Goal: Task Accomplishment & Management: Manage account settings

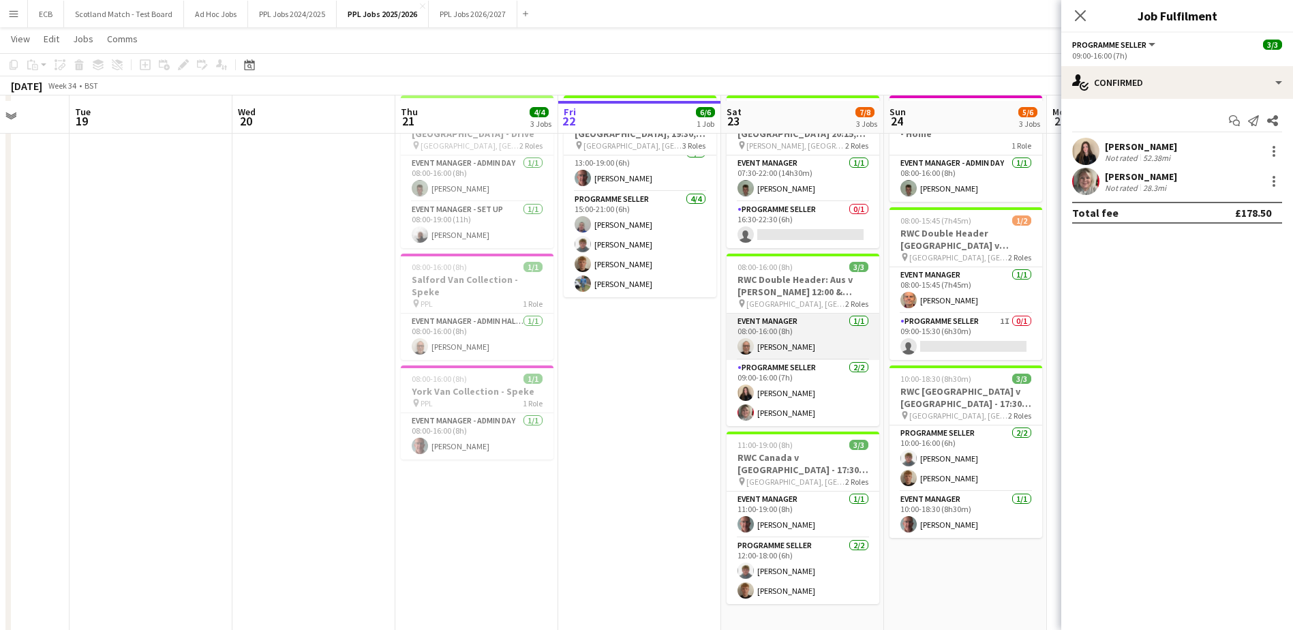
scroll to position [258, 0]
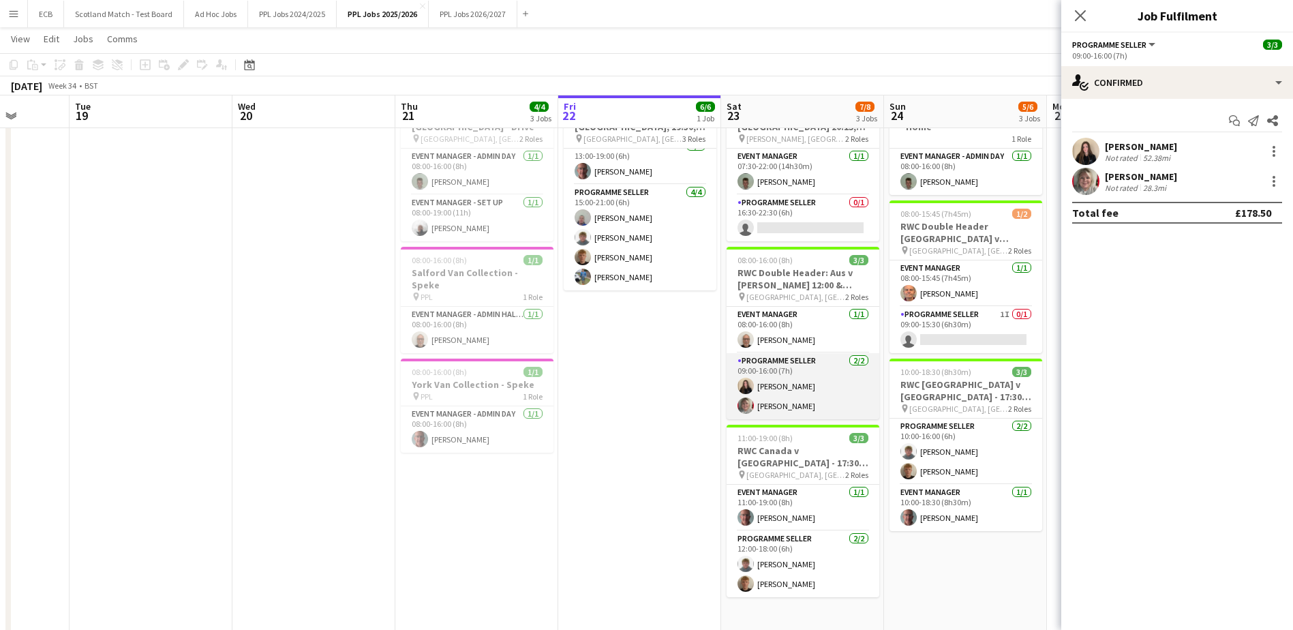
click at [796, 372] on app-card-role "Programme Seller [DATE] 09:00-16:00 (7h) [PERSON_NAME] [PERSON_NAME]" at bounding box center [802, 386] width 153 height 66
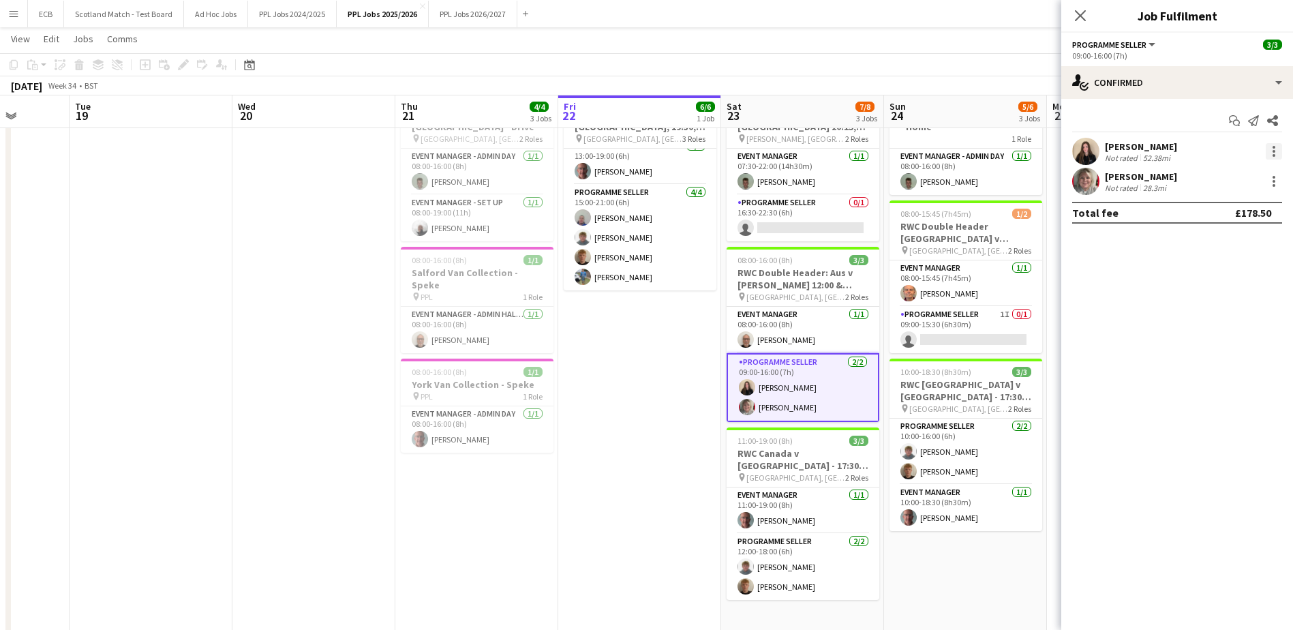
click at [1275, 148] on div at bounding box center [1273, 151] width 16 height 16
click at [1216, 308] on span "Remove" at bounding box center [1206, 307] width 41 height 12
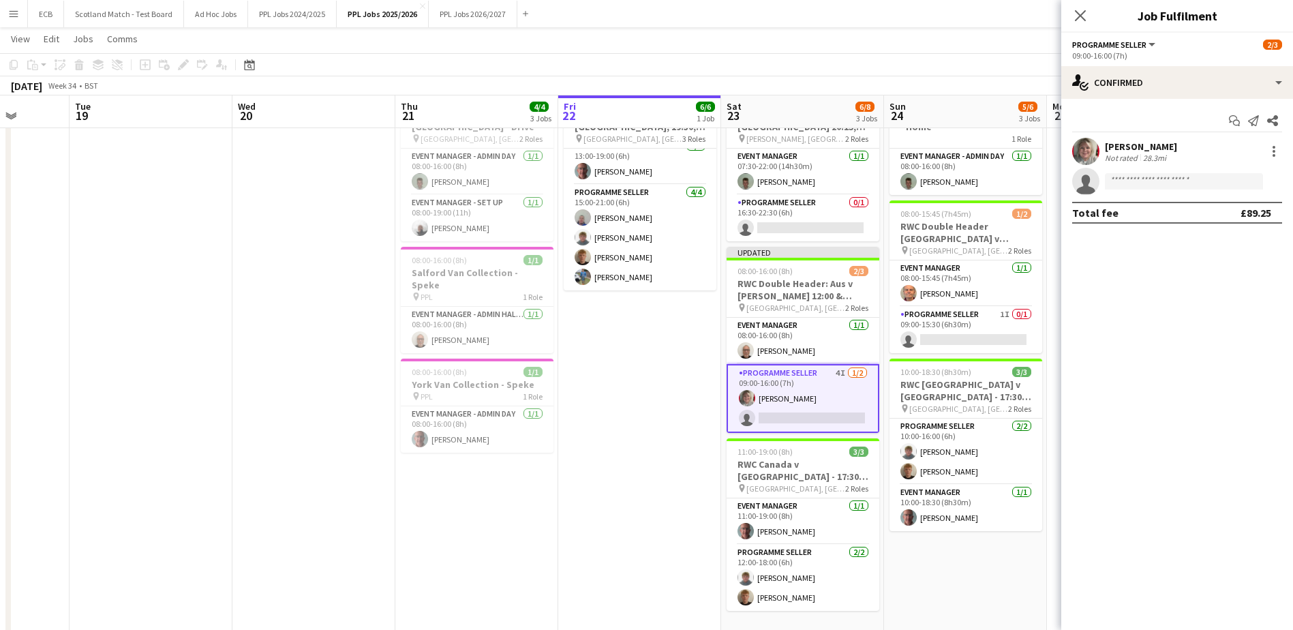
click at [659, 442] on app-date-cell "09:00-21:00 (12h) 6/6 RWC England v [GEOGRAPHIC_DATA], 19:30, [GEOGRAPHIC_DATA]…" at bounding box center [639, 421] width 163 height 677
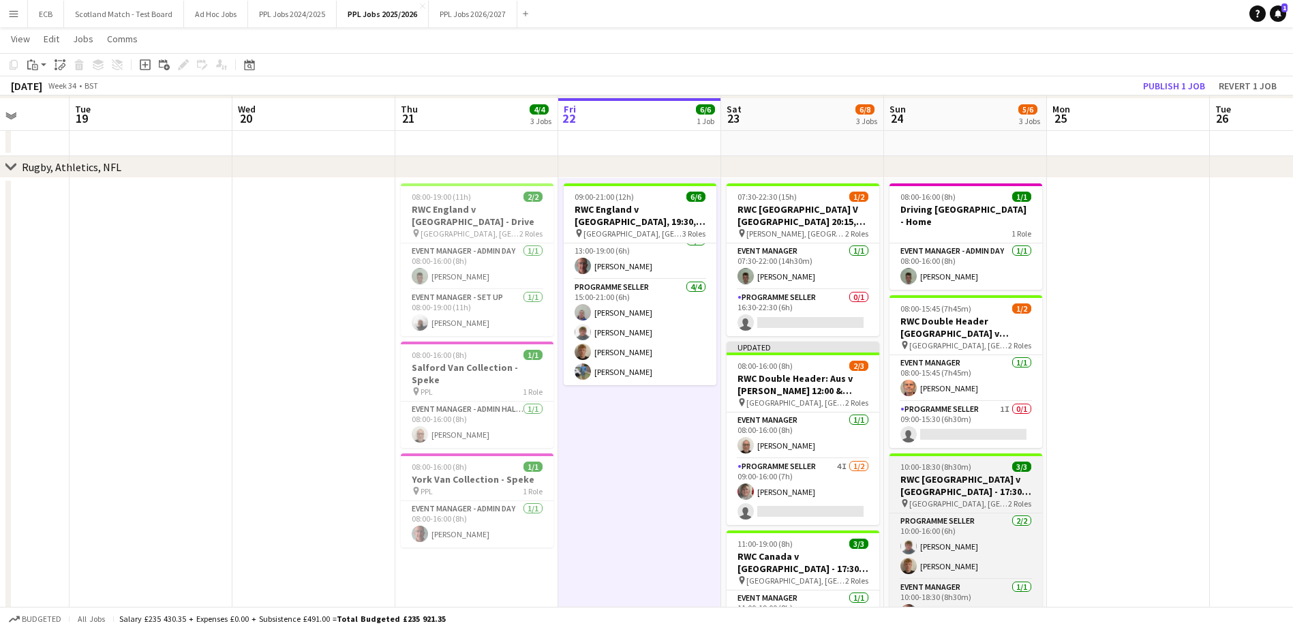
scroll to position [161, 0]
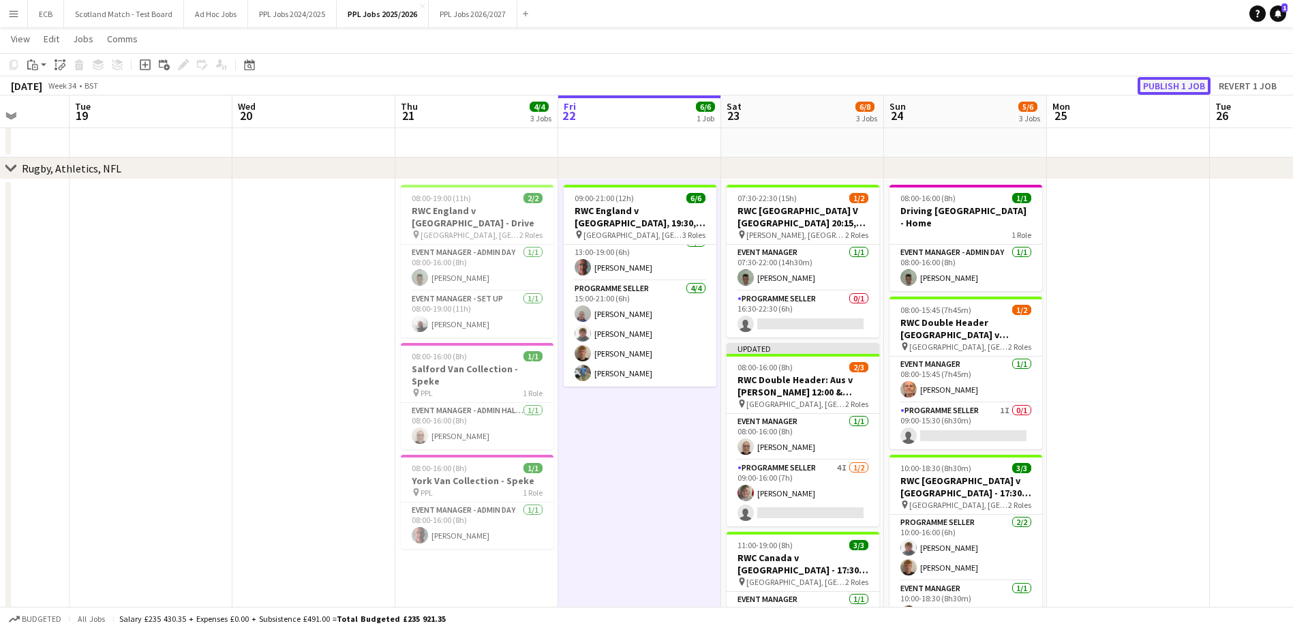
click at [1160, 82] on button "Publish 1 job" at bounding box center [1173, 86] width 73 height 18
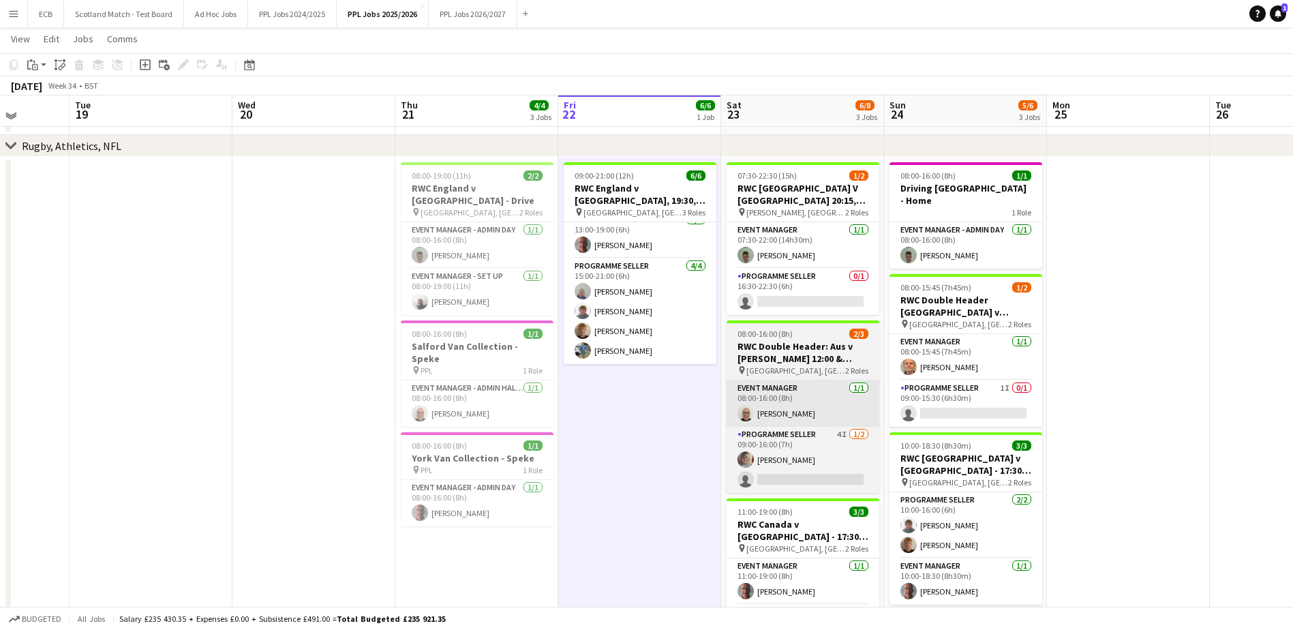
scroll to position [183, 0]
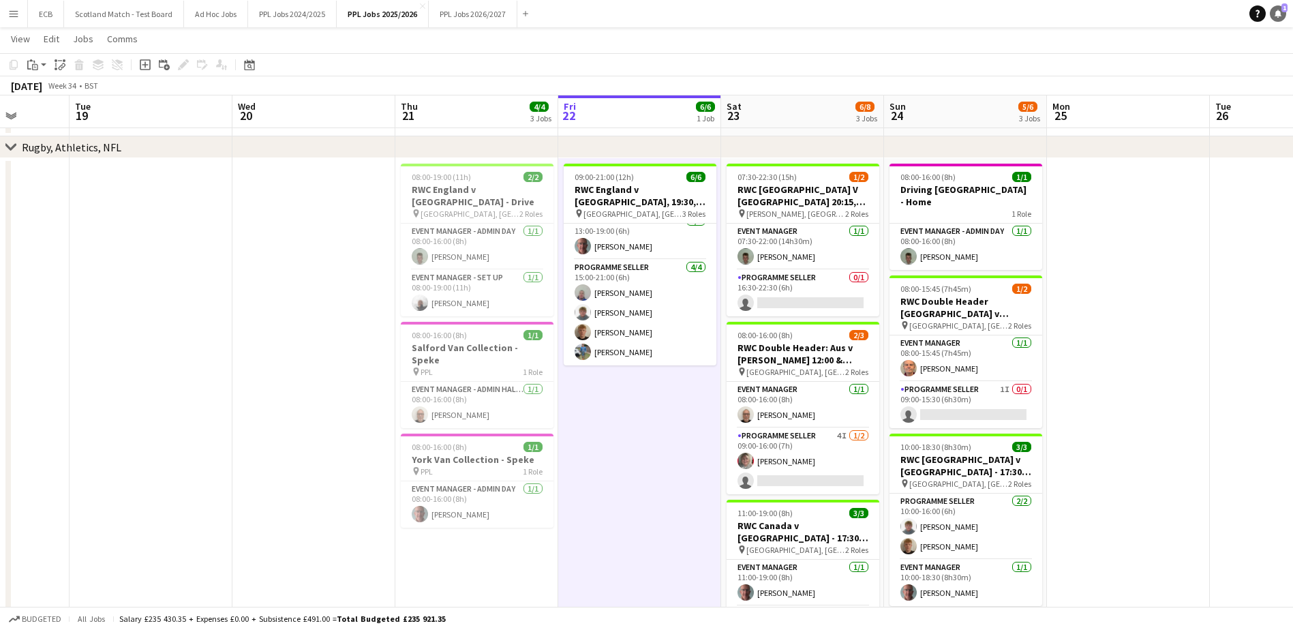
click at [1282, 14] on link "Notifications 1" at bounding box center [1277, 13] width 16 height 16
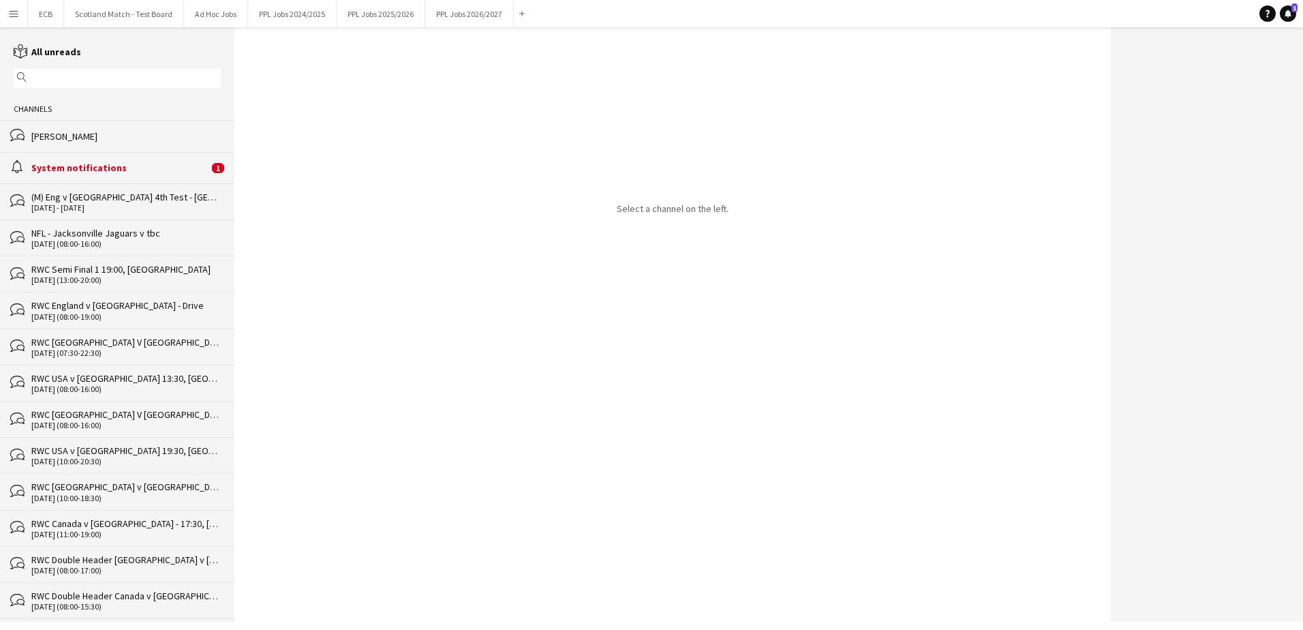
click at [119, 166] on div "System notifications" at bounding box center [119, 167] width 177 height 12
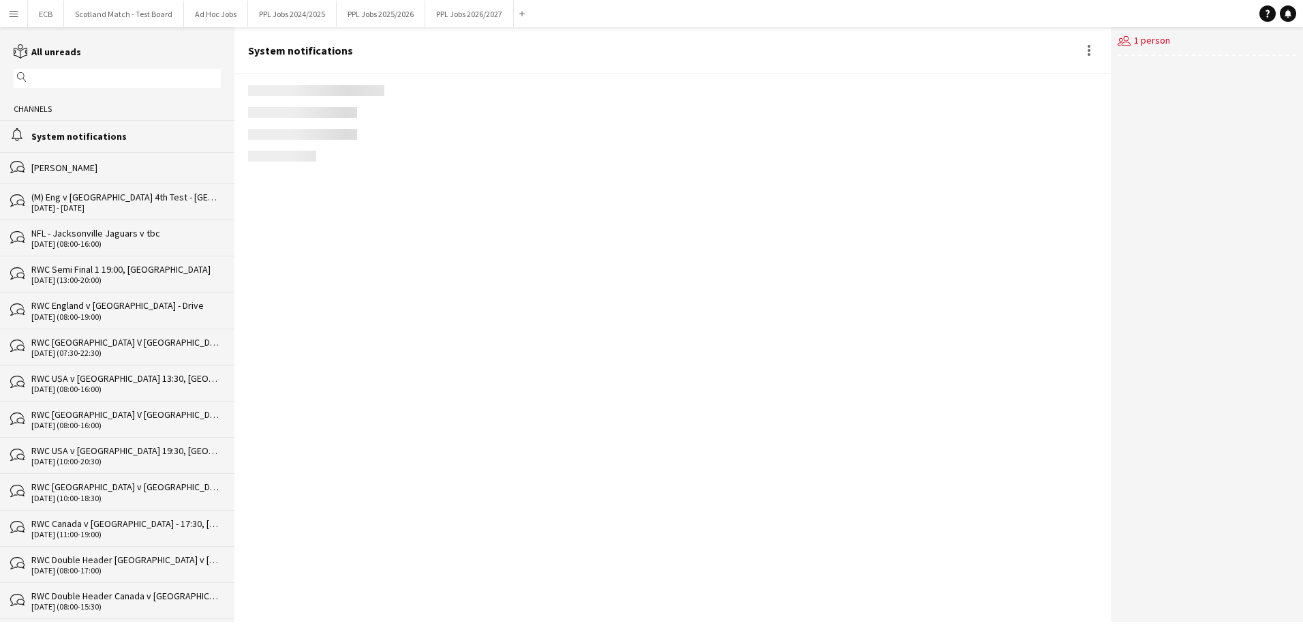
scroll to position [1594, 0]
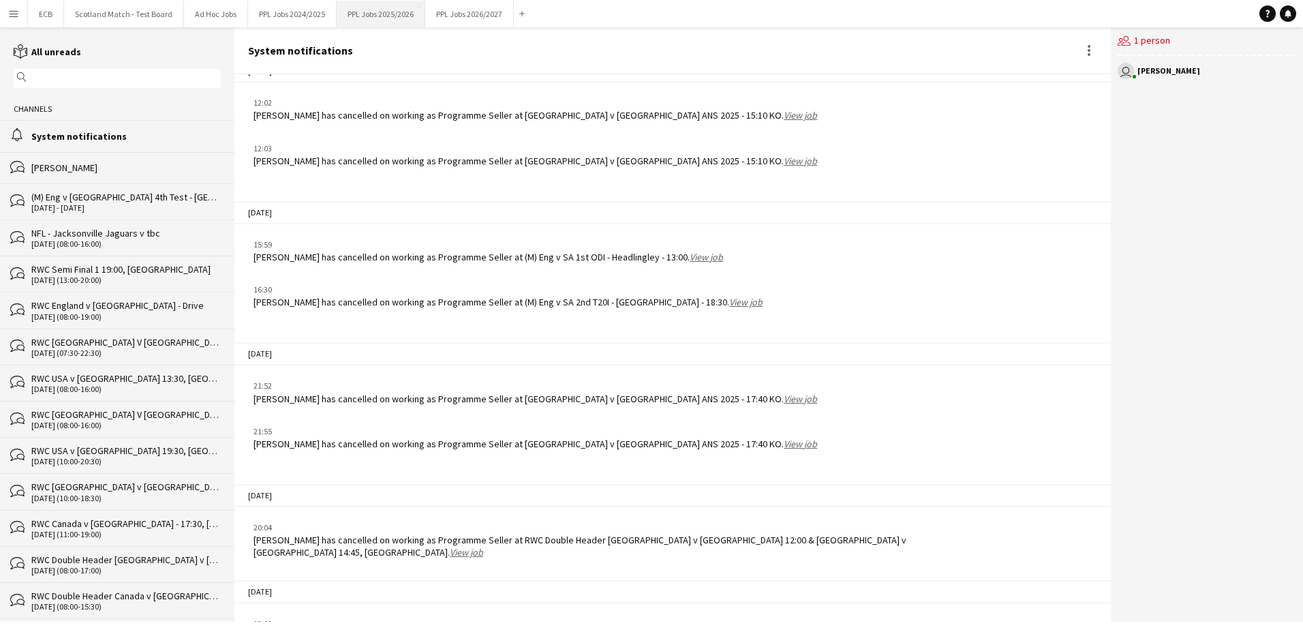
click at [365, 10] on button "PPL Jobs 2025/2026 Close" at bounding box center [381, 14] width 89 height 27
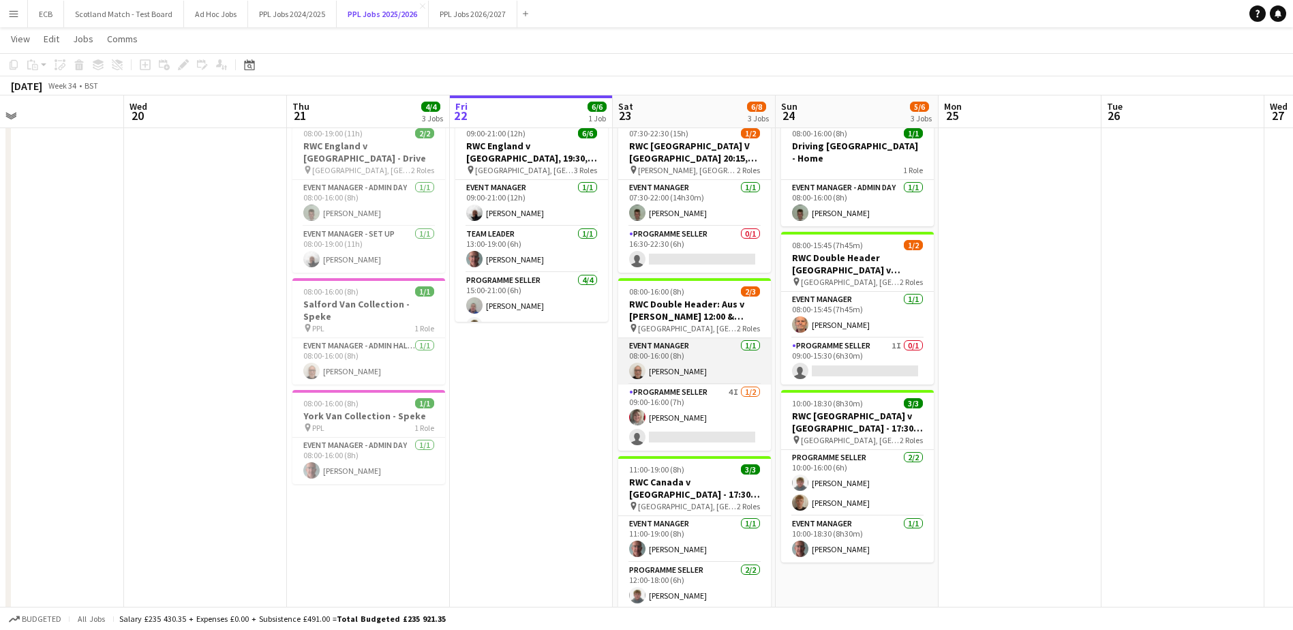
scroll to position [227, 0]
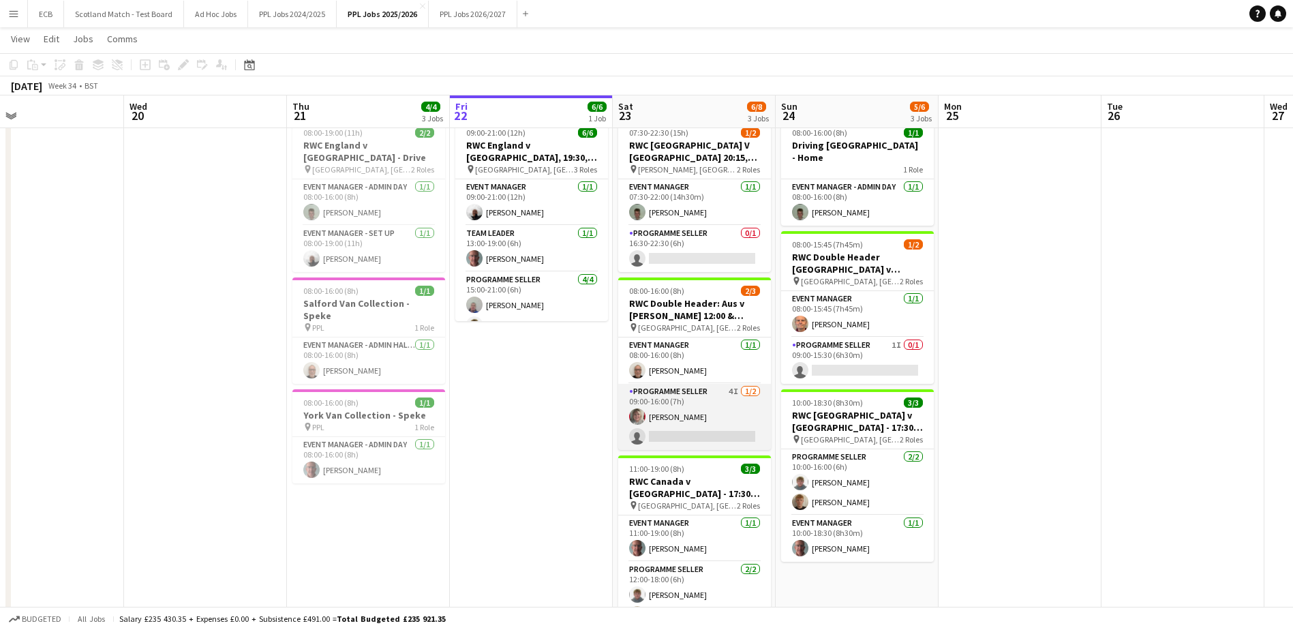
click at [681, 398] on app-card-role "Programme Seller 4I [DATE] 09:00-16:00 (7h) [PERSON_NAME] single-neutral-actions" at bounding box center [694, 417] width 153 height 66
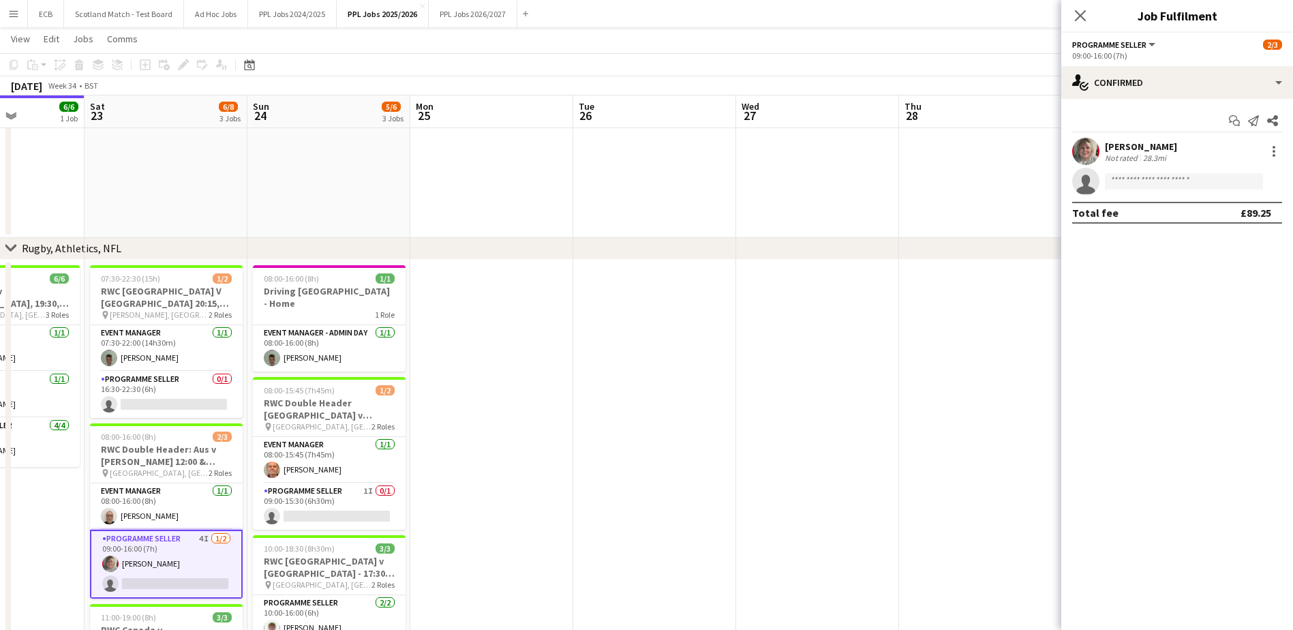
scroll to position [0, 430]
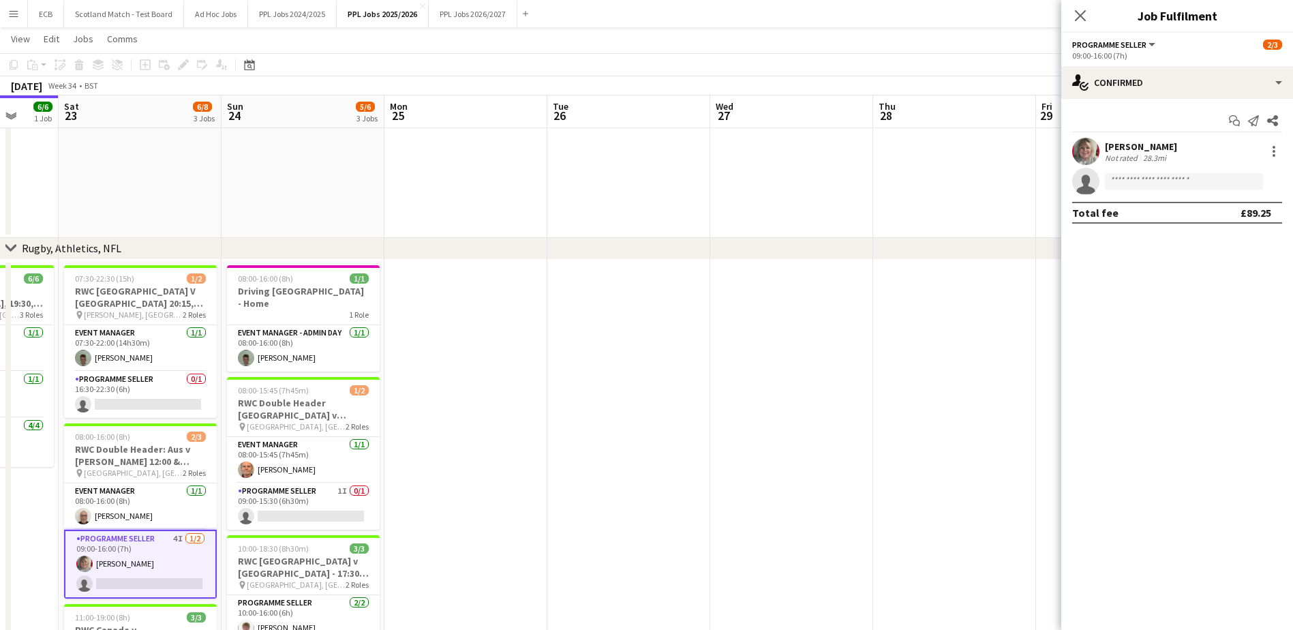
click at [929, 387] on app-date-cell at bounding box center [954, 598] width 163 height 677
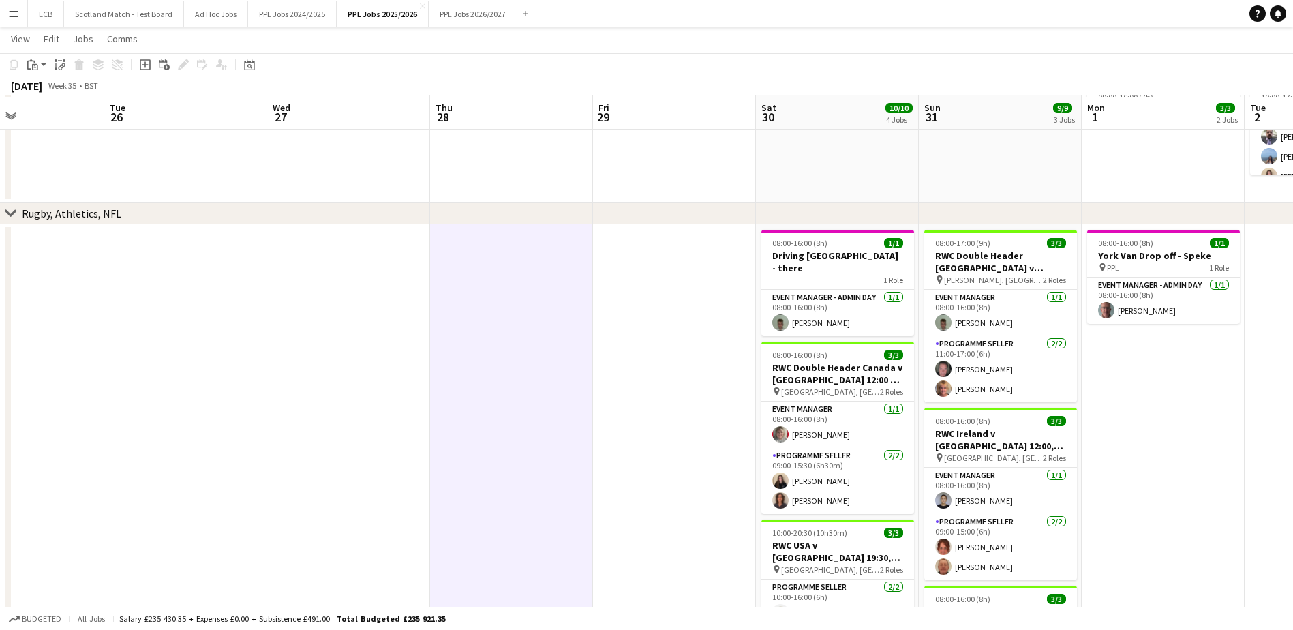
scroll to position [312, 0]
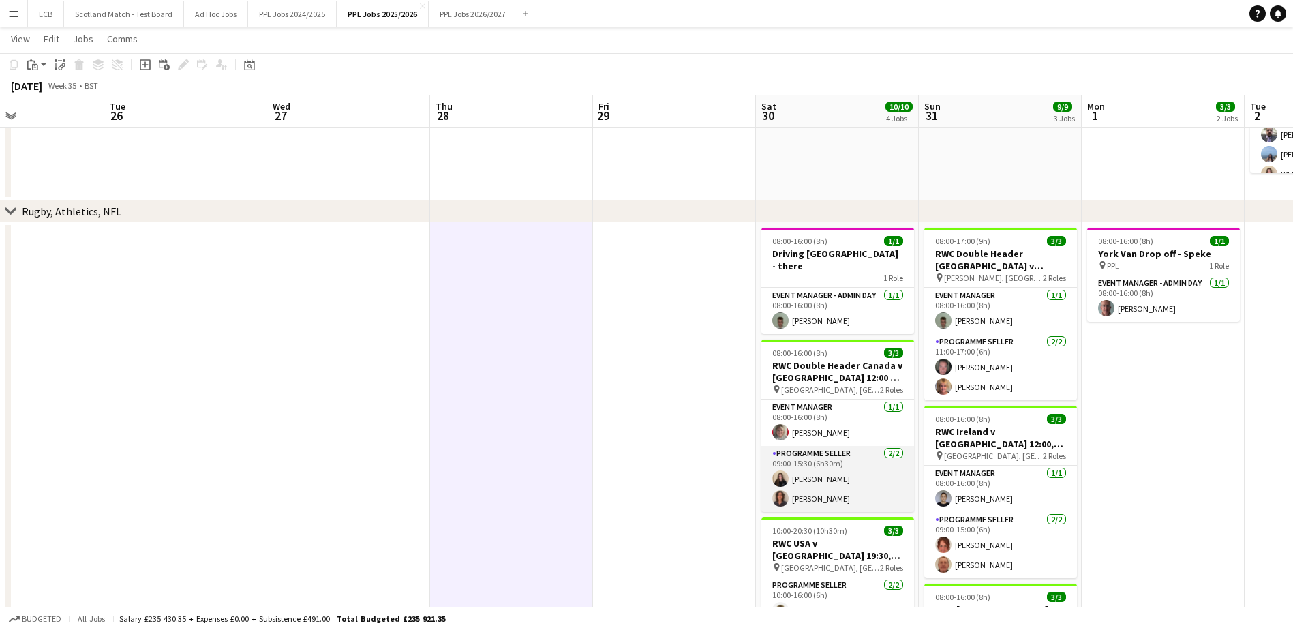
click at [851, 469] on app-card-role "Programme Seller [DATE] 09:00-15:30 (6h30m) [PERSON_NAME] [PERSON_NAME]" at bounding box center [837, 479] width 153 height 66
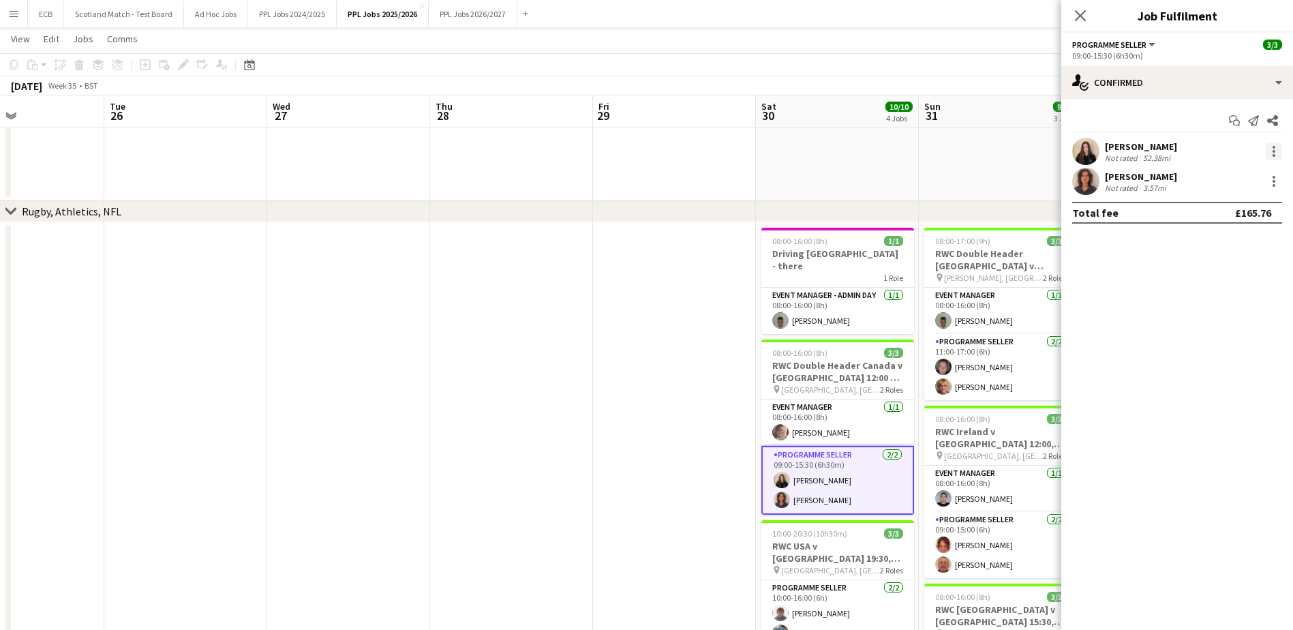
click at [1271, 150] on div at bounding box center [1273, 151] width 16 height 16
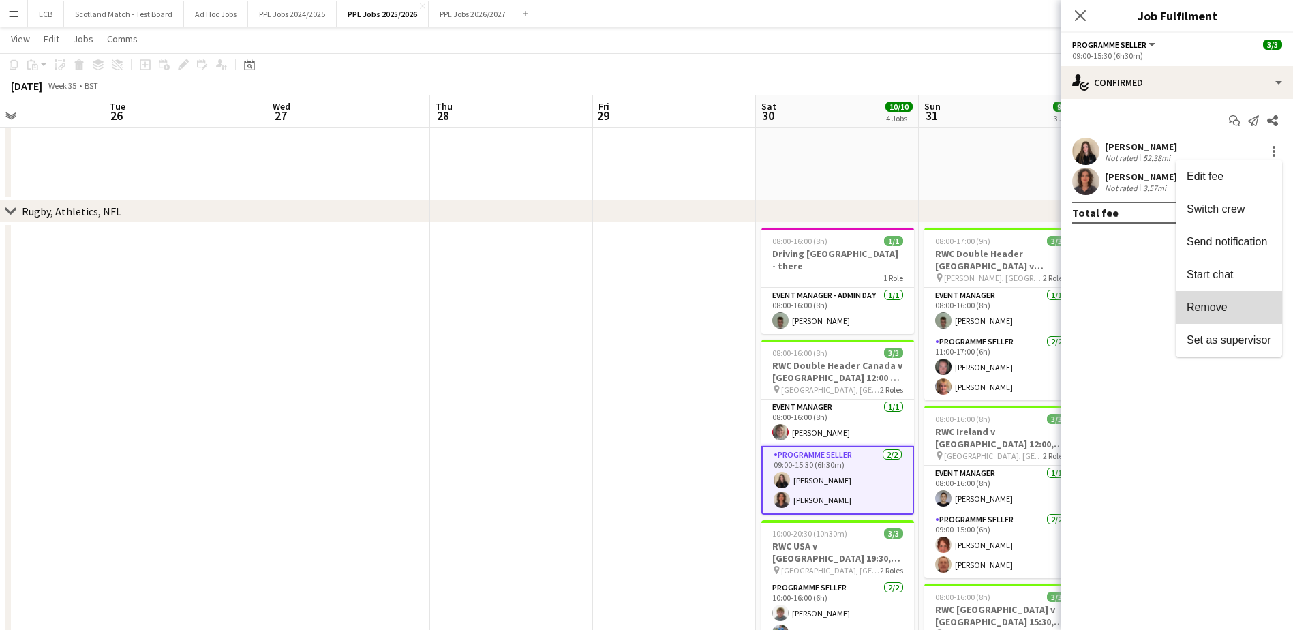
click at [1213, 304] on span "Remove" at bounding box center [1206, 307] width 41 height 12
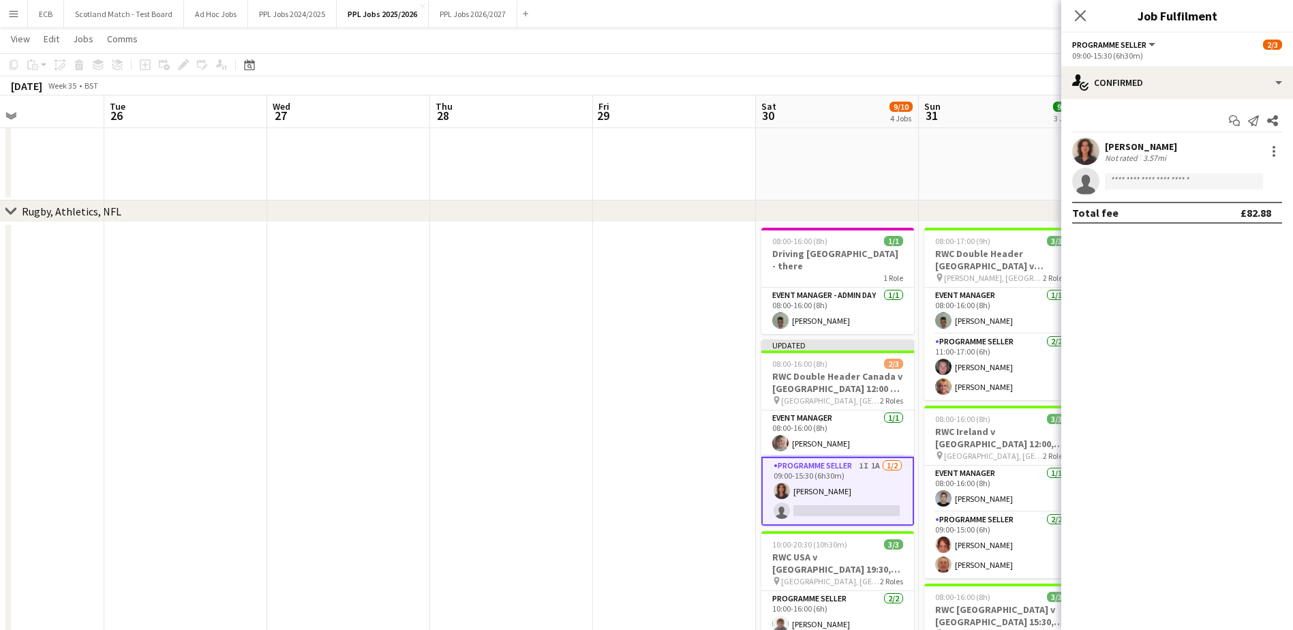
click at [991, 175] on app-date-cell at bounding box center [1000, 83] width 163 height 234
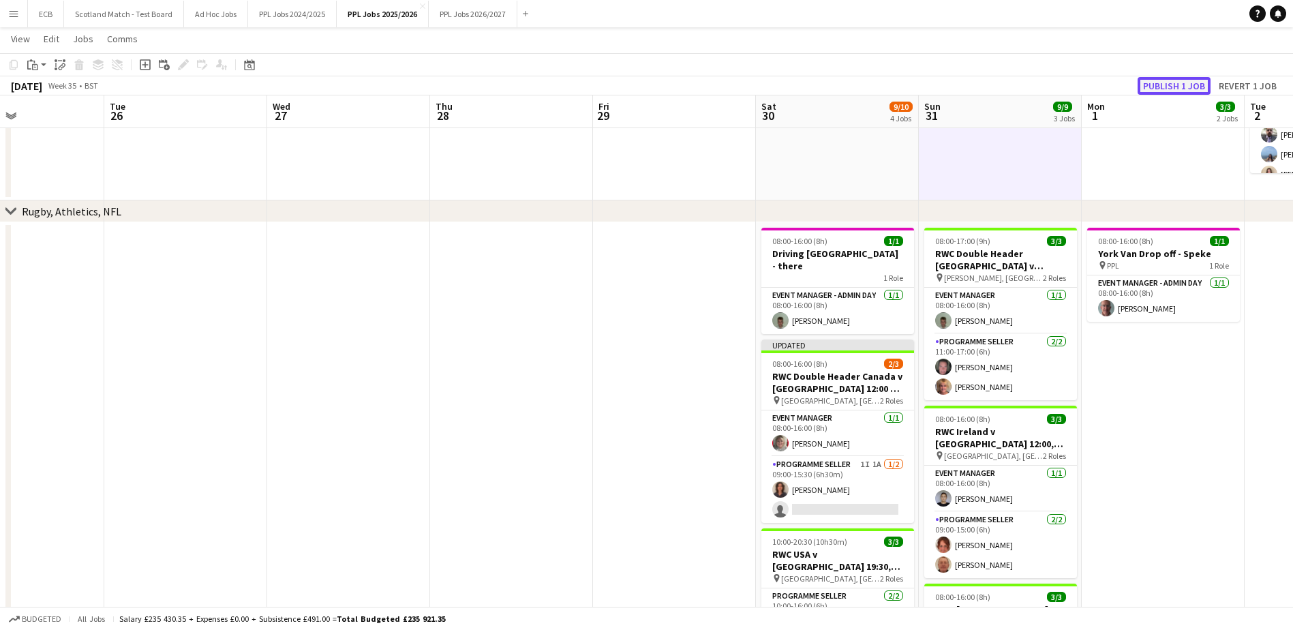
click at [1166, 89] on button "Publish 1 job" at bounding box center [1173, 86] width 73 height 18
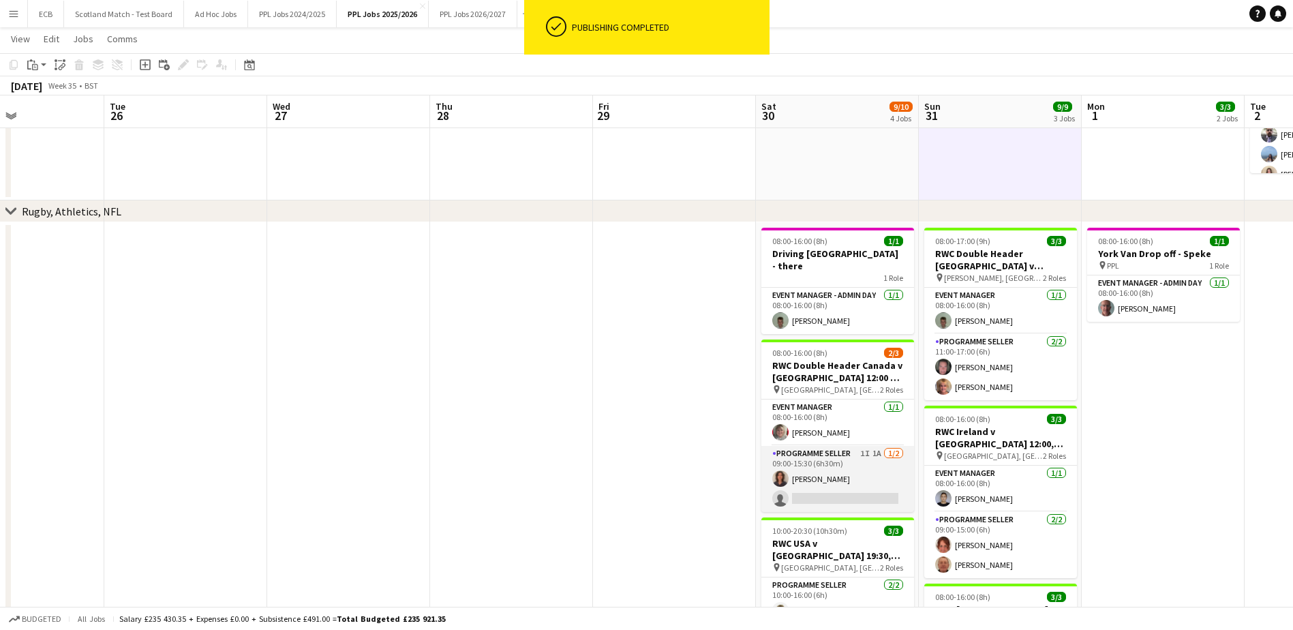
click at [839, 446] on app-card-role "Programme Seller 1I 1A [DATE] 09:00-15:30 (6h30m) [PERSON_NAME] single-neutral-…" at bounding box center [837, 479] width 153 height 66
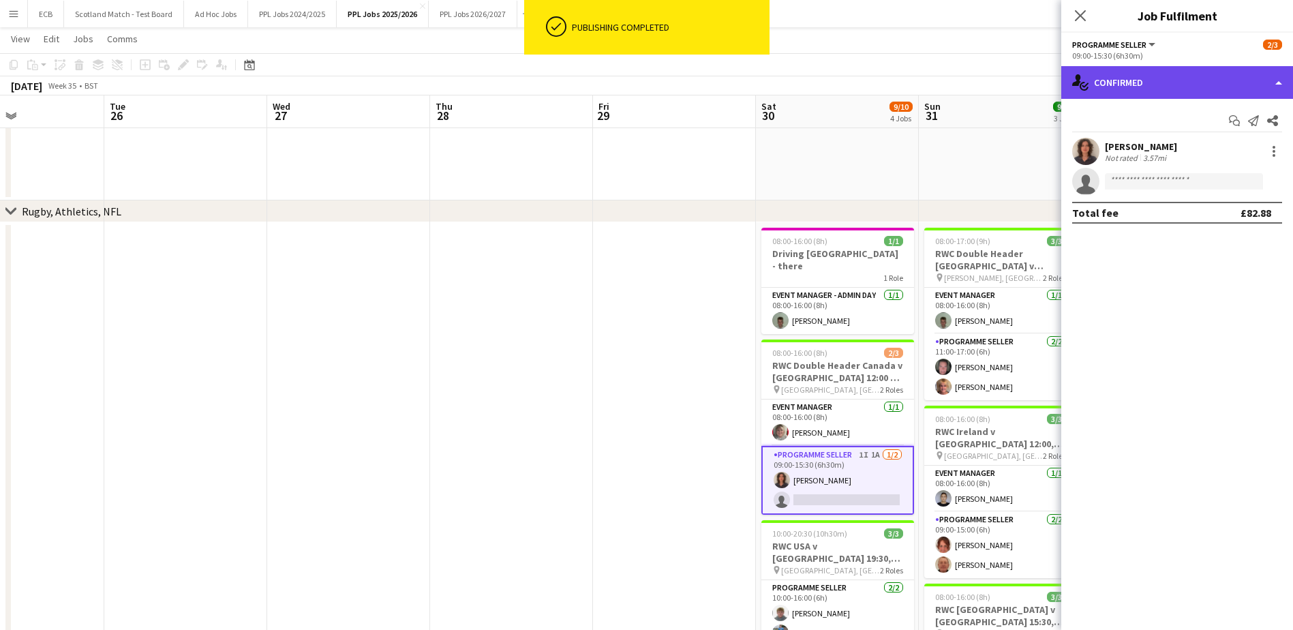
click at [1153, 74] on div "single-neutral-actions-check-2 Confirmed" at bounding box center [1177, 82] width 232 height 33
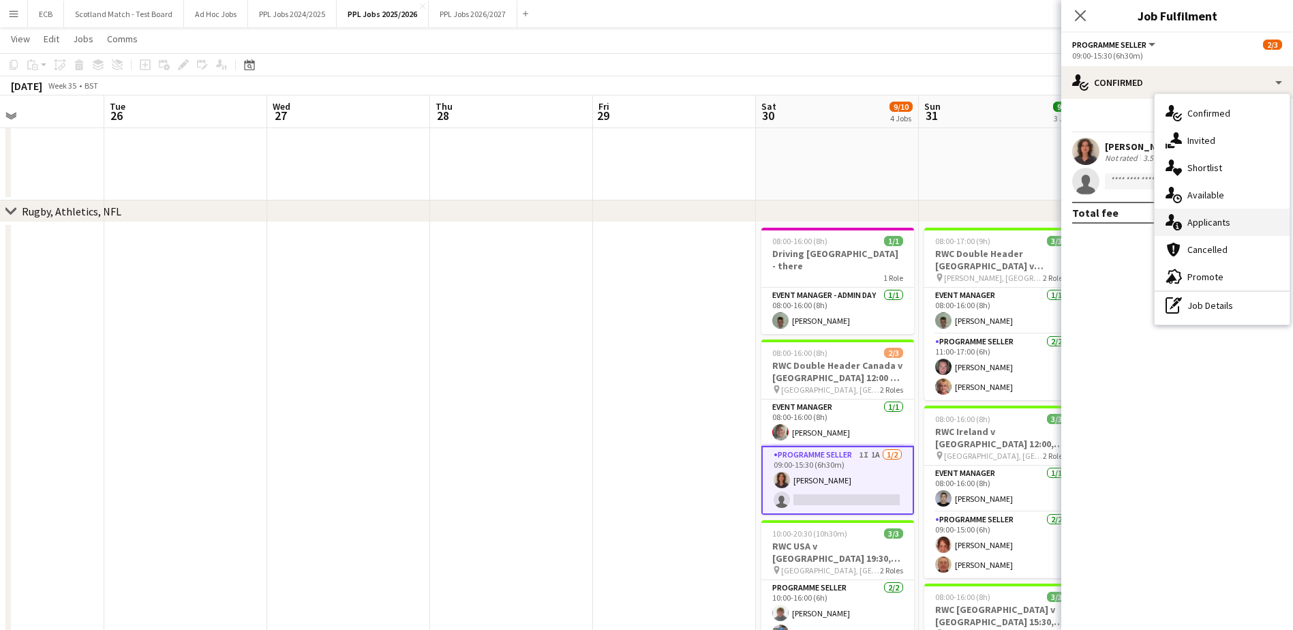
click at [1201, 220] on div "single-neutral-actions-information Applicants" at bounding box center [1221, 222] width 135 height 27
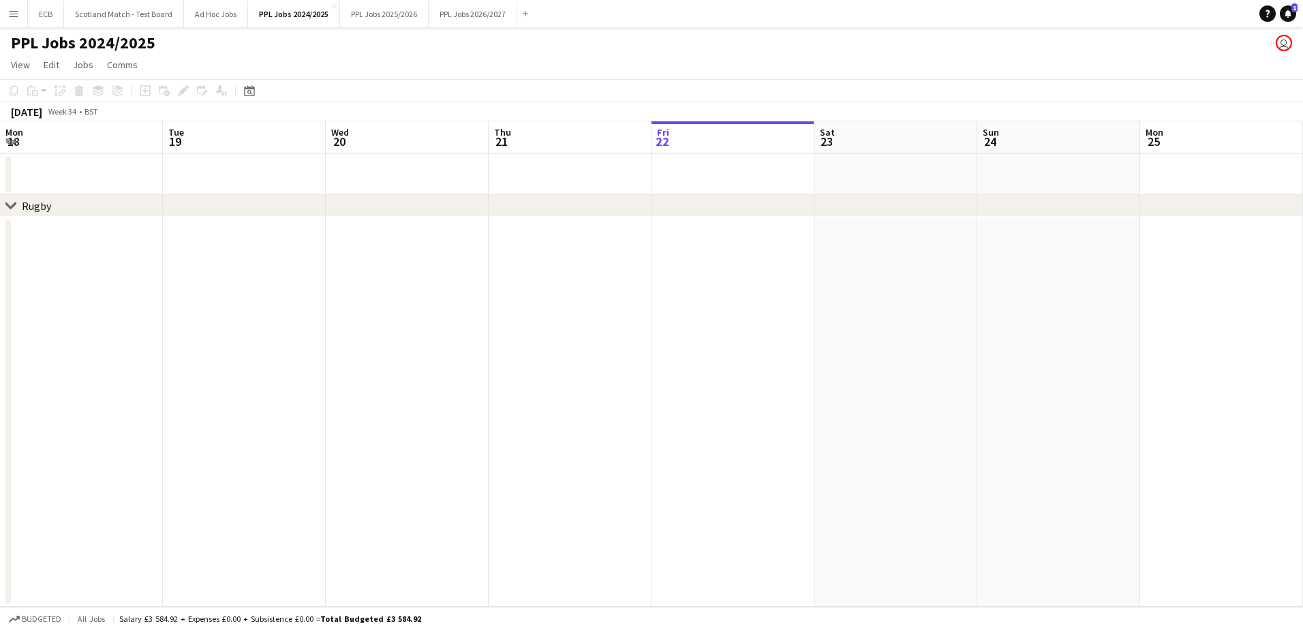
scroll to position [0, 326]
click at [12, 15] on app-icon "Menu" at bounding box center [13, 13] width 11 height 11
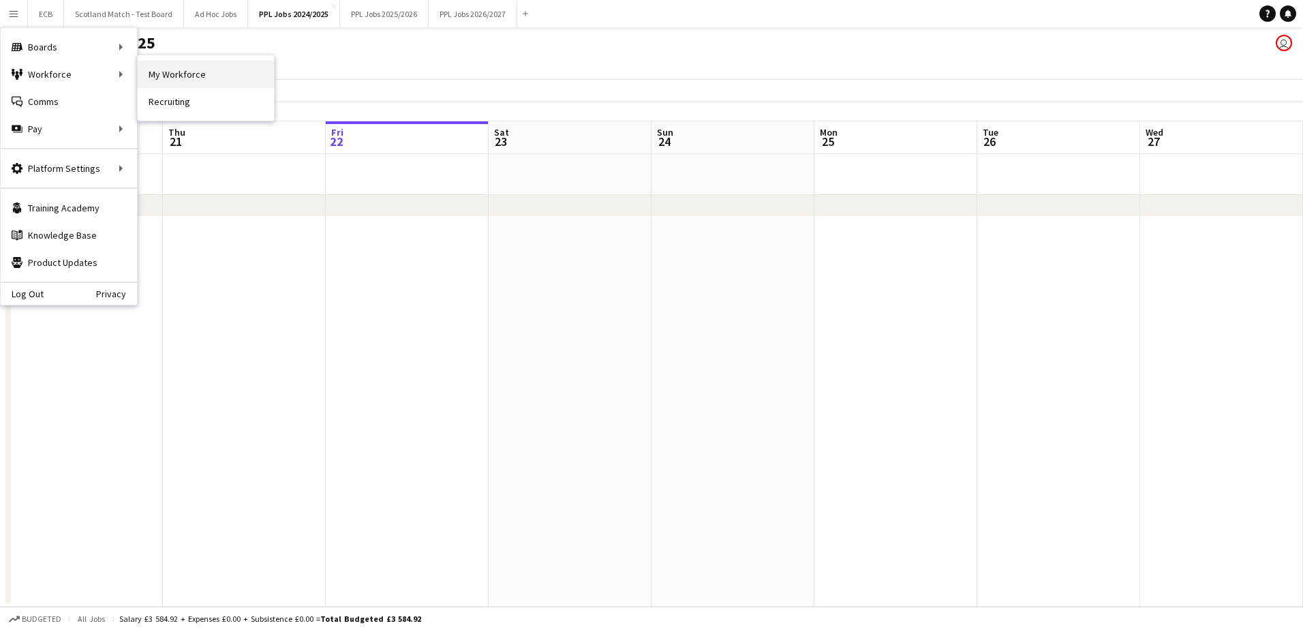
click at [157, 74] on link "My Workforce" at bounding box center [206, 74] width 136 height 27
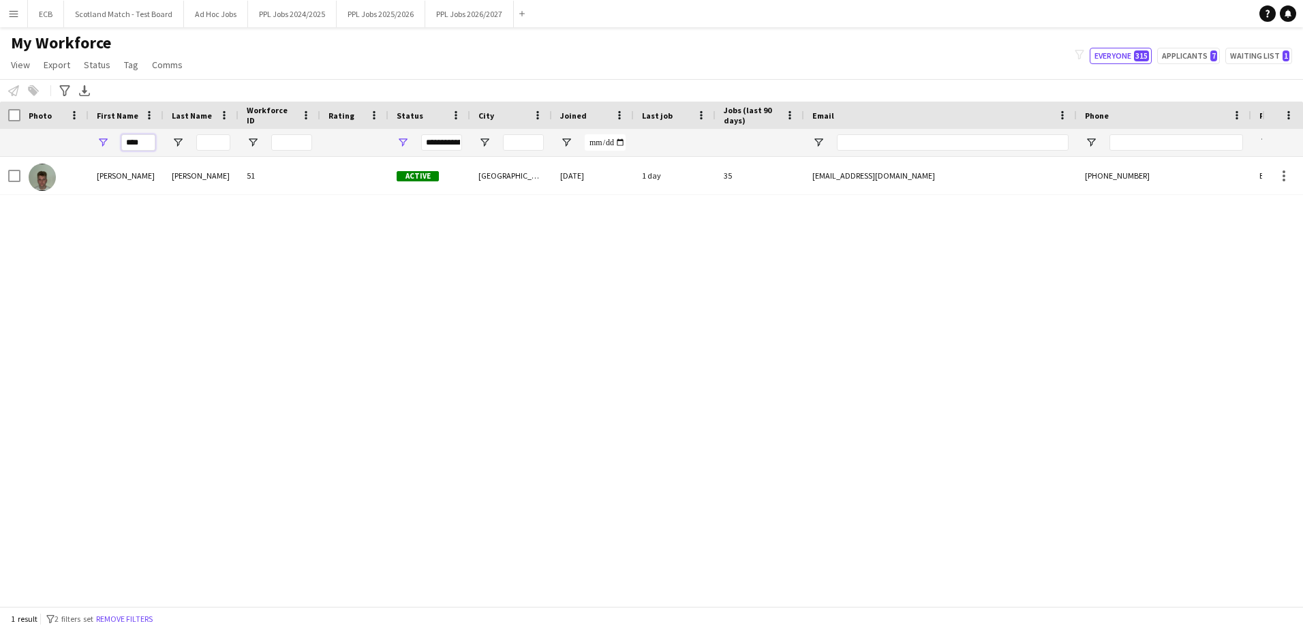
drag, startPoint x: 153, startPoint y: 144, endPoint x: 78, endPoint y: 143, distance: 74.3
click at [78, 143] on div "****" at bounding box center [738, 142] width 1477 height 27
type input "****"
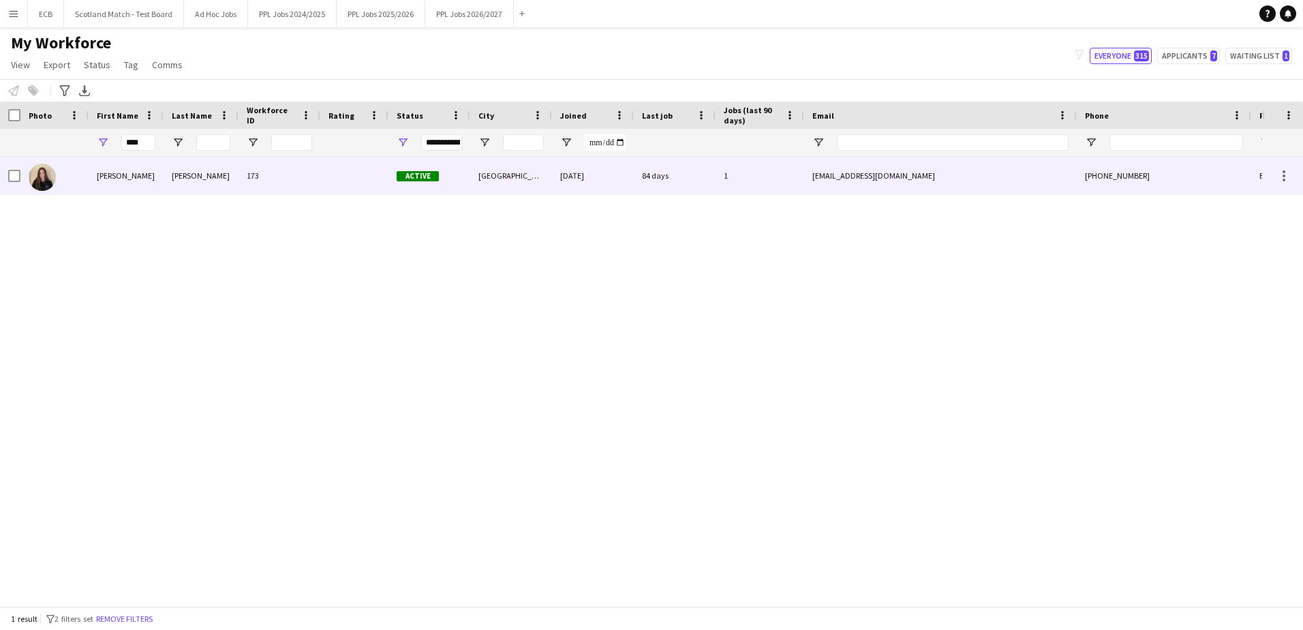
click at [317, 179] on div "173" at bounding box center [279, 175] width 82 height 37
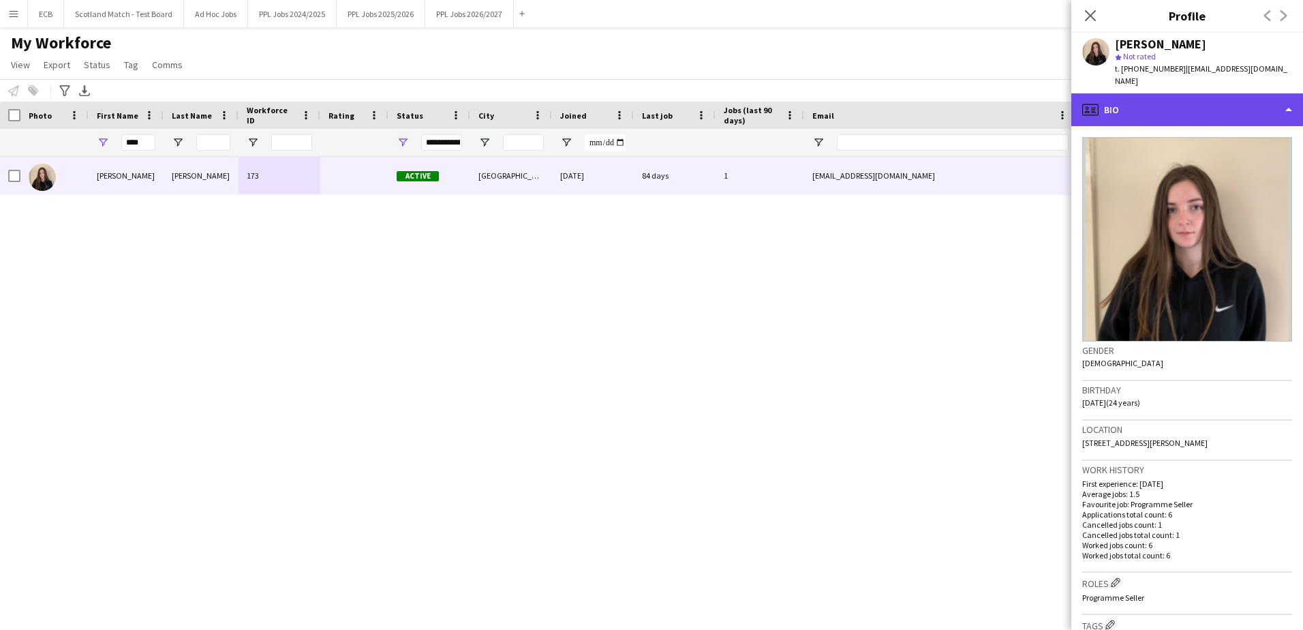
click at [1223, 105] on div "profile Bio" at bounding box center [1187, 109] width 232 height 33
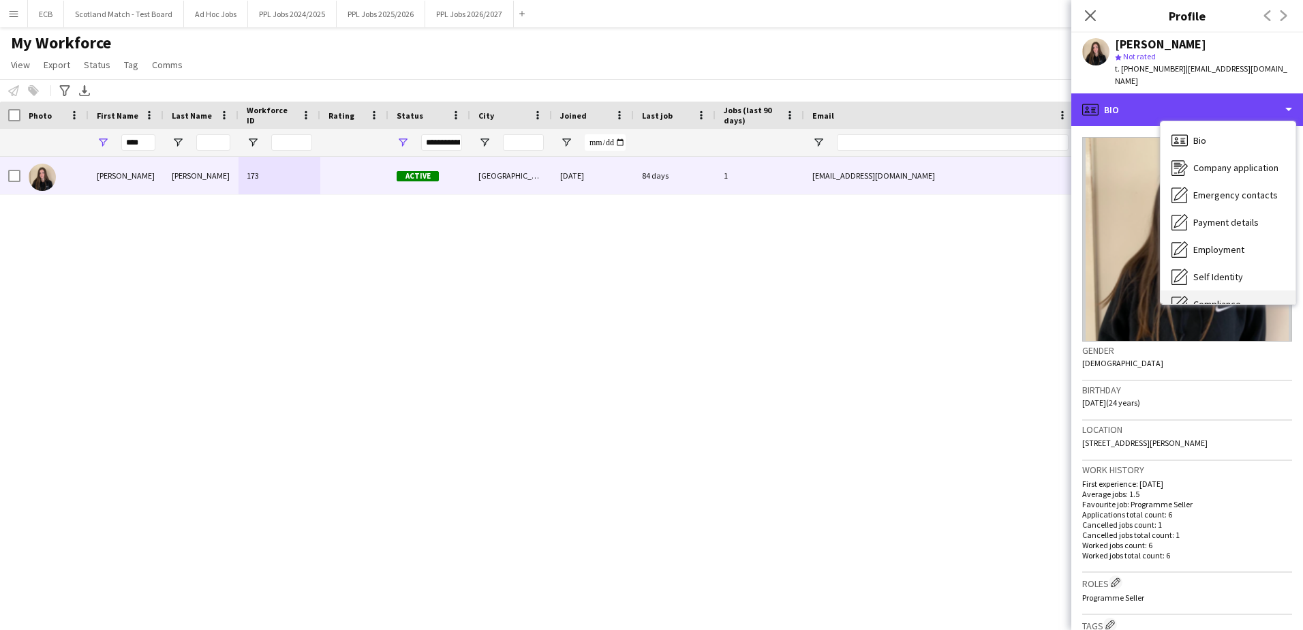
scroll to position [101, 0]
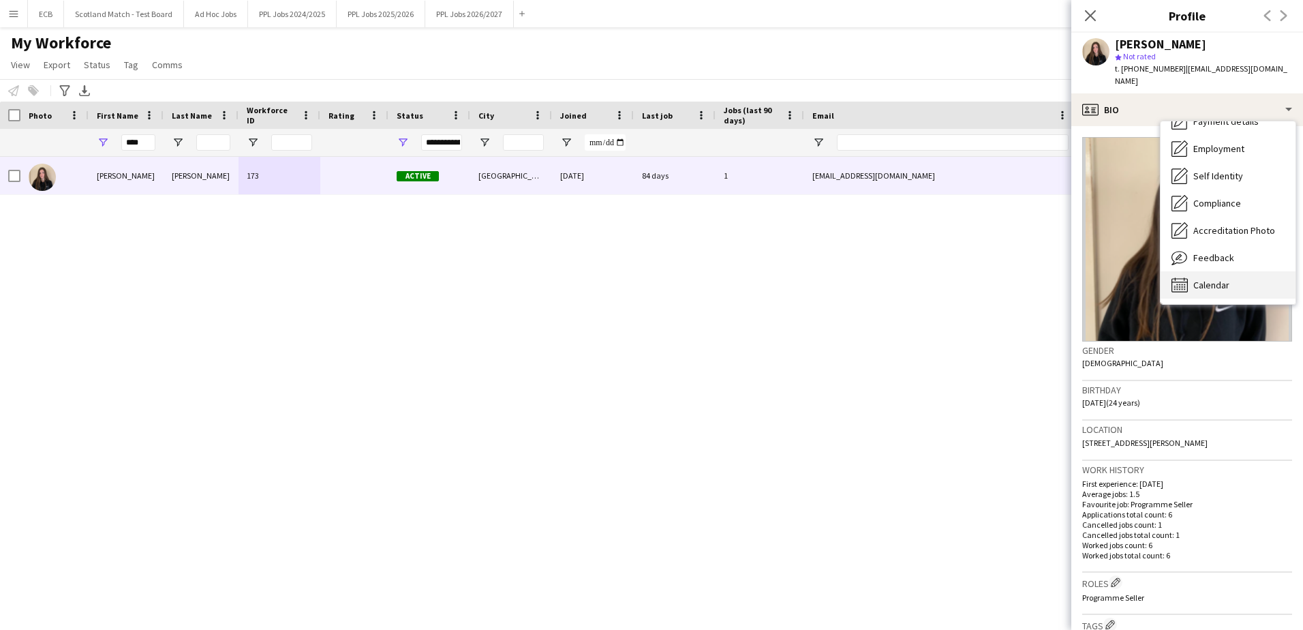
click at [1234, 277] on div "Calendar Calendar" at bounding box center [1227, 284] width 135 height 27
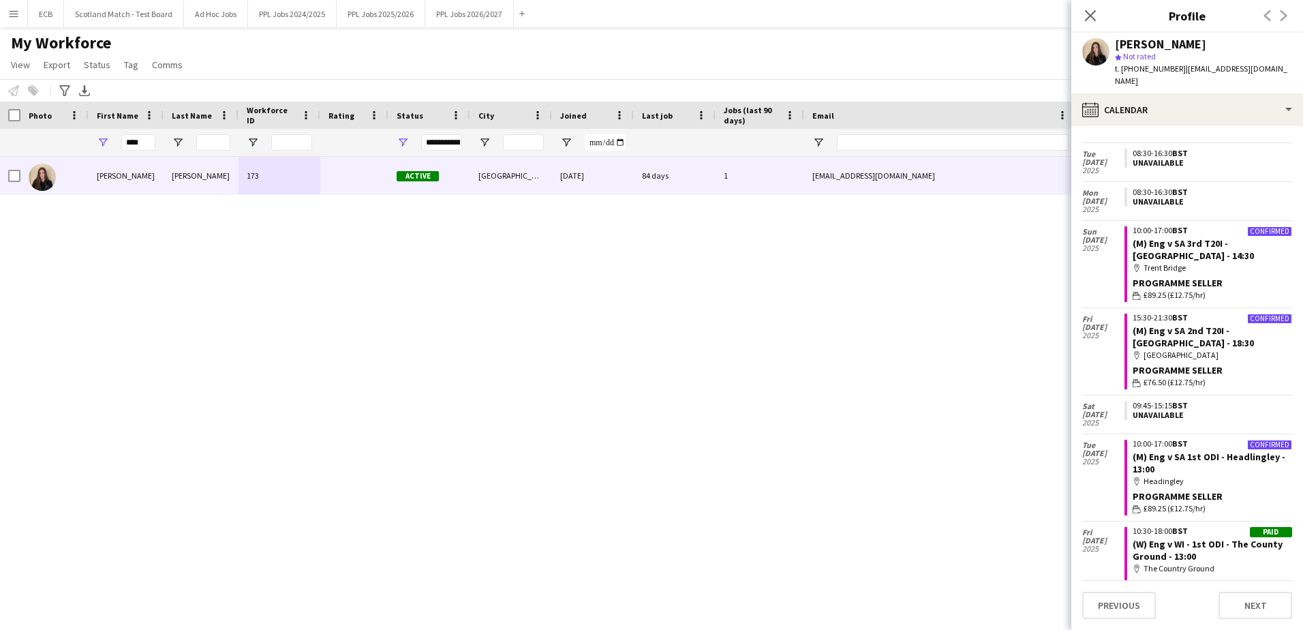
scroll to position [396, 0]
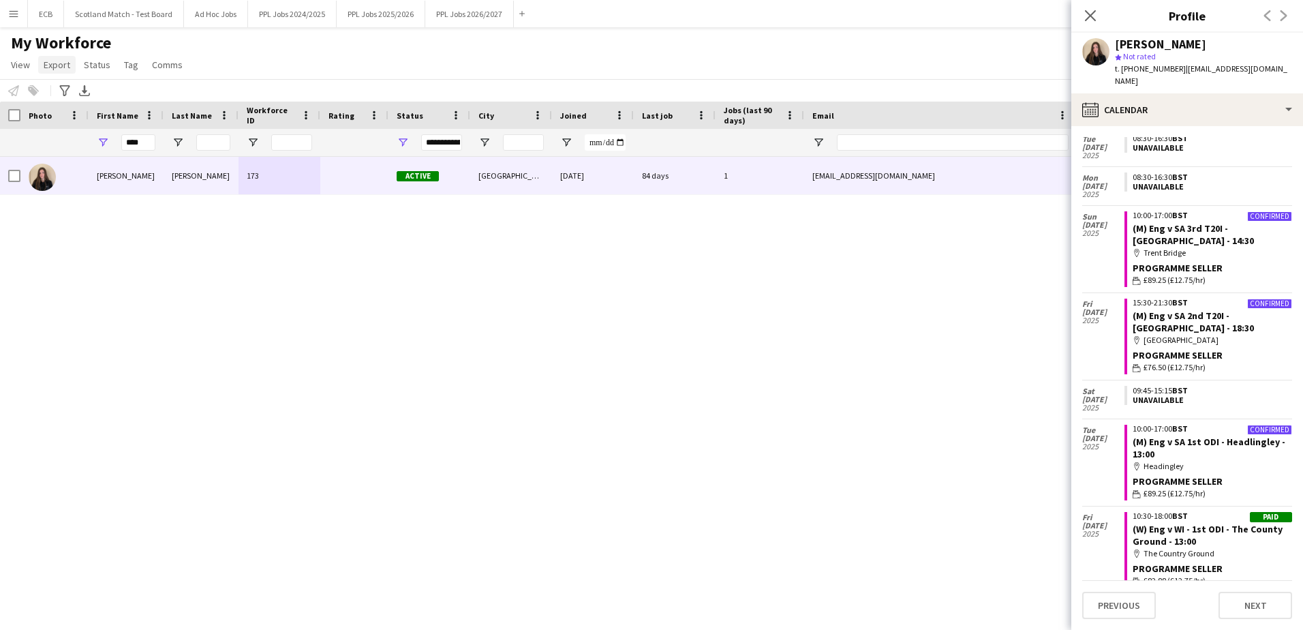
click at [56, 64] on span "Export" at bounding box center [57, 65] width 27 height 12
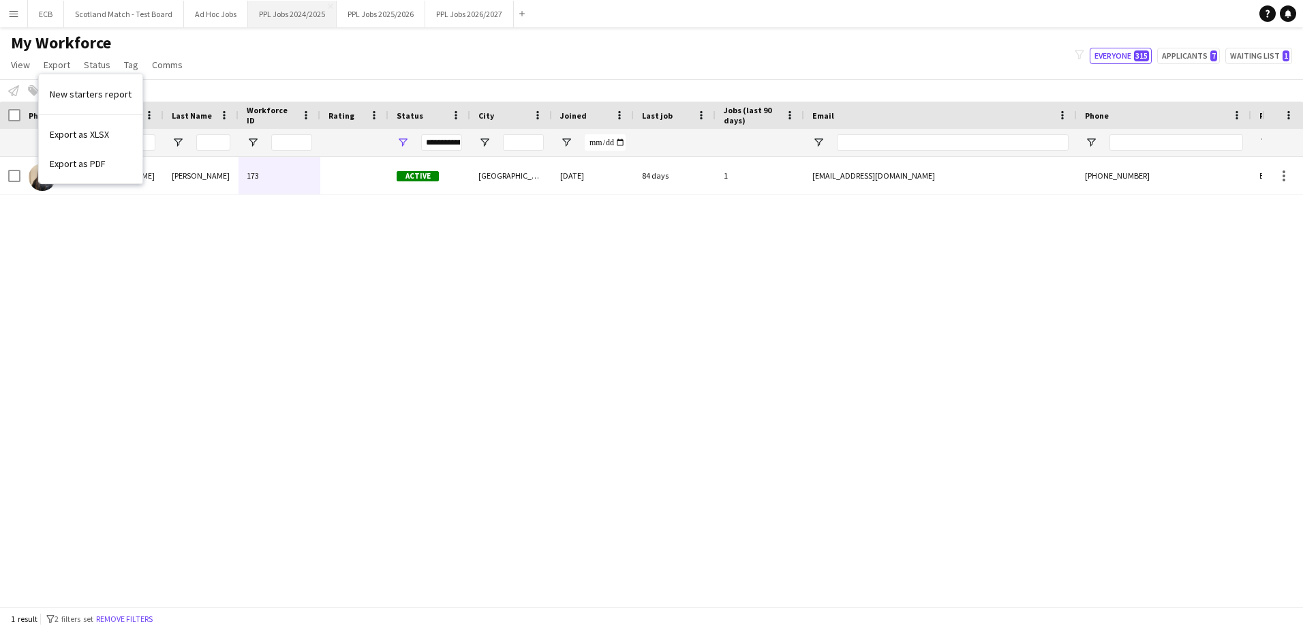
click at [307, 13] on button "PPL Jobs 2024/2025 Close" at bounding box center [292, 14] width 89 height 27
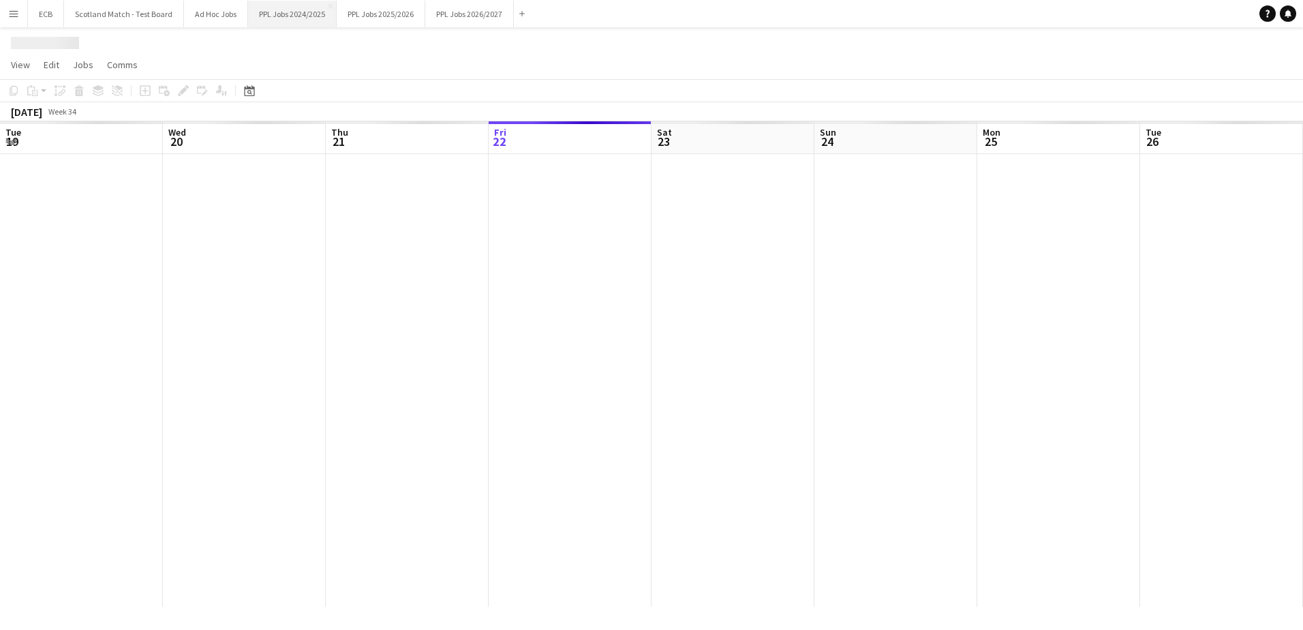
scroll to position [0, 326]
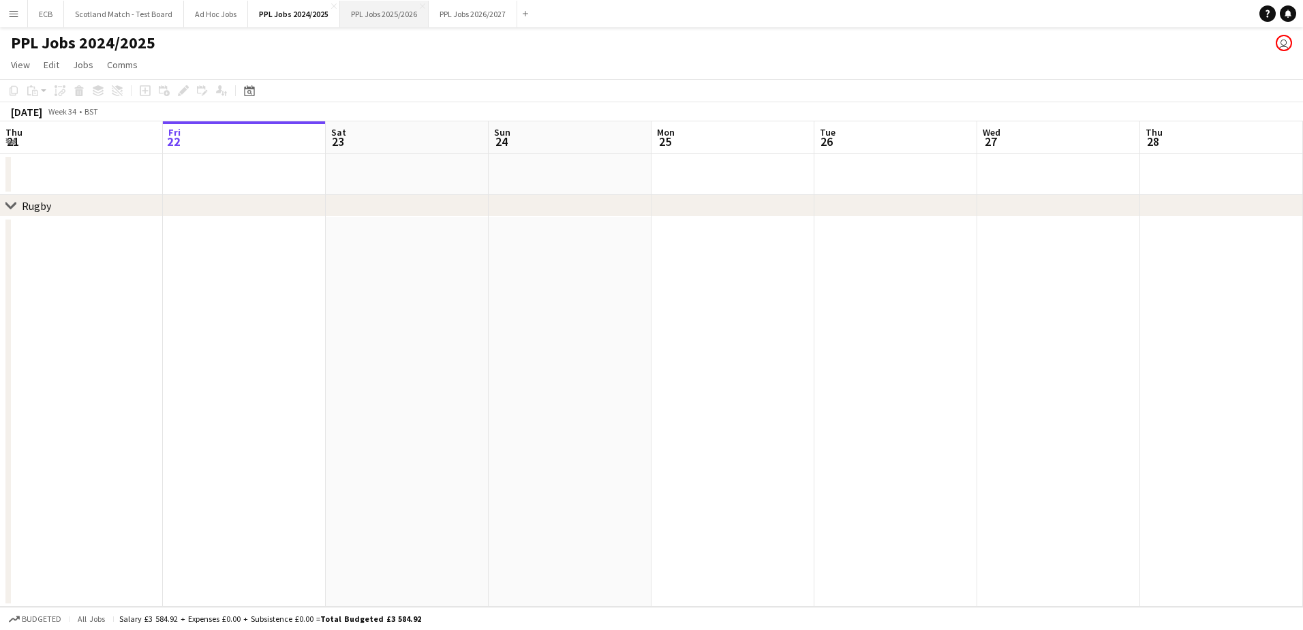
click at [391, 9] on button "PPL Jobs 2025/2026 Close" at bounding box center [384, 14] width 89 height 27
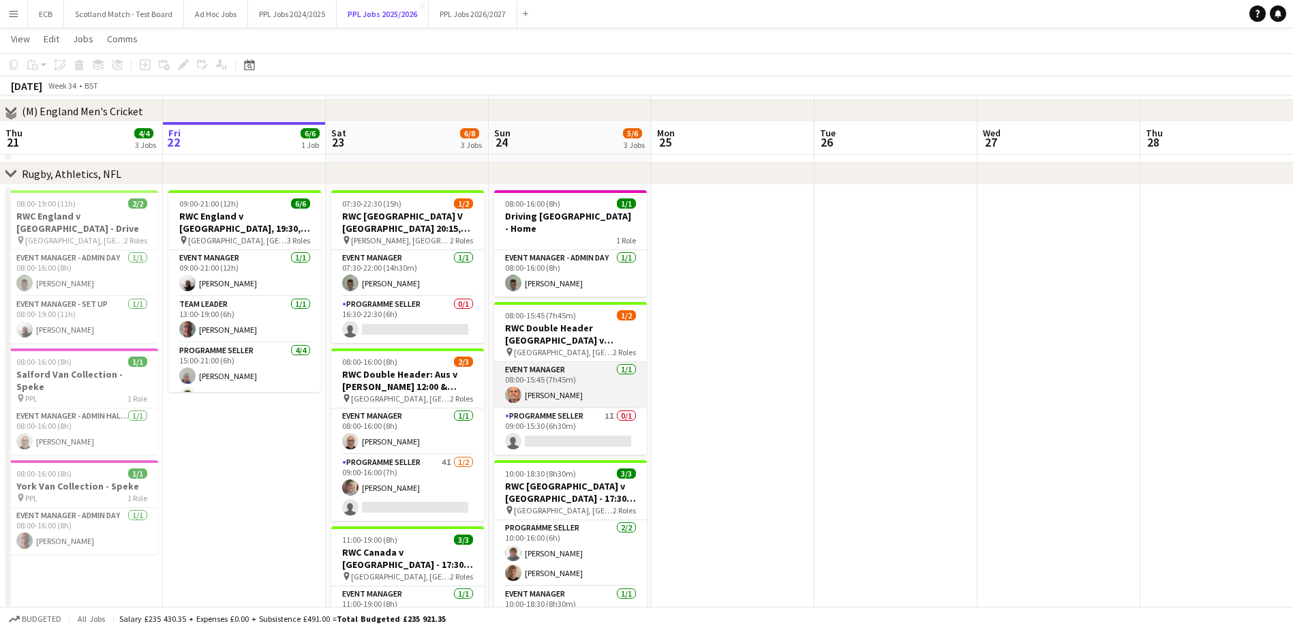
scroll to position [198, 0]
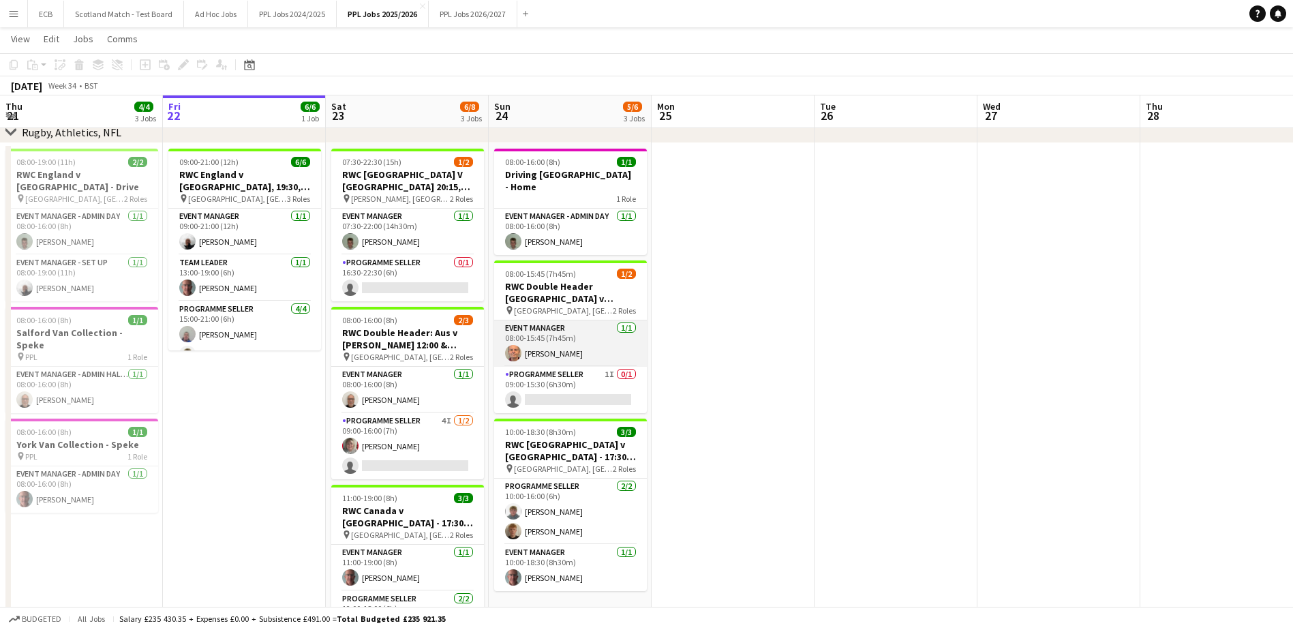
click at [589, 373] on app-card-role "Programme Seller 1I 0/1 09:00-15:30 (6h30m) single-neutral-actions" at bounding box center [570, 390] width 153 height 46
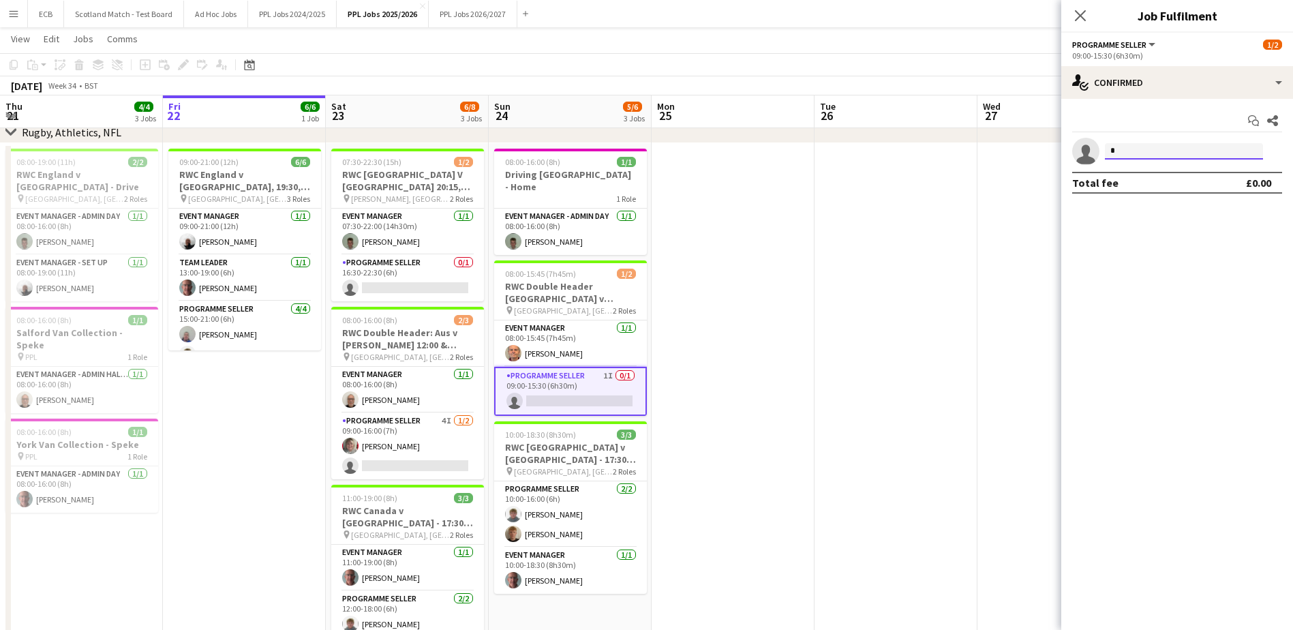
type input "*"
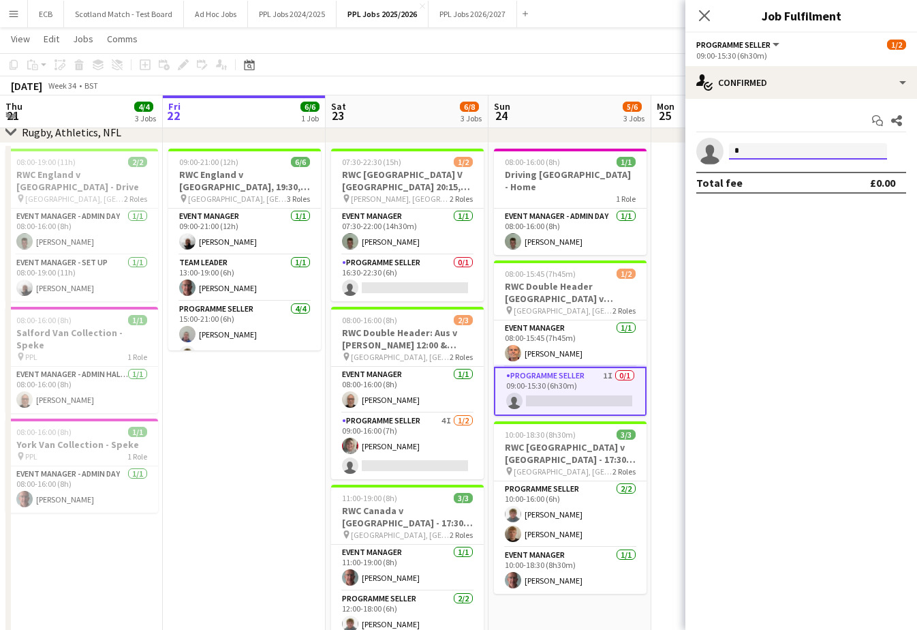
click at [814, 149] on input "*" at bounding box center [808, 151] width 158 height 16
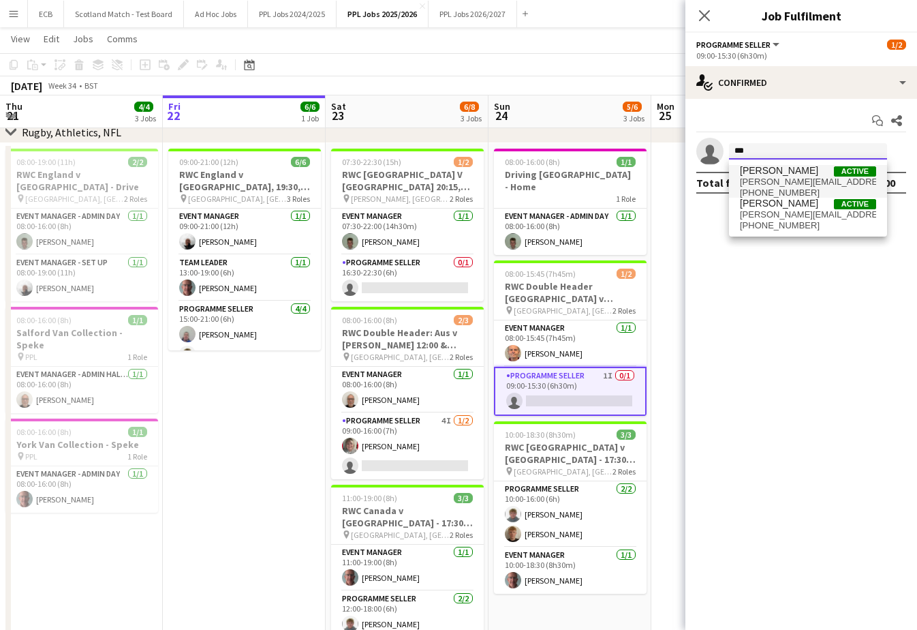
type input "***"
click at [774, 175] on span "[PERSON_NAME]" at bounding box center [779, 171] width 78 height 12
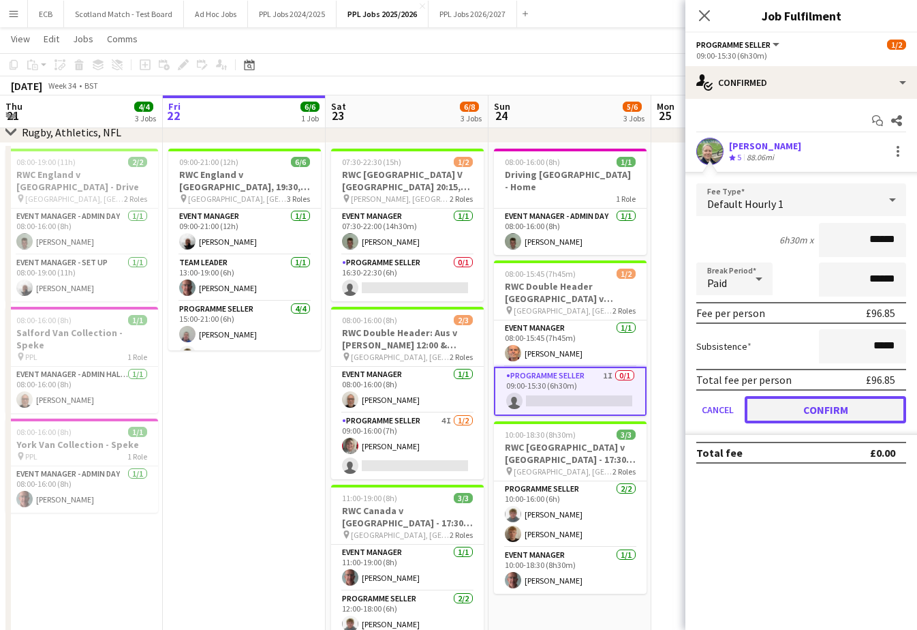
click at [816, 400] on button "Confirm" at bounding box center [825, 409] width 161 height 27
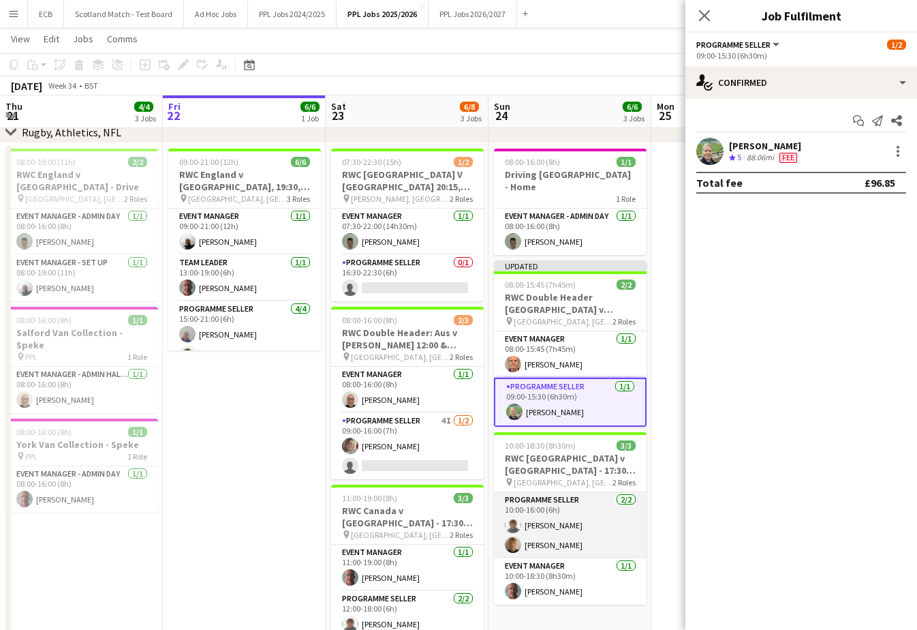
click at [519, 523] on app-card-role "Programme Seller 2/2 10:00-16:00 (6h) Cameron Kirk Harrison Kirk" at bounding box center [570, 525] width 153 height 66
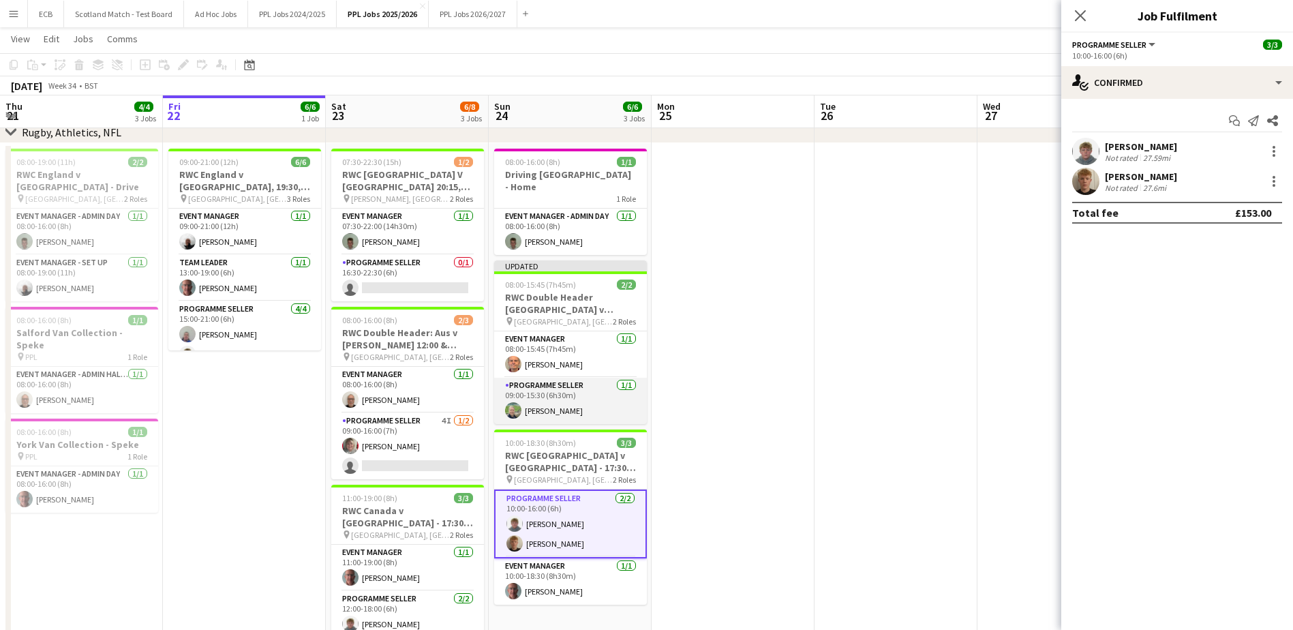
click at [552, 377] on app-card-role "Programme Seller 1/1 09:00-15:30 (6h30m) Janie Barron" at bounding box center [570, 400] width 153 height 46
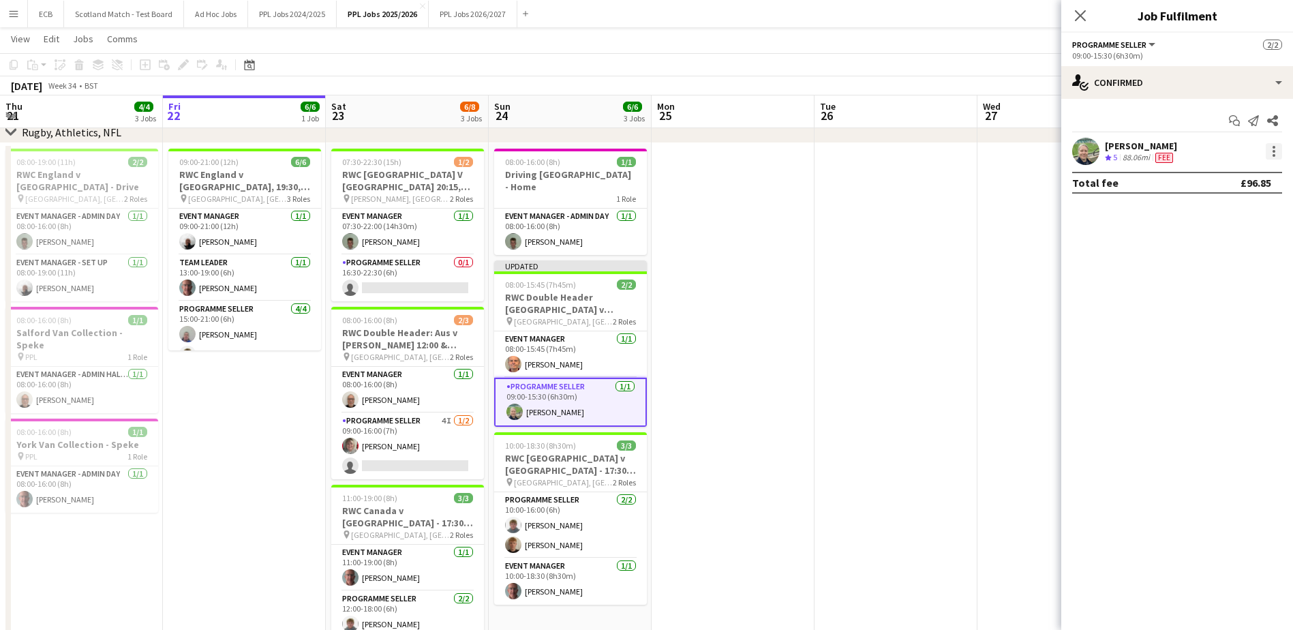
click at [1274, 145] on div at bounding box center [1273, 151] width 16 height 16
click at [1223, 177] on span "Edit fee" at bounding box center [1204, 176] width 37 height 12
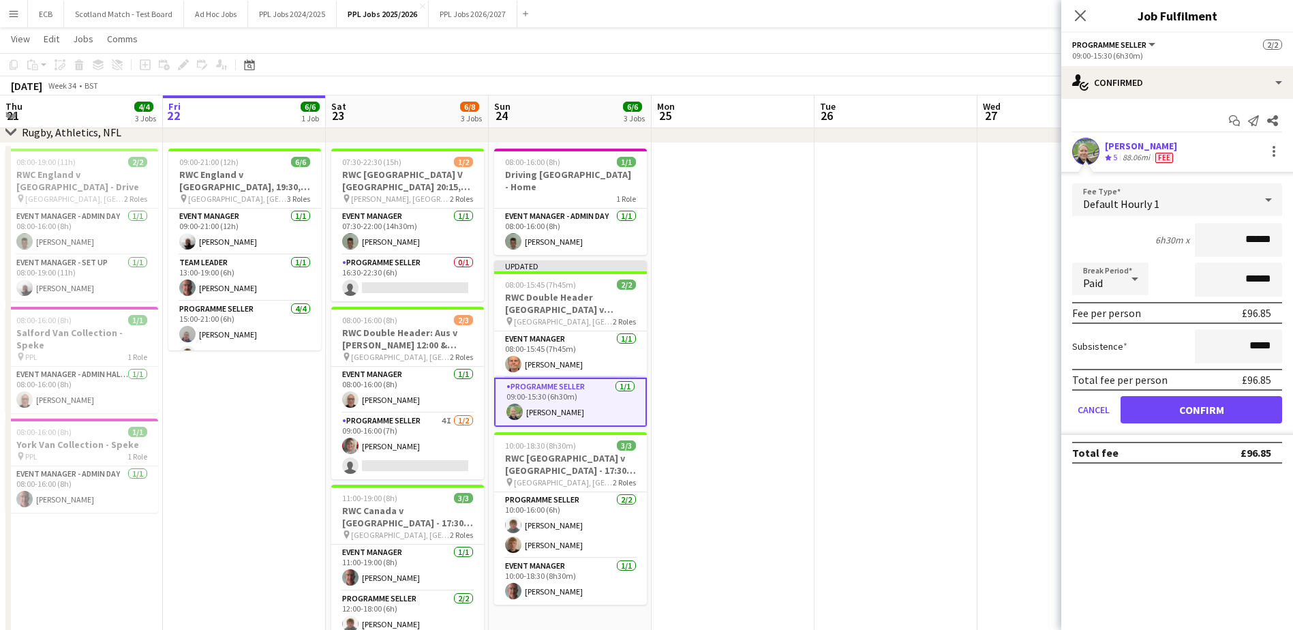
click at [1132, 279] on icon at bounding box center [1134, 278] width 16 height 27
click at [1117, 344] on mat-option "Unpaid" at bounding box center [1110, 352] width 76 height 34
click at [1167, 193] on div "Default Hourly 1" at bounding box center [1163, 199] width 183 height 33
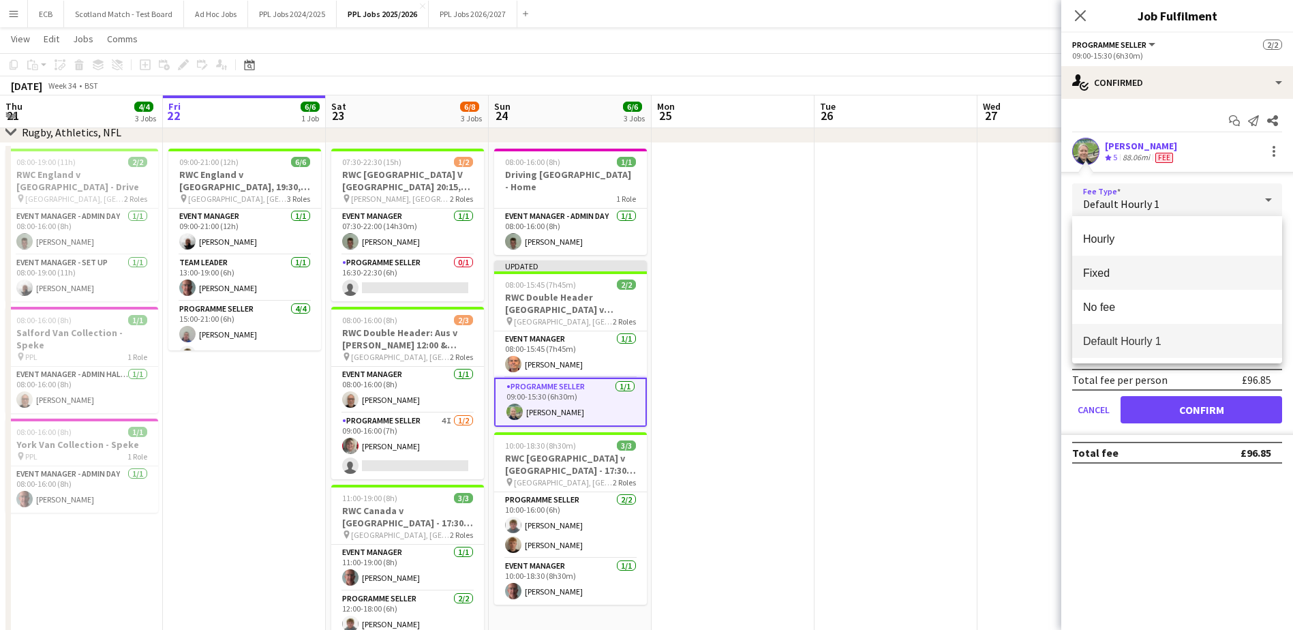
click at [1120, 276] on span "Fixed" at bounding box center [1177, 272] width 188 height 13
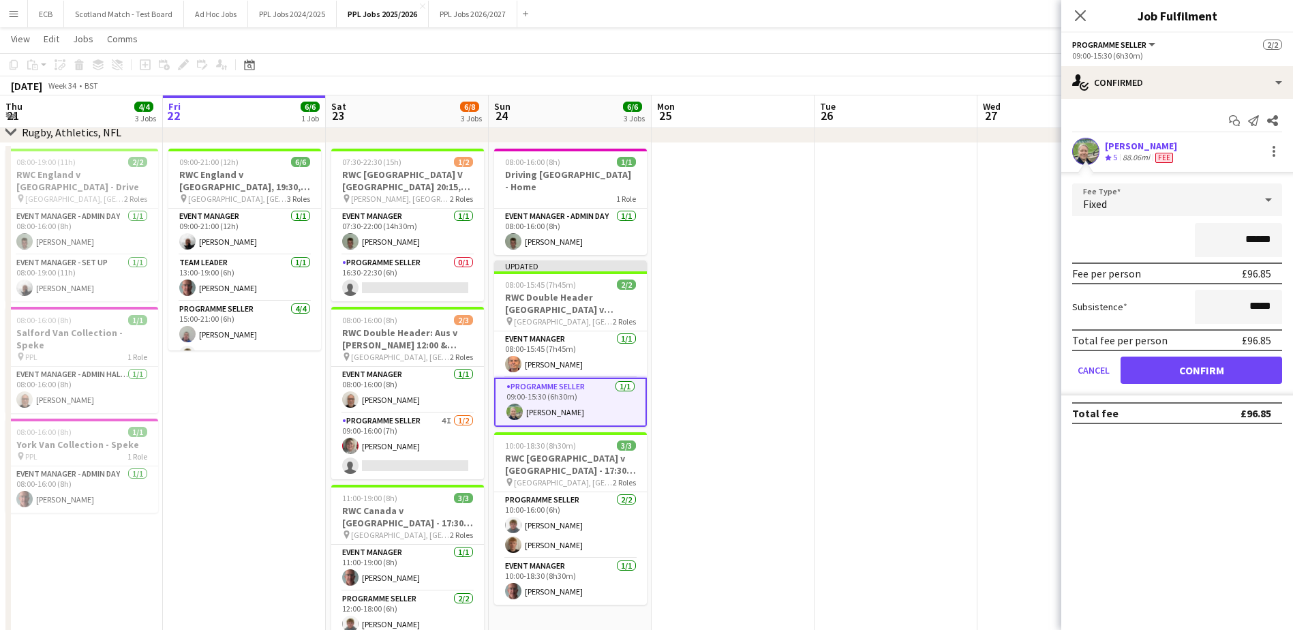
click at [1187, 200] on div "Fixed" at bounding box center [1163, 199] width 183 height 33
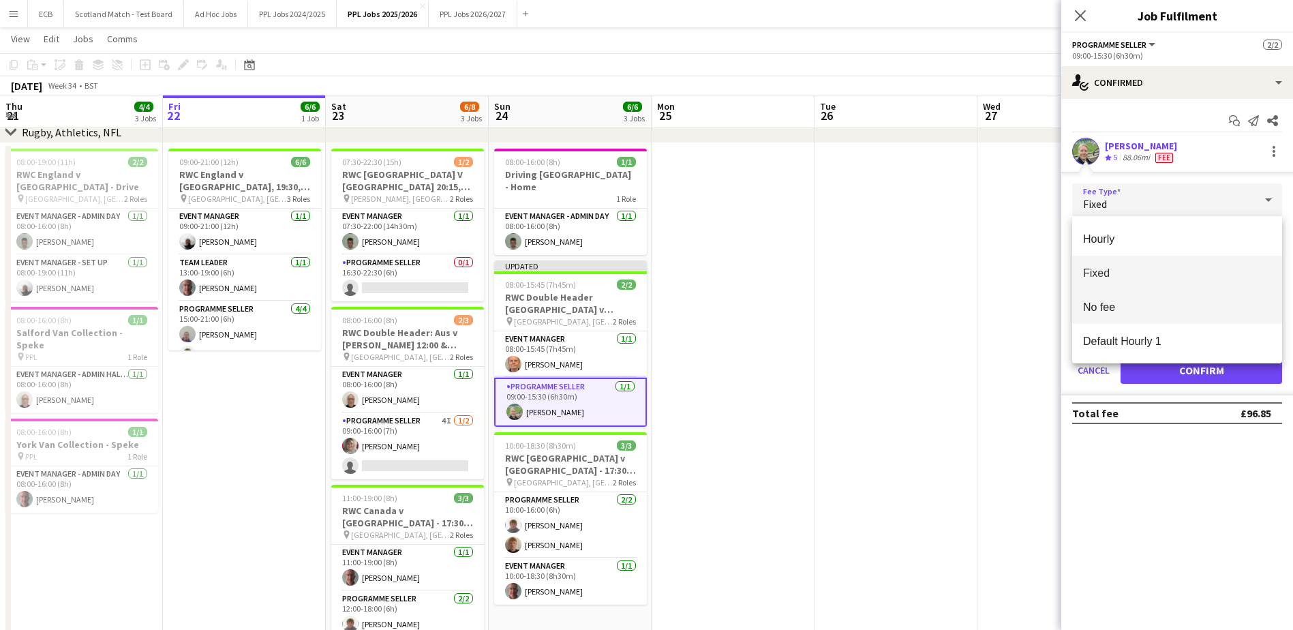
click at [1129, 303] on span "No fee" at bounding box center [1177, 306] width 188 height 13
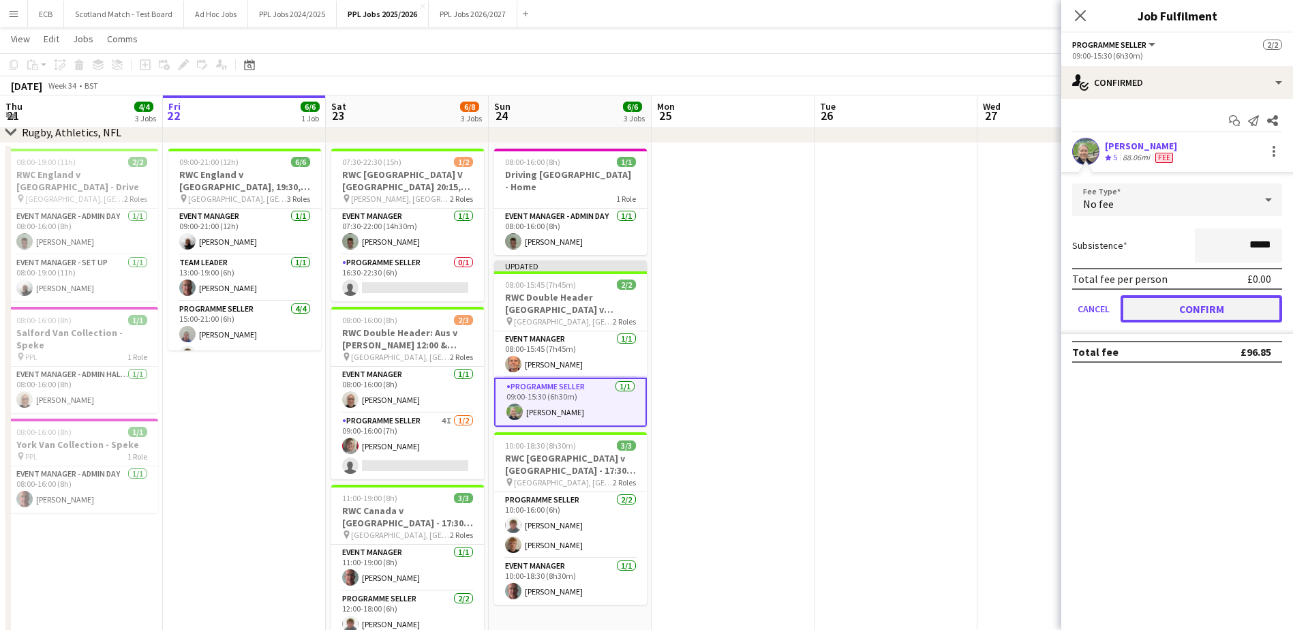
click at [1191, 296] on button "Confirm" at bounding box center [1200, 308] width 161 height 27
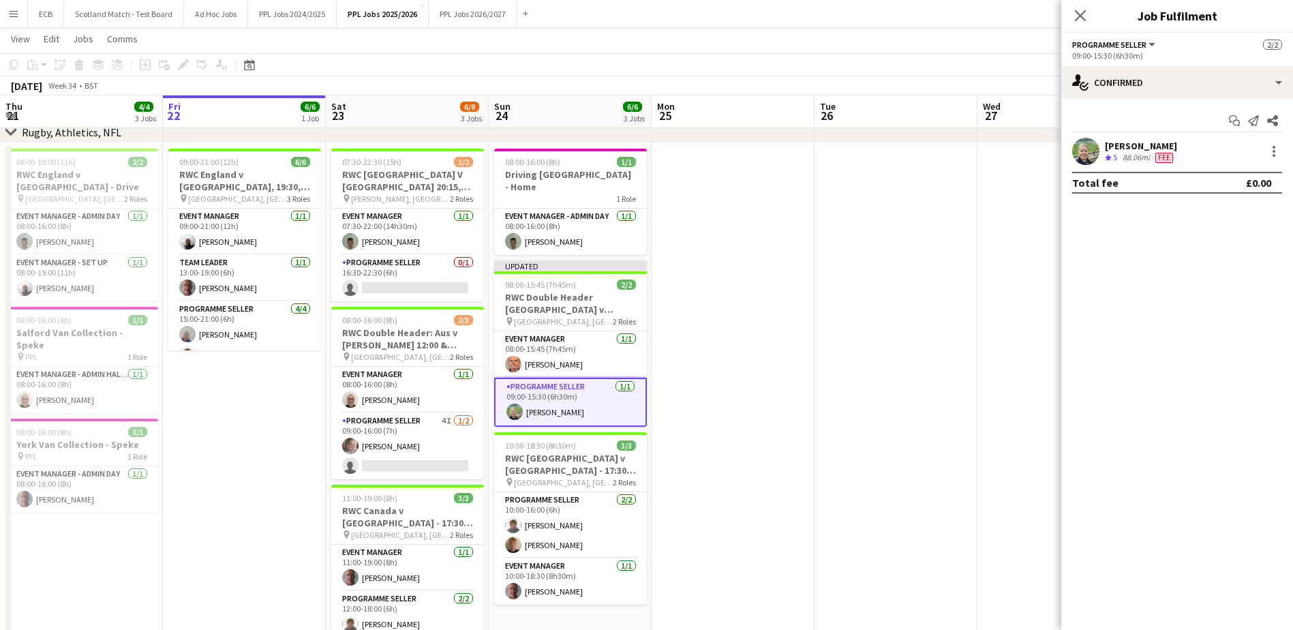
click at [1025, 345] on app-date-cell at bounding box center [1058, 481] width 163 height 677
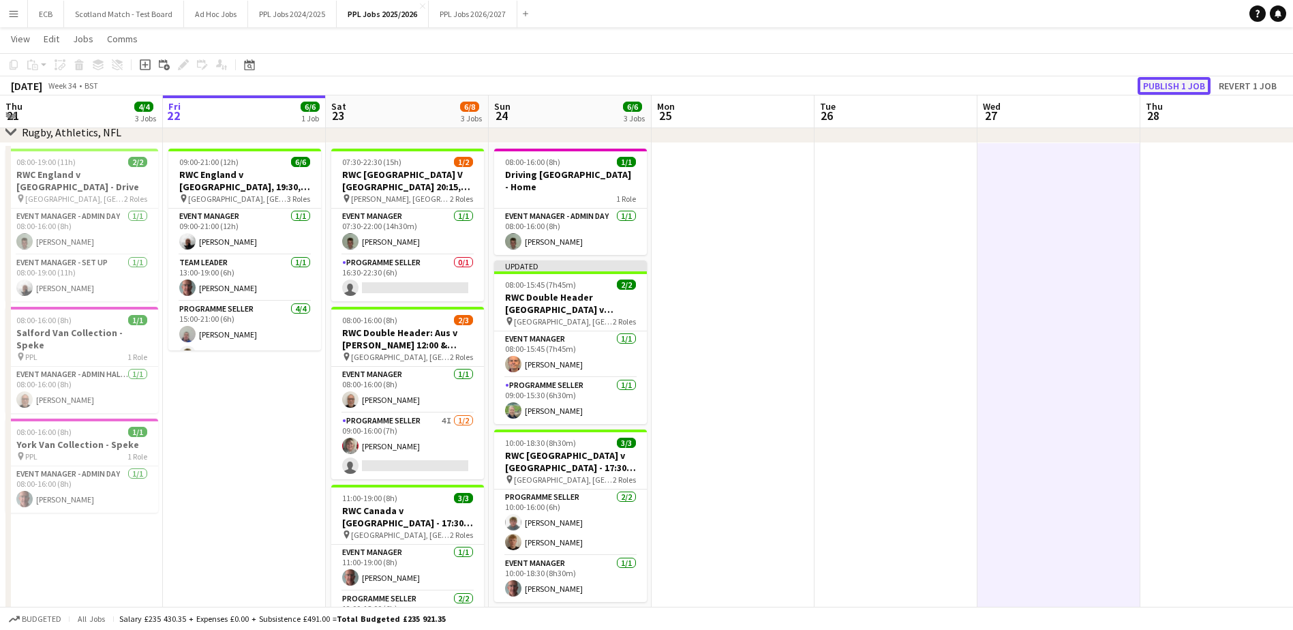
click at [1154, 83] on button "Publish 1 job" at bounding box center [1173, 86] width 73 height 18
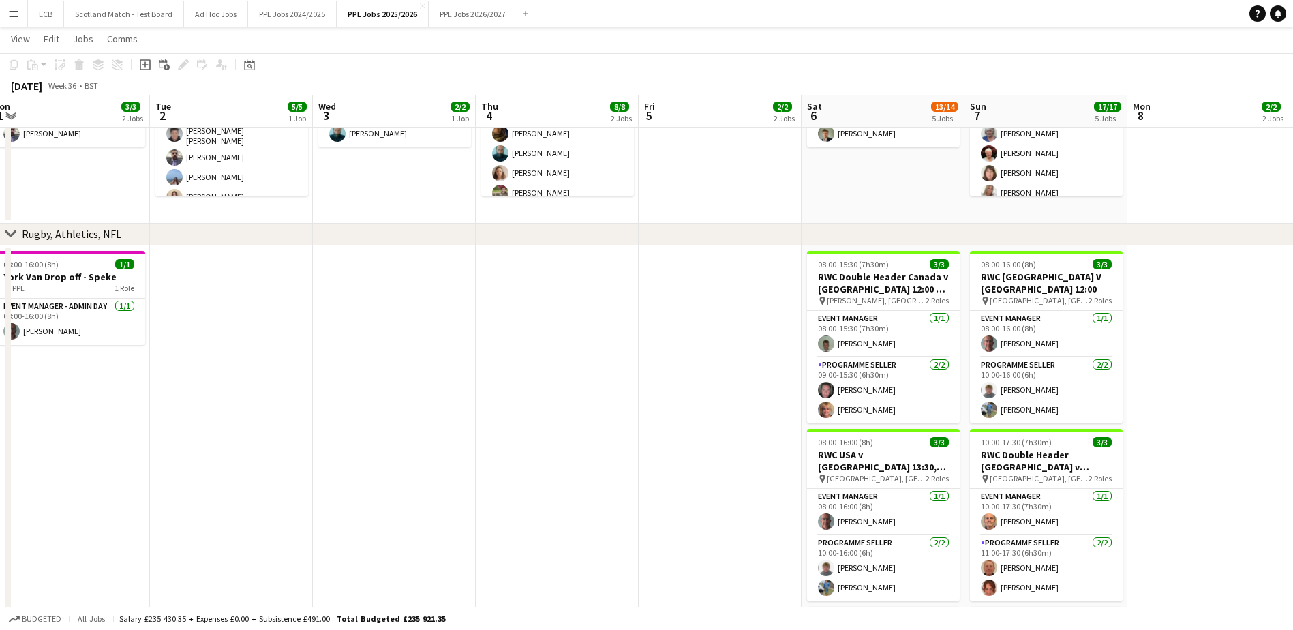
scroll to position [389, 0]
drag, startPoint x: 930, startPoint y: 426, endPoint x: 921, endPoint y: 518, distance: 92.4
click at [921, 518] on app-calendar-viewport "Fri 29 Sat 30 9/10 4 Jobs Sun 31 9/9 3 Jobs Mon 1 3/3 2 Jobs Tue 2 5/5 1 Job We…" at bounding box center [646, 324] width 1293 height 1320
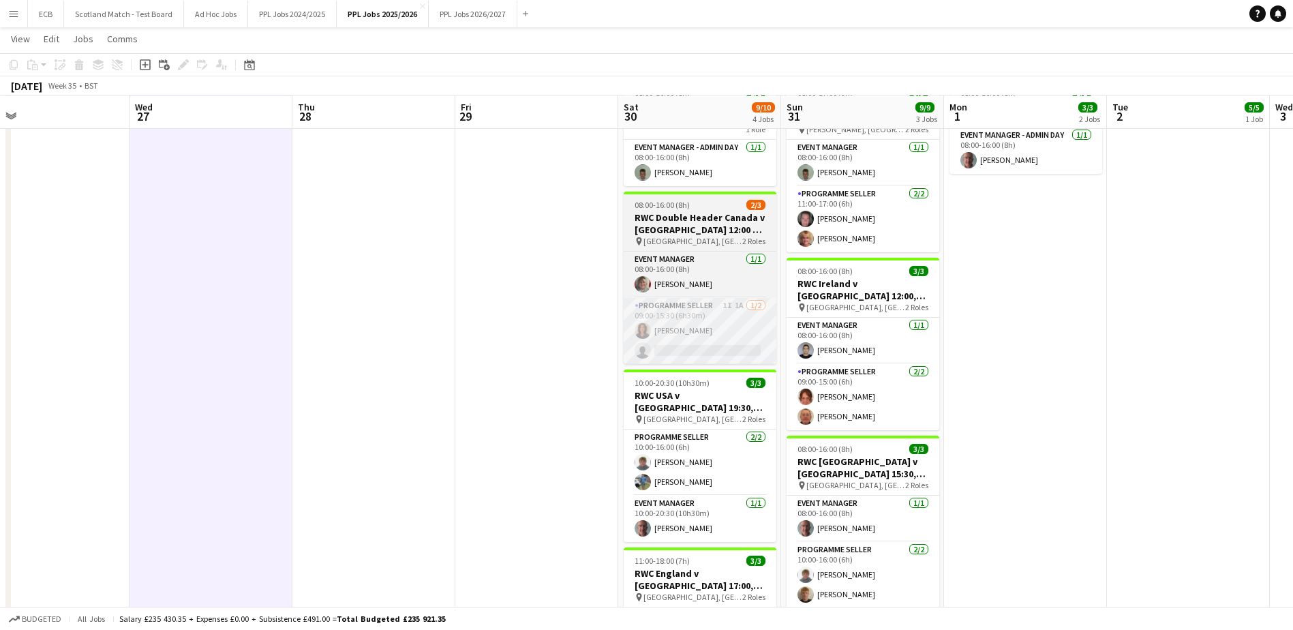
scroll to position [560, 0]
click at [685, 318] on app-card-role "Programme Seller 1I 1A [DATE] 09:00-15:30 (6h30m) [PERSON_NAME] single-neutral-…" at bounding box center [699, 330] width 153 height 66
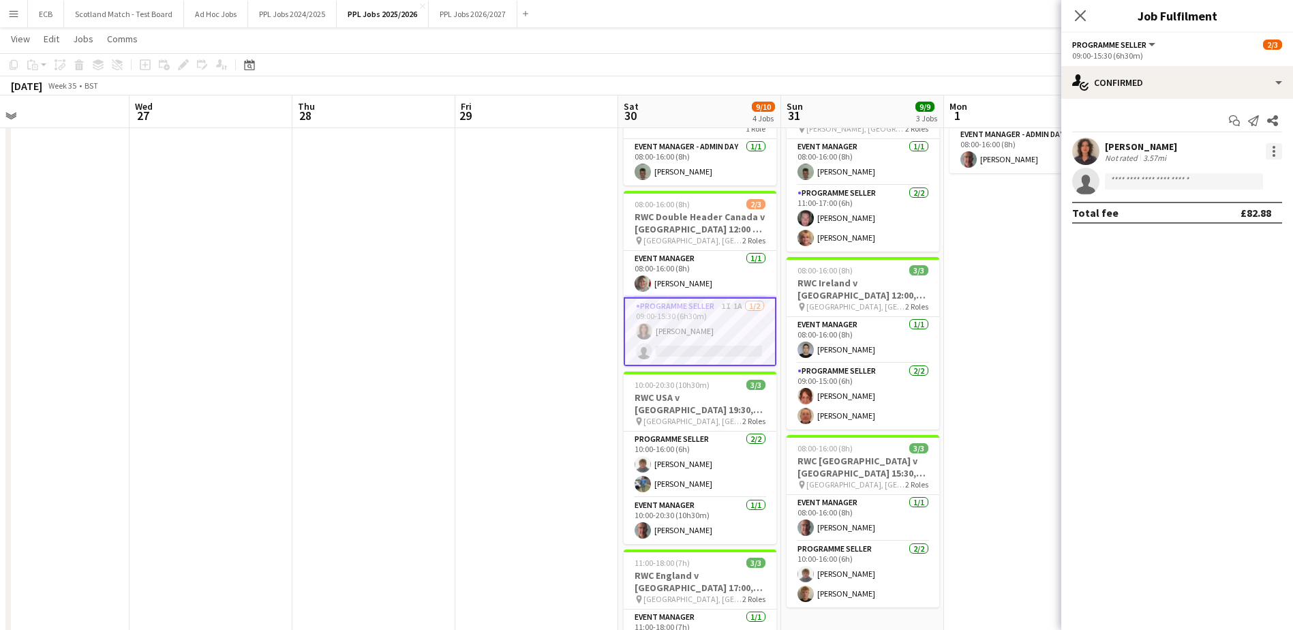
click at [1271, 150] on div at bounding box center [1273, 151] width 16 height 16
click at [1222, 243] on span "Send notification" at bounding box center [1226, 242] width 80 height 12
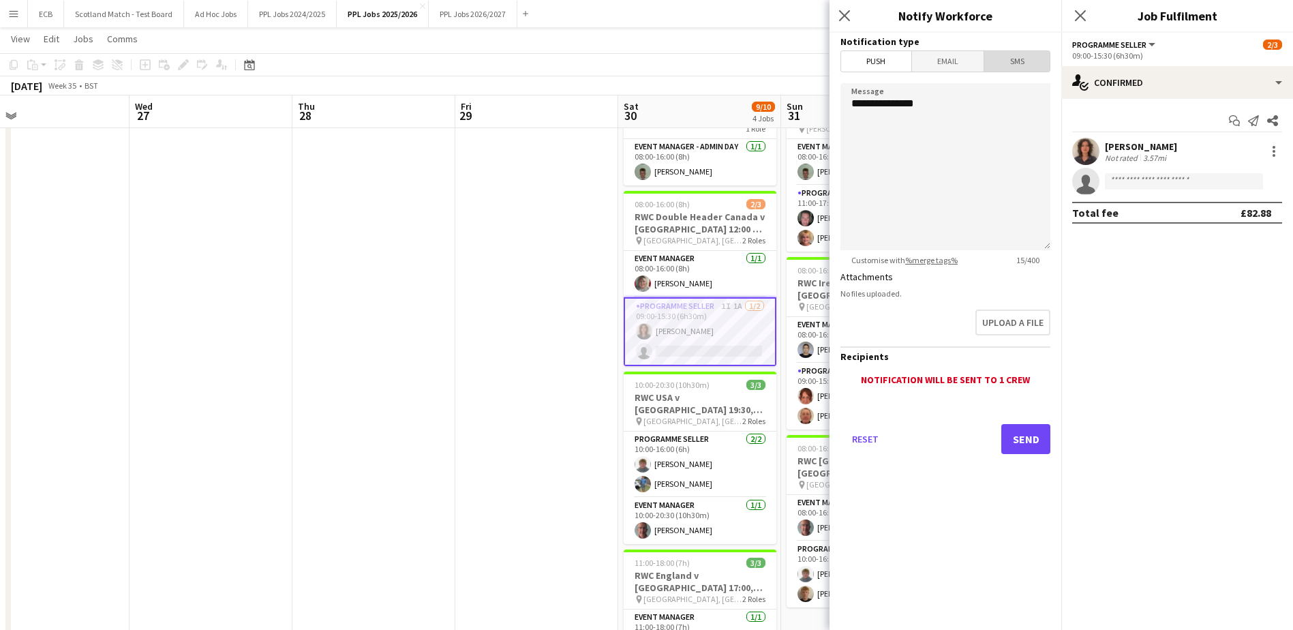
click at [1020, 58] on span "SMS" at bounding box center [1016, 61] width 65 height 20
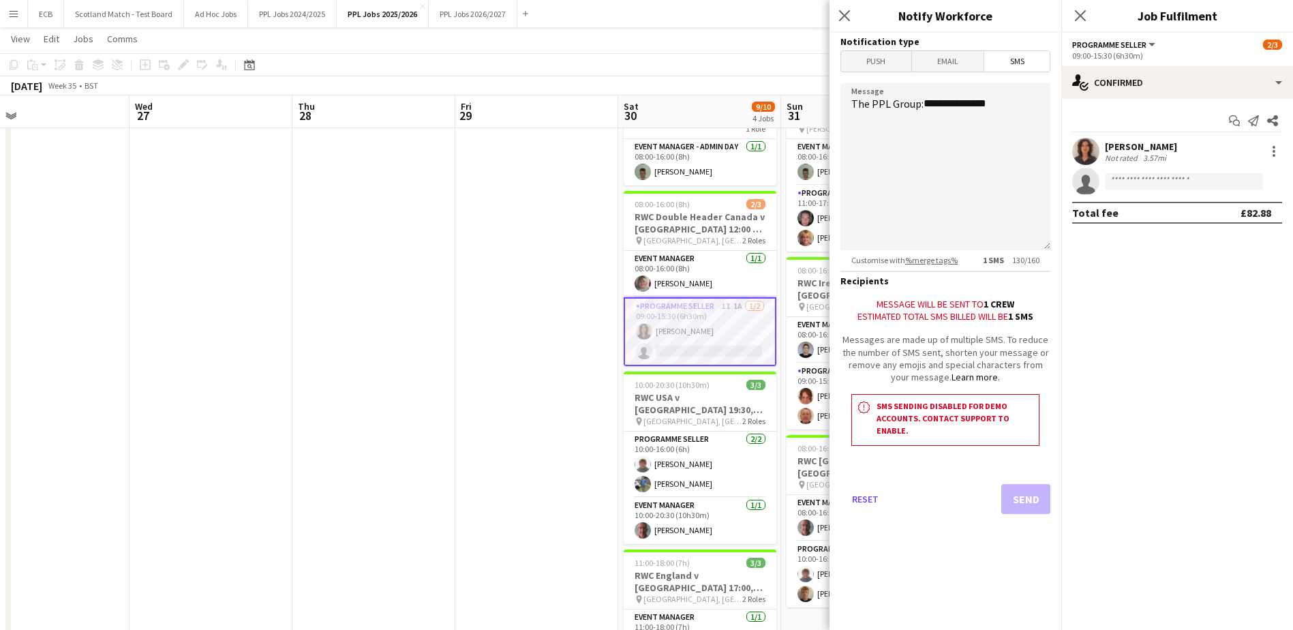
click at [1115, 43] on span "Programme Seller" at bounding box center [1109, 45] width 74 height 10
click at [1140, 158] on div "3.57mi" at bounding box center [1154, 158] width 29 height 10
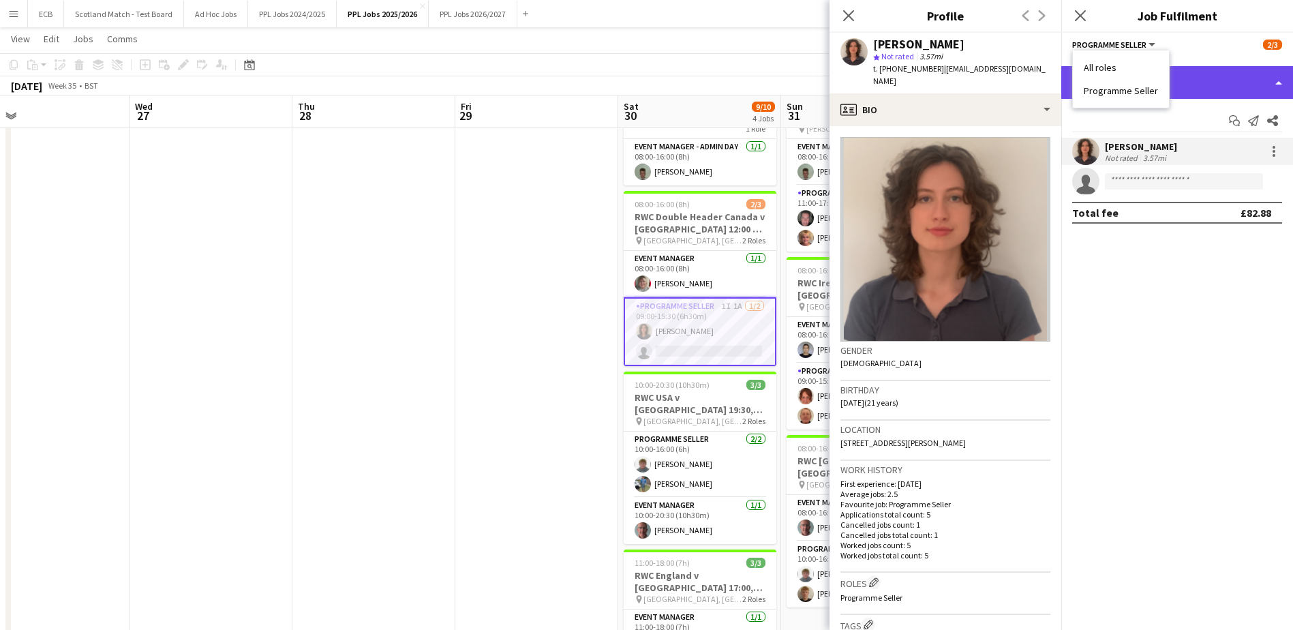
click at [1185, 81] on div "single-neutral-actions-check-2 Confirmed" at bounding box center [1177, 82] width 232 height 33
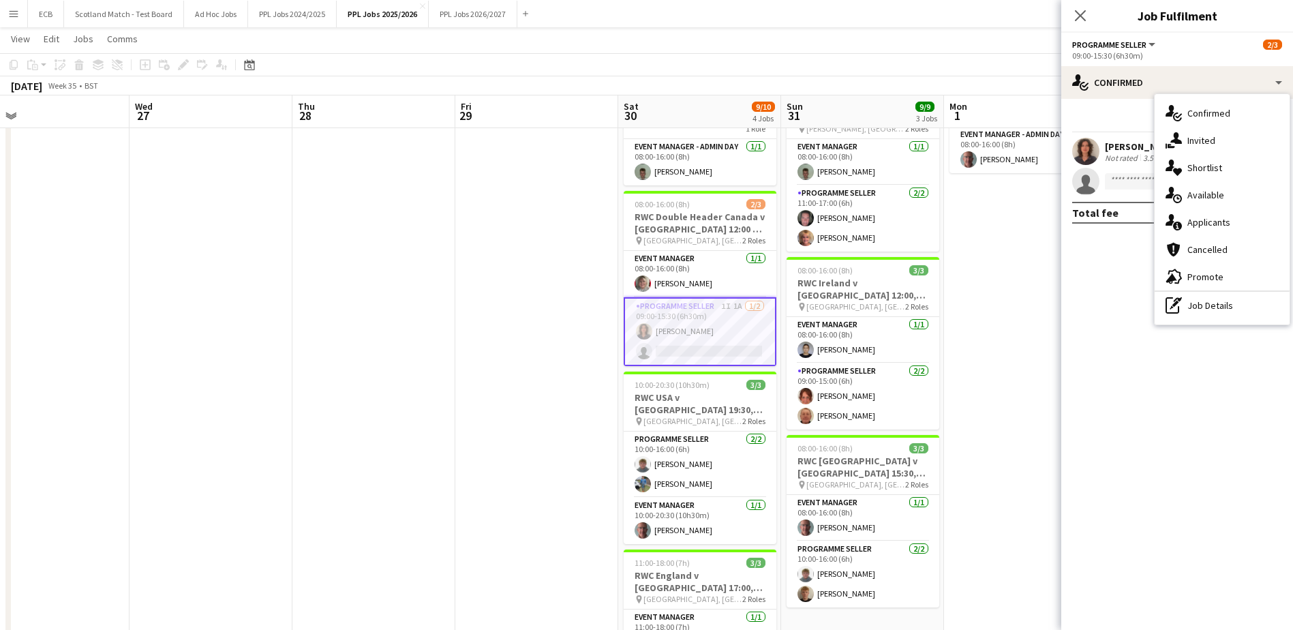
click at [1137, 48] on span "Programme Seller" at bounding box center [1109, 45] width 74 height 10
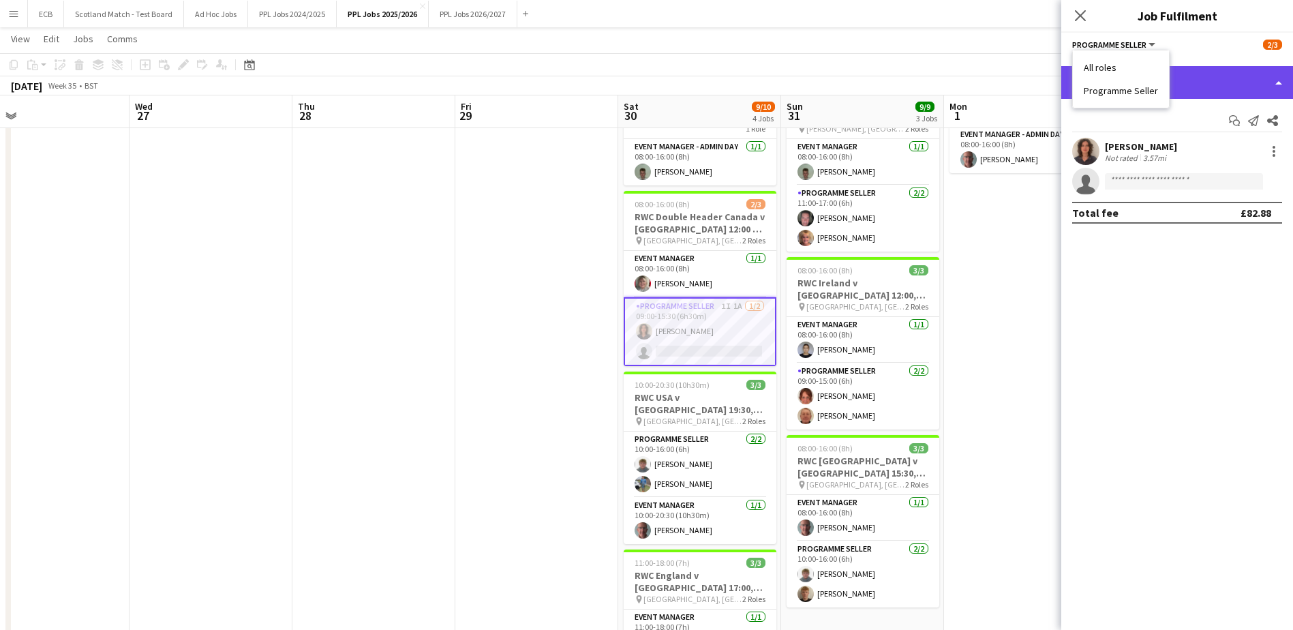
click at [1209, 76] on div "single-neutral-actions-check-2 Confirmed" at bounding box center [1177, 82] width 232 height 33
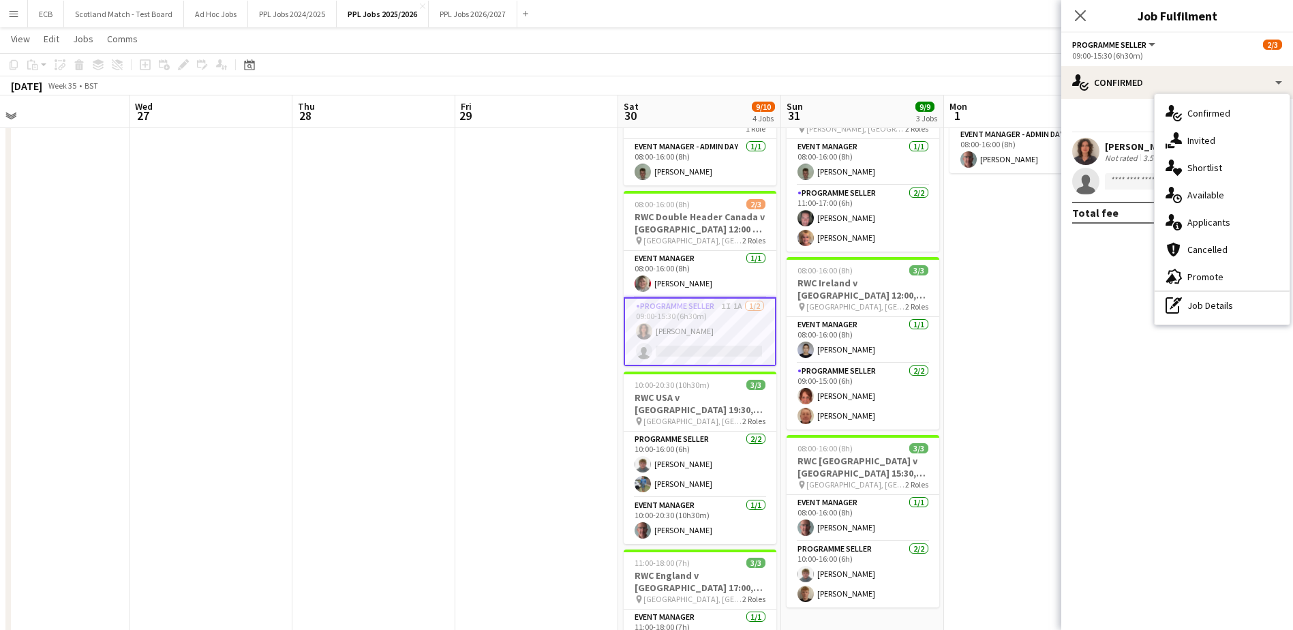
click at [1120, 149] on div "[PERSON_NAME]" at bounding box center [1141, 146] width 72 height 12
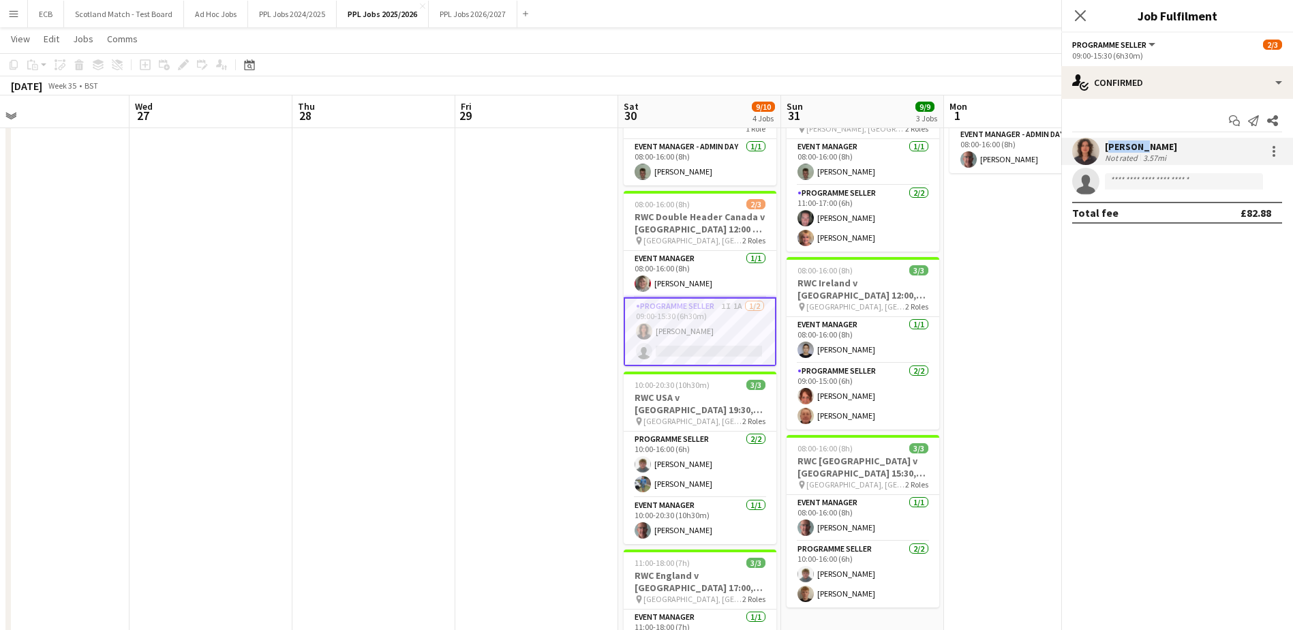
click at [1120, 149] on div "[PERSON_NAME]" at bounding box center [1141, 146] width 72 height 12
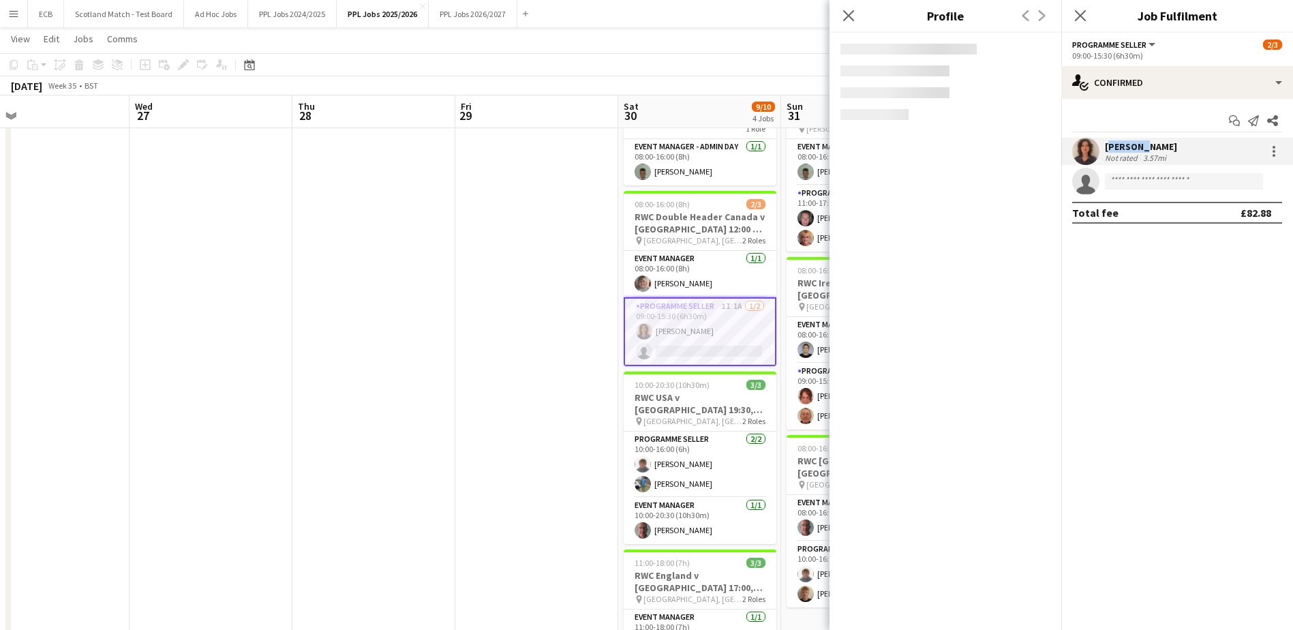
click at [1120, 149] on div "[PERSON_NAME]" at bounding box center [1141, 146] width 72 height 12
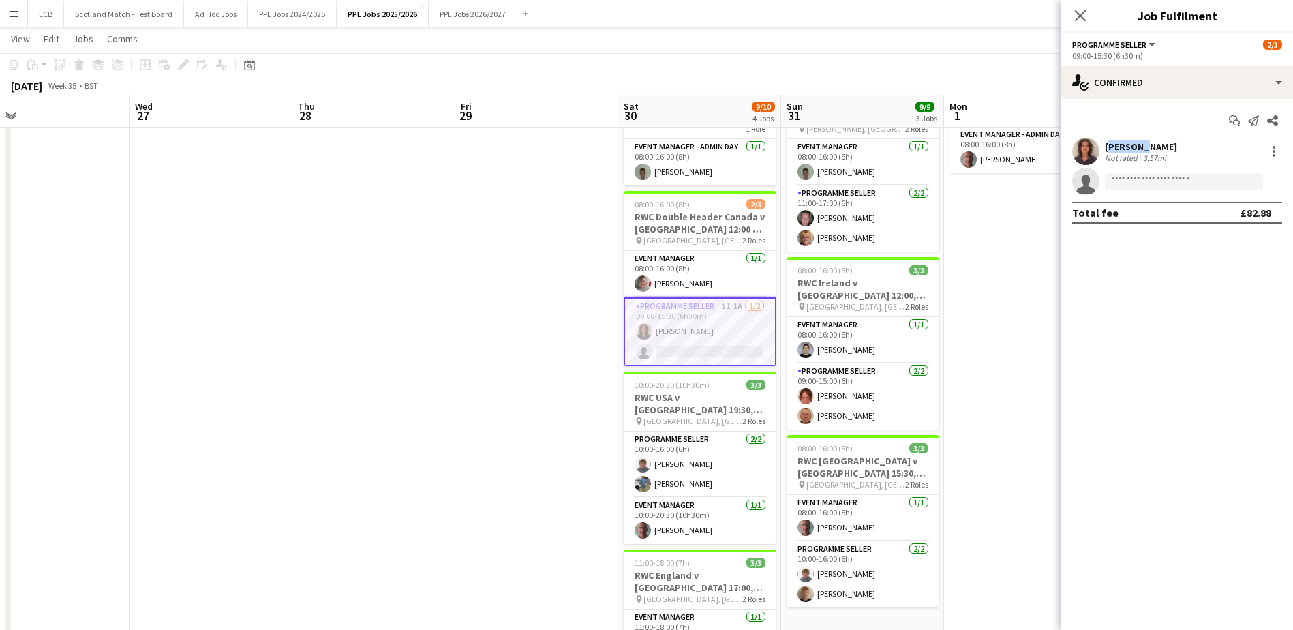
click at [1120, 149] on div "[PERSON_NAME]" at bounding box center [1141, 146] width 72 height 12
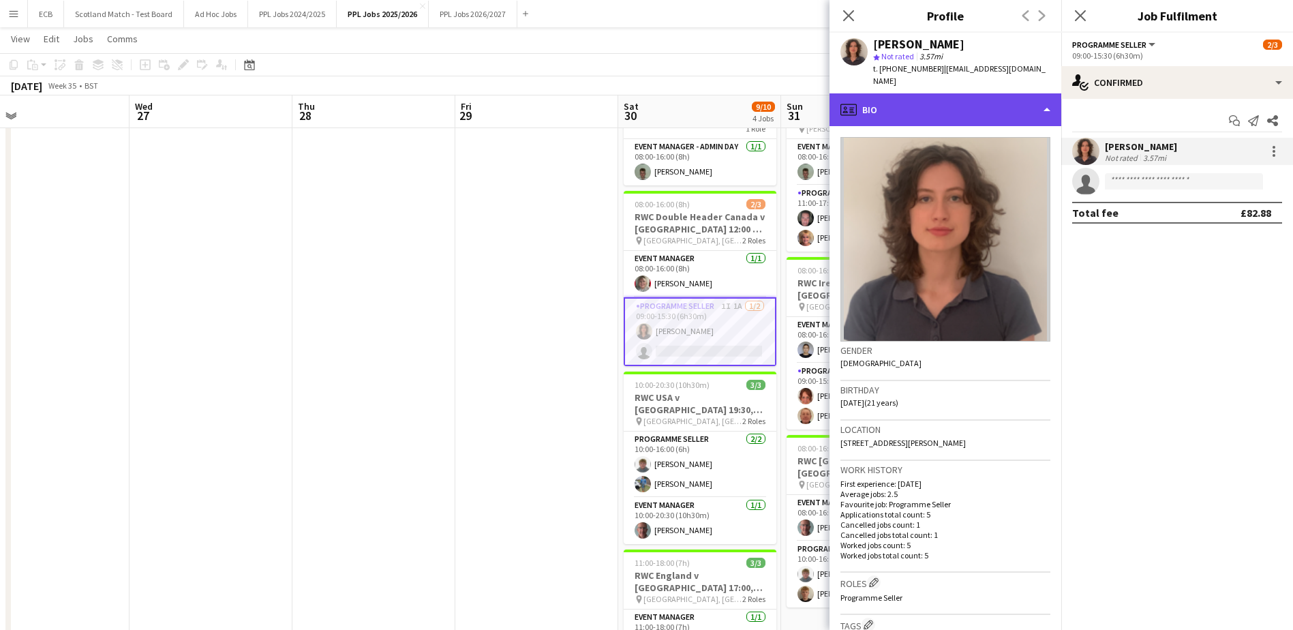
click at [944, 108] on div "profile Bio" at bounding box center [945, 109] width 232 height 33
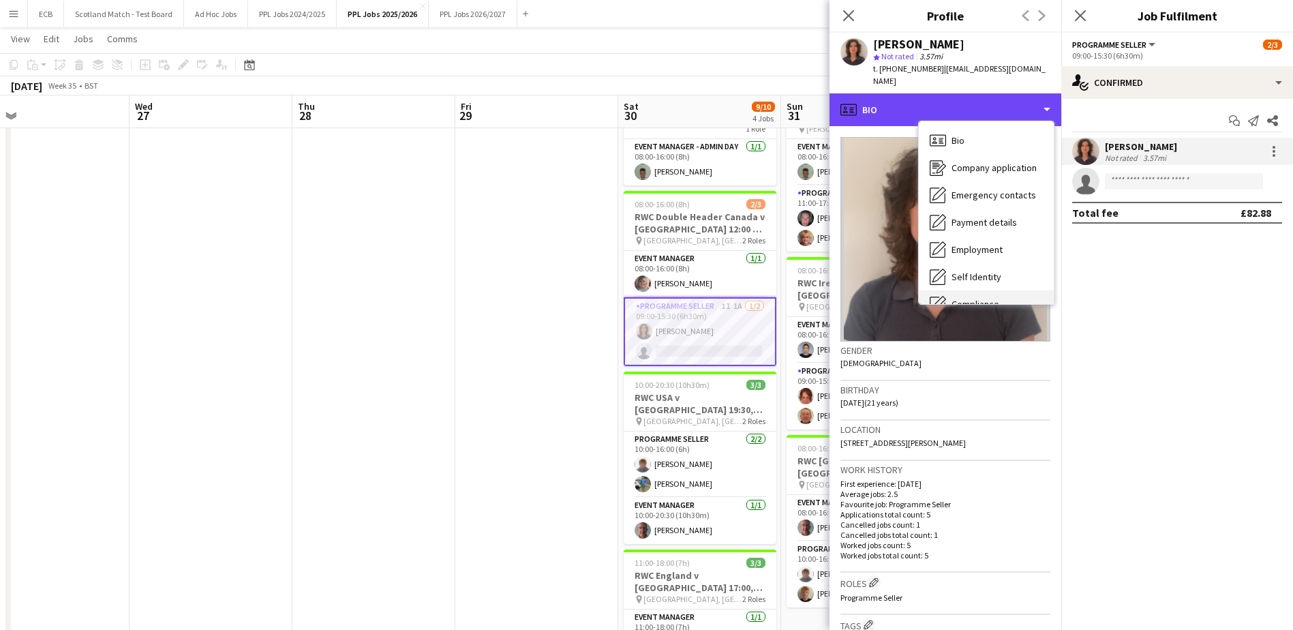
scroll to position [101, 0]
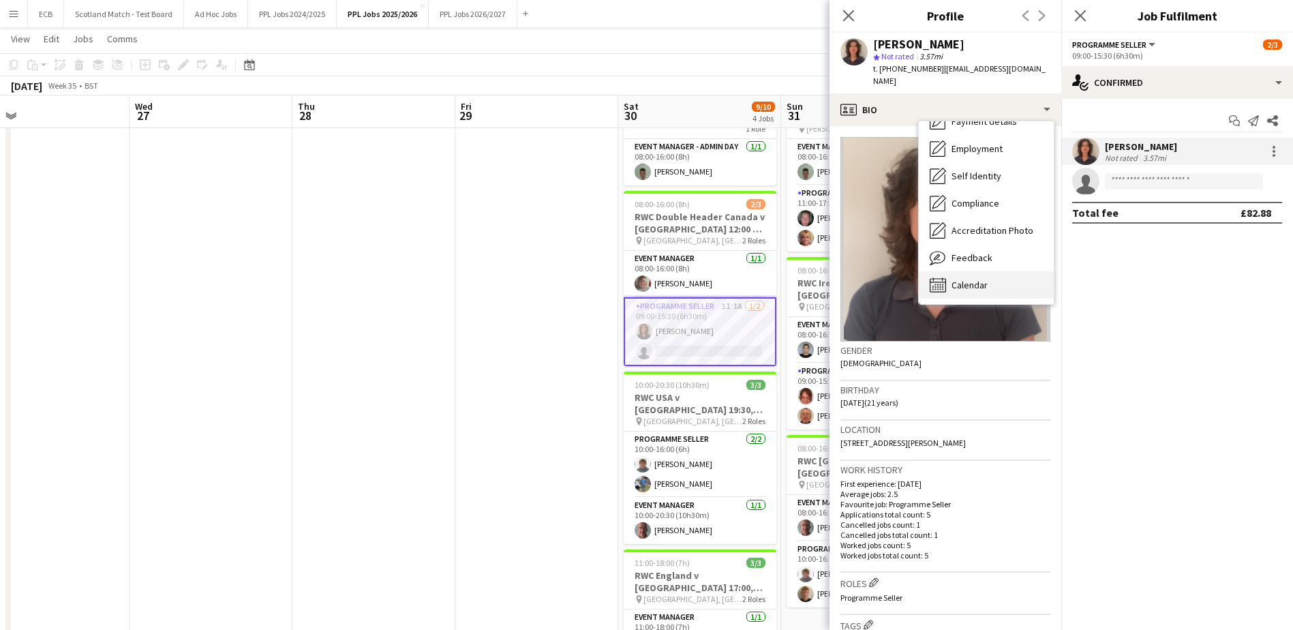
click at [959, 290] on span "Calendar" at bounding box center [969, 285] width 36 height 12
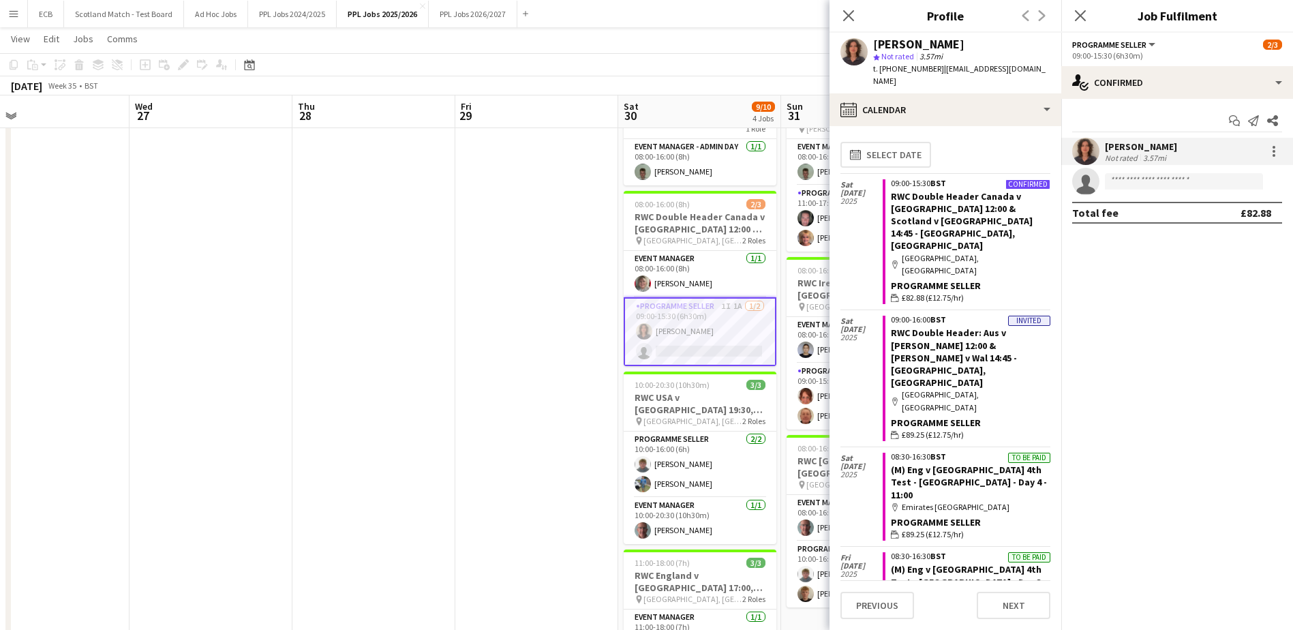
scroll to position [0, 0]
click at [581, 370] on app-date-cell at bounding box center [536, 412] width 163 height 677
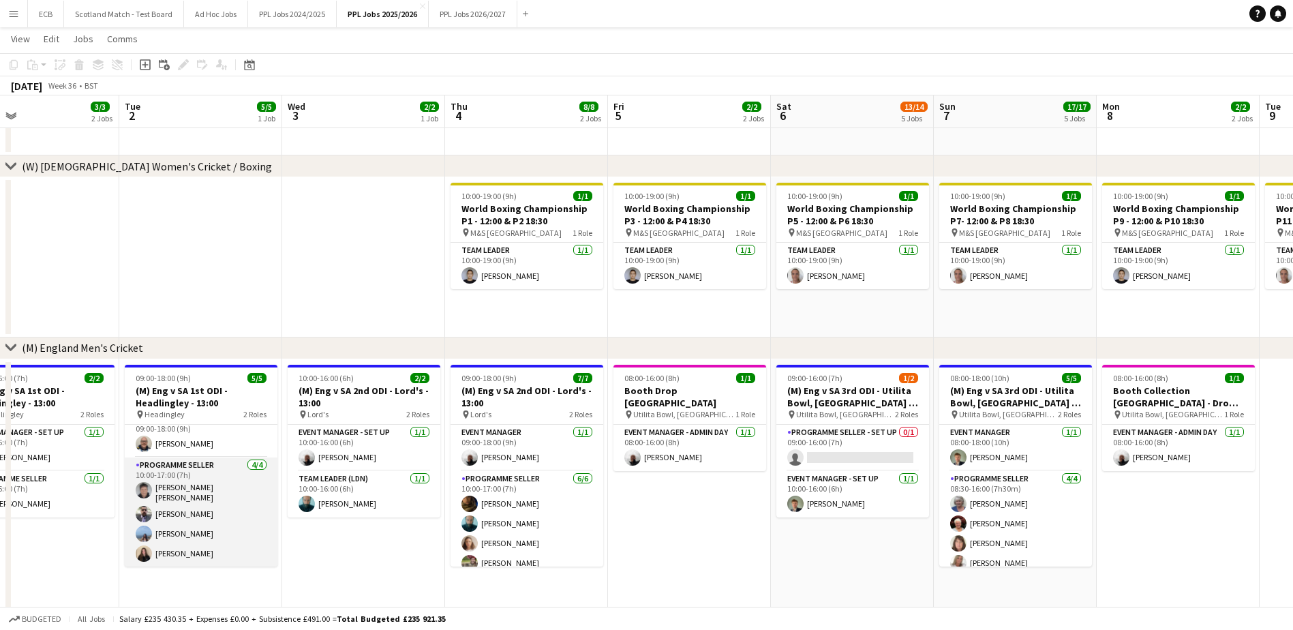
scroll to position [13, 0]
click at [172, 551] on app-card-role "Programme Seller 4/4 10:00-17:00 (7h) Catherine Maria Margaret Kaye Stephen Gau…" at bounding box center [201, 513] width 153 height 110
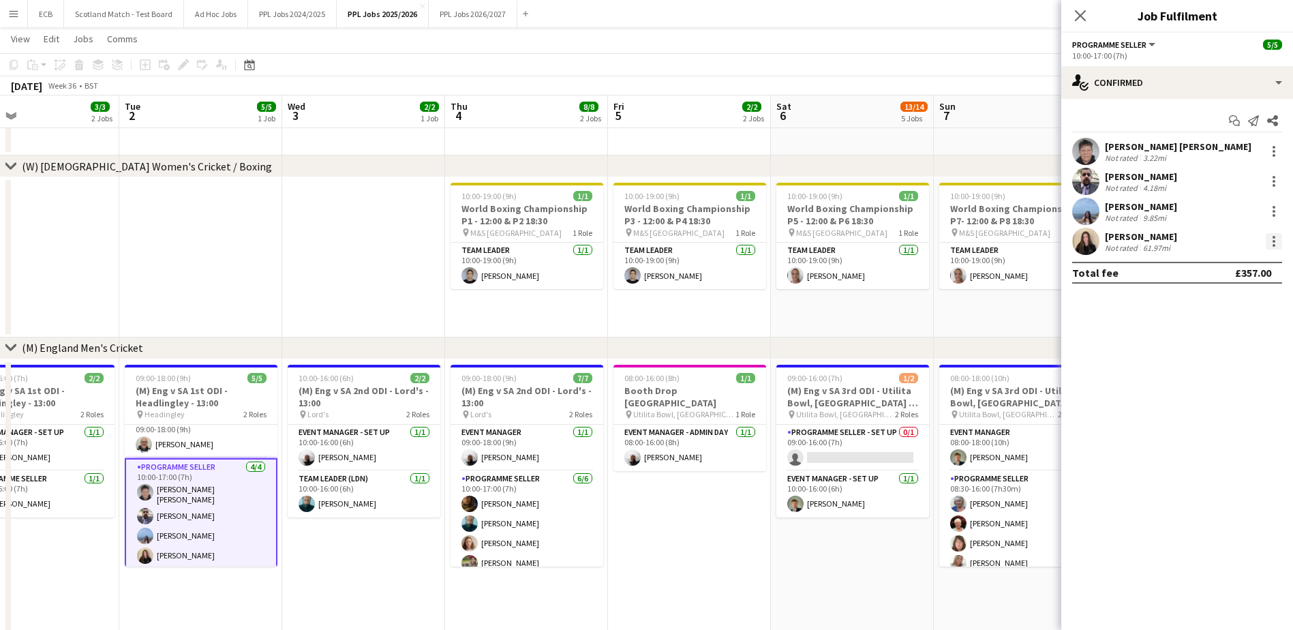
click at [1277, 238] on div at bounding box center [1273, 241] width 16 height 16
click at [1227, 392] on span "Remove" at bounding box center [1228, 397] width 84 height 12
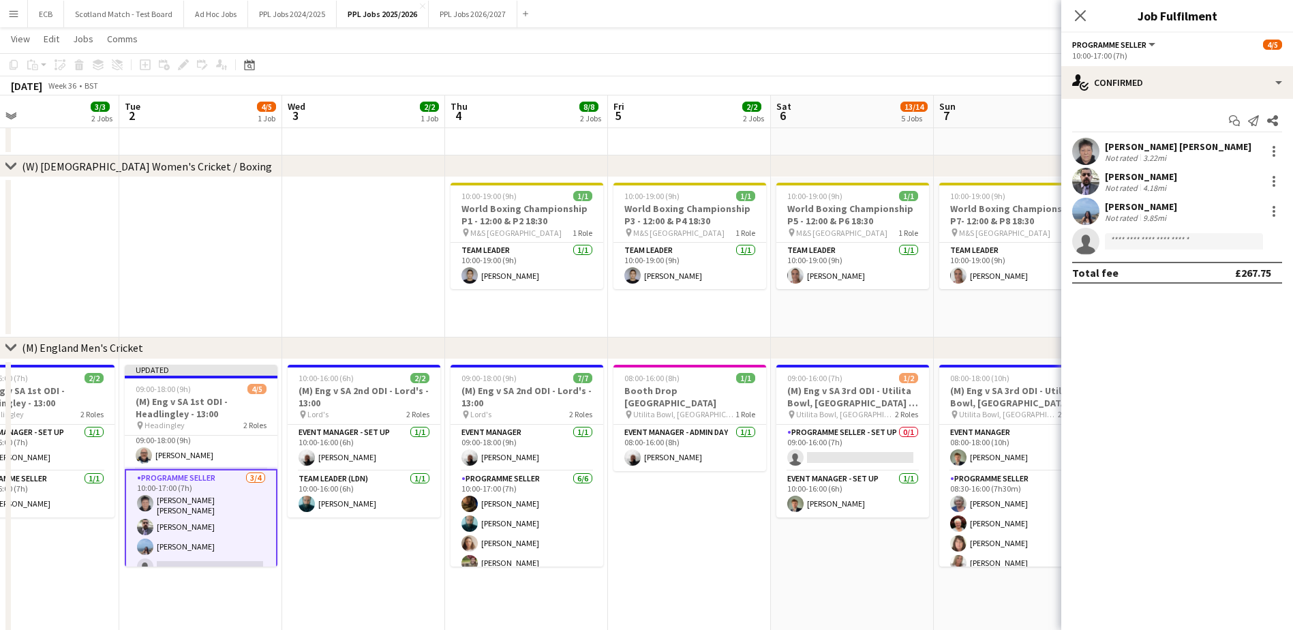
click at [713, 495] on app-date-cell "08:00-16:00 (8h) 1/1 Booth Drop Southampton pin Utilita Bowl, Southampton 1 Rol…" at bounding box center [689, 556] width 163 height 394
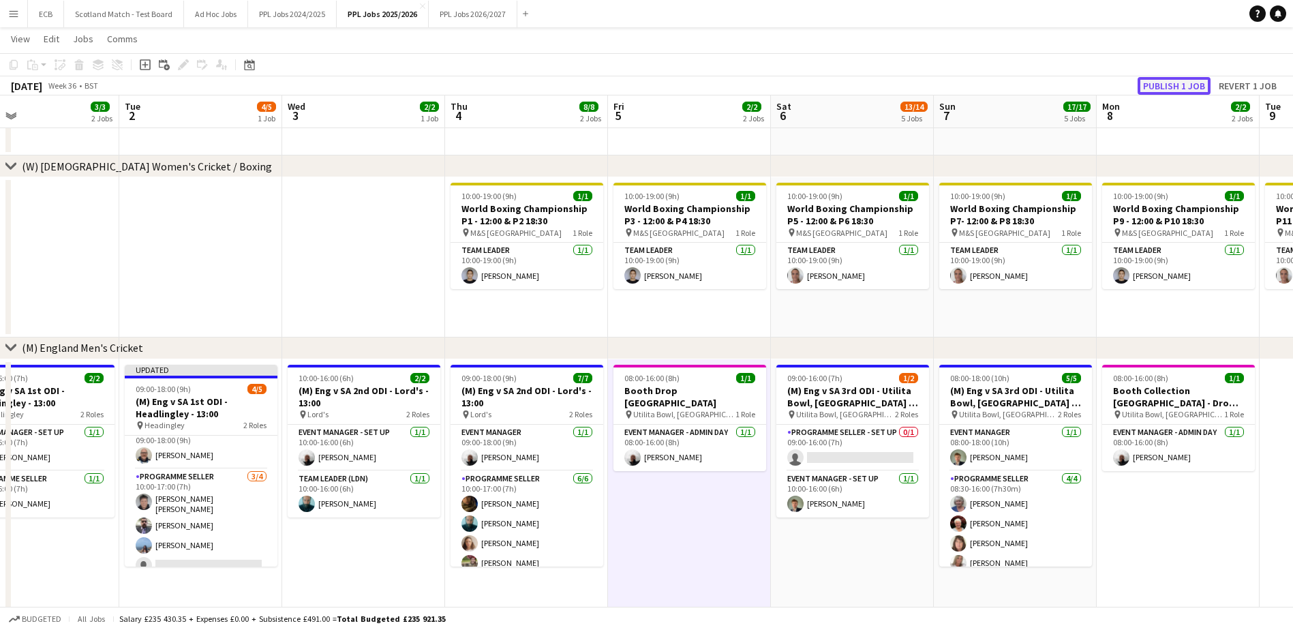
click at [1171, 83] on button "Publish 1 job" at bounding box center [1173, 86] width 73 height 18
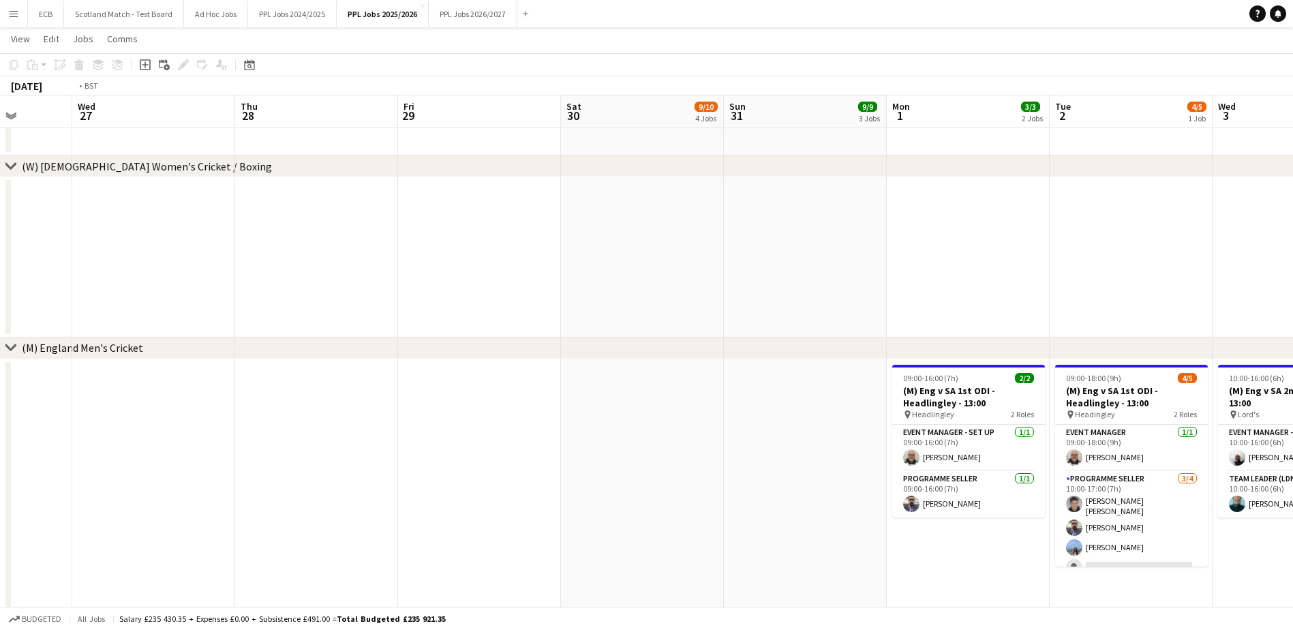
scroll to position [0, 296]
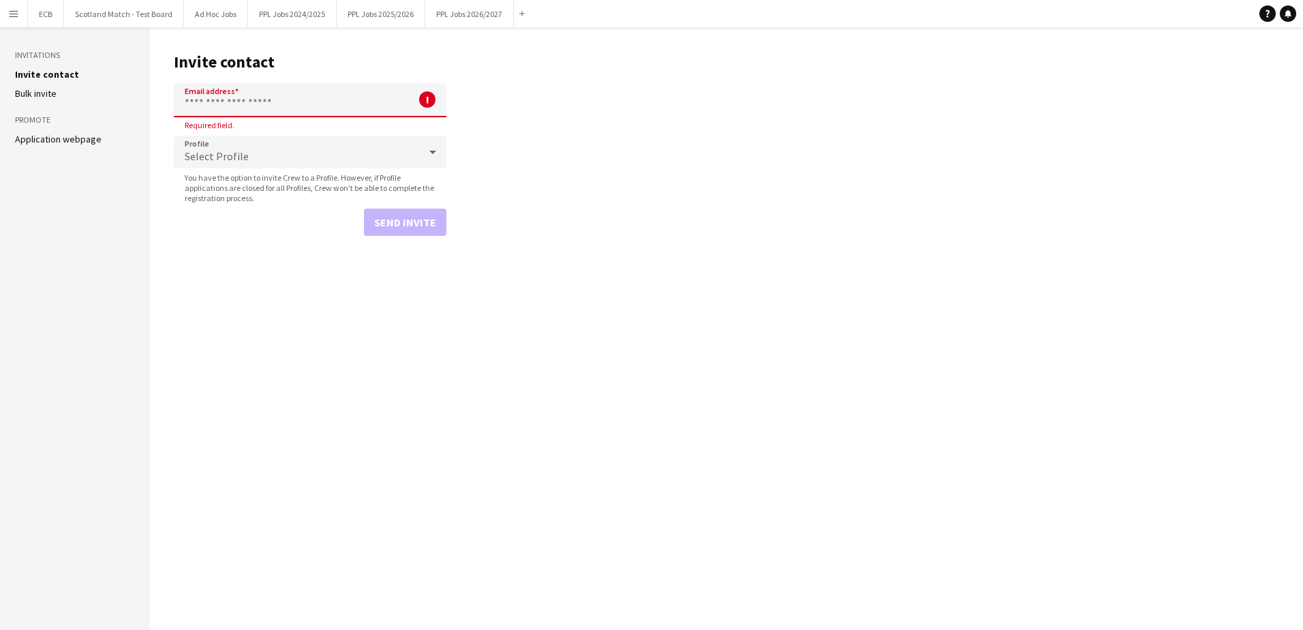
click at [14, 12] on app-icon "Menu" at bounding box center [13, 13] width 11 height 11
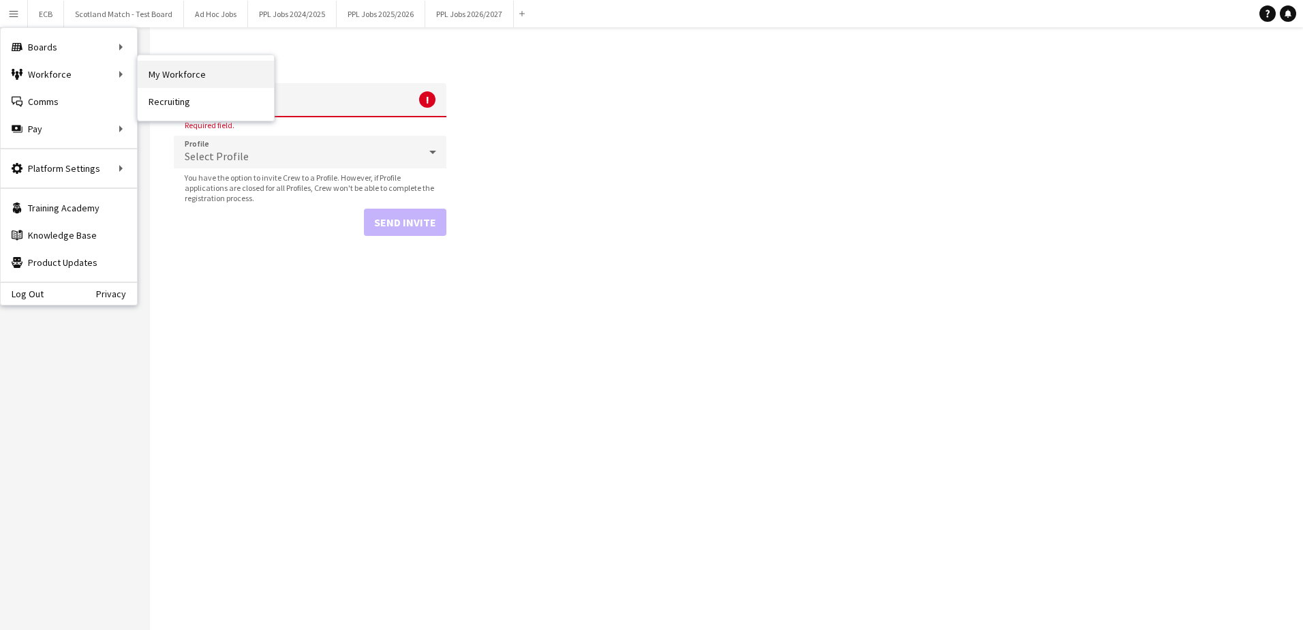
click at [168, 68] on link "My Workforce" at bounding box center [206, 74] width 136 height 27
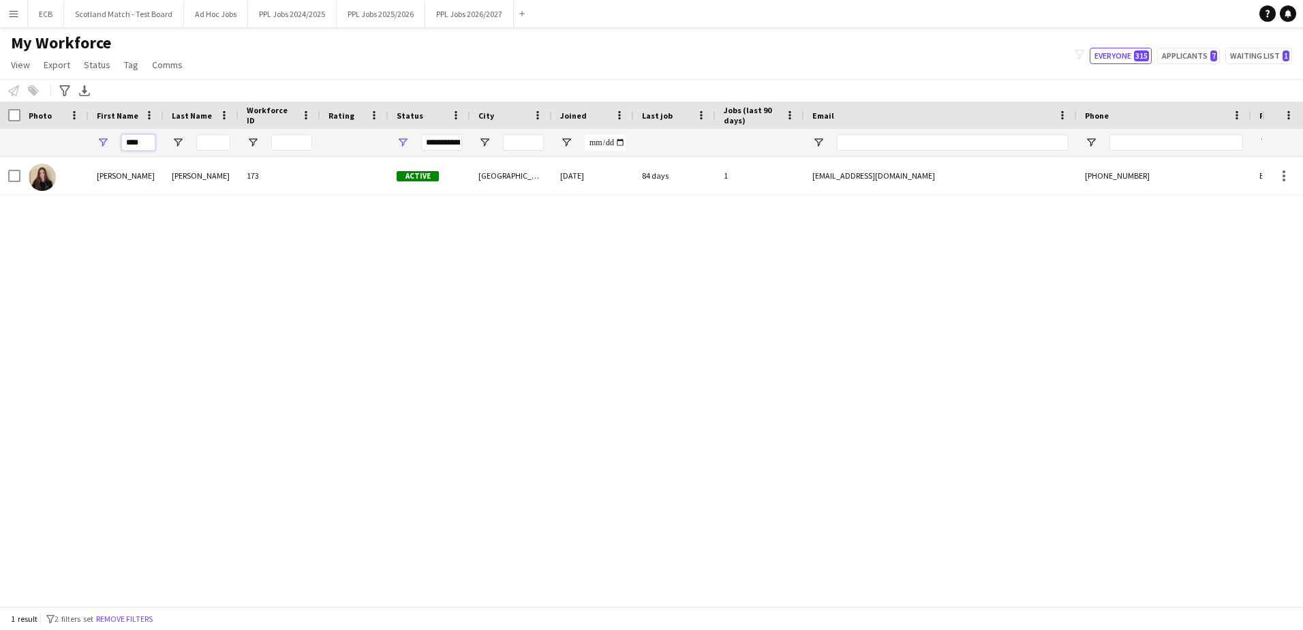
drag, startPoint x: 140, startPoint y: 145, endPoint x: 99, endPoint y: 150, distance: 41.2
click at [99, 150] on div "****" at bounding box center [126, 142] width 75 height 27
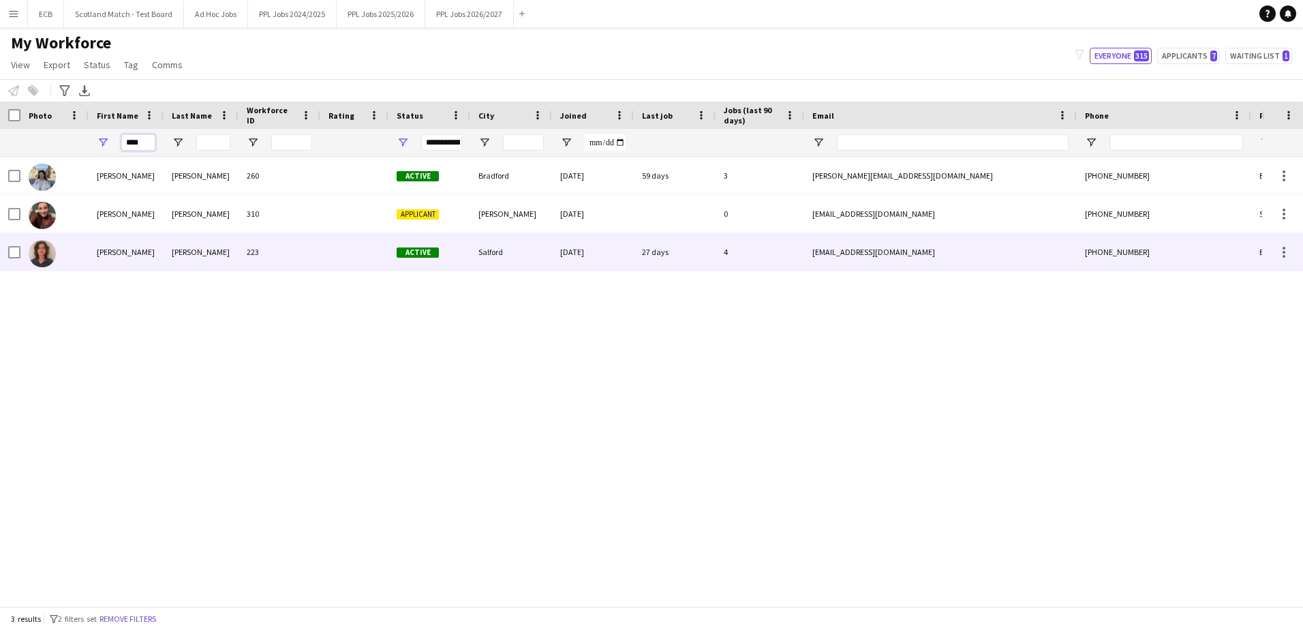
type input "****"
click at [127, 250] on div "Hannah" at bounding box center [126, 251] width 75 height 37
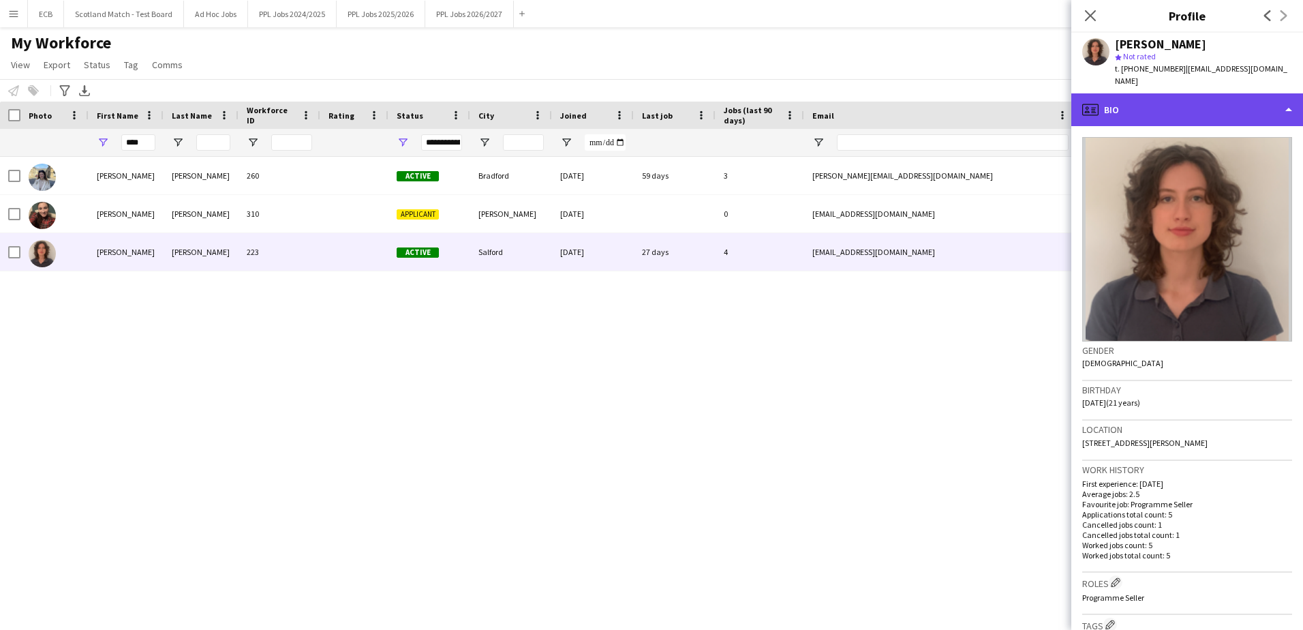
click at [1185, 116] on div "profile Bio" at bounding box center [1187, 109] width 232 height 33
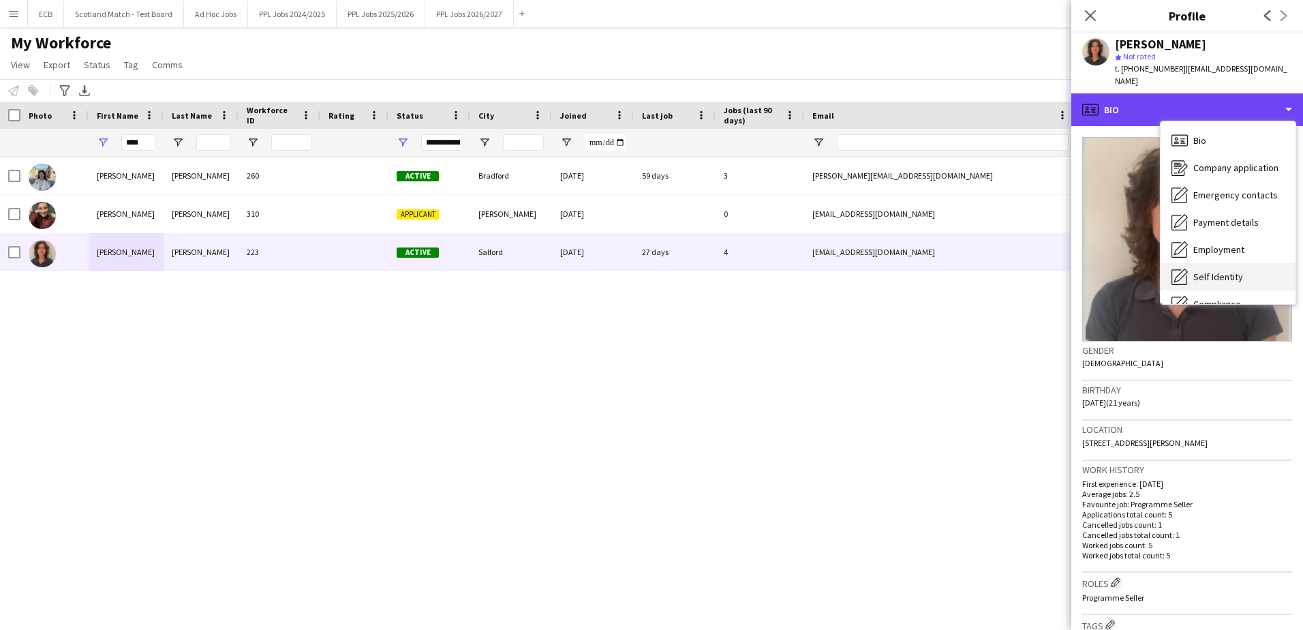
scroll to position [101, 0]
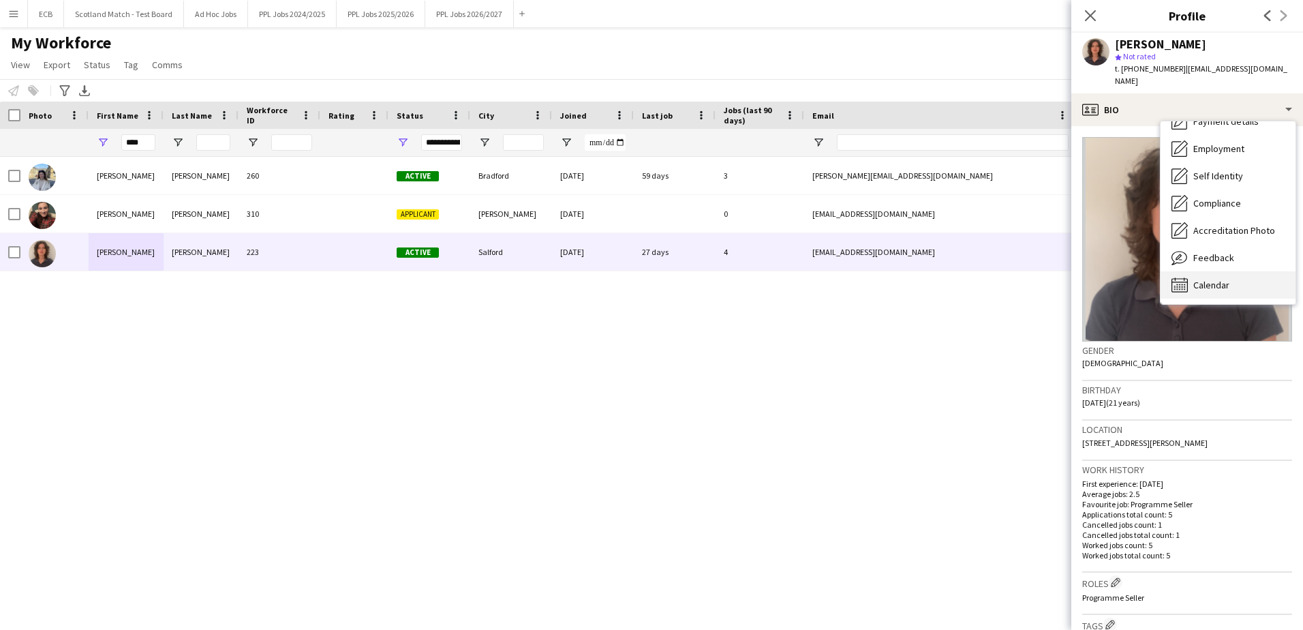
click at [1213, 277] on div "Calendar Calendar" at bounding box center [1227, 284] width 135 height 27
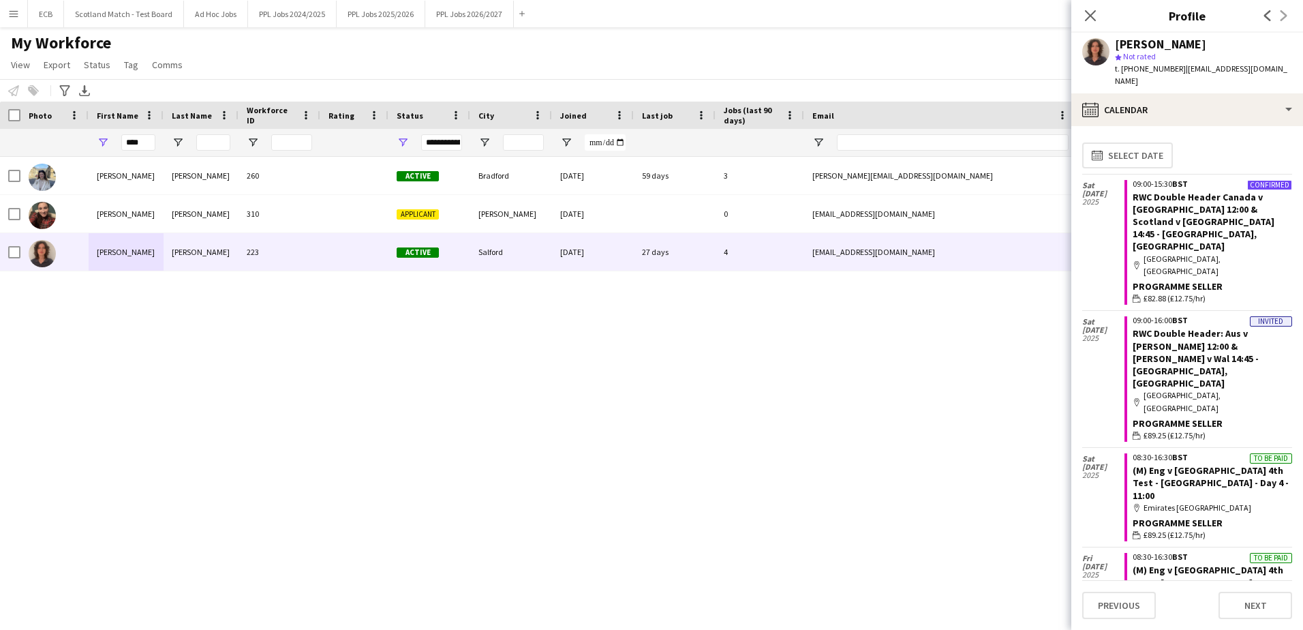
scroll to position [1, 0]
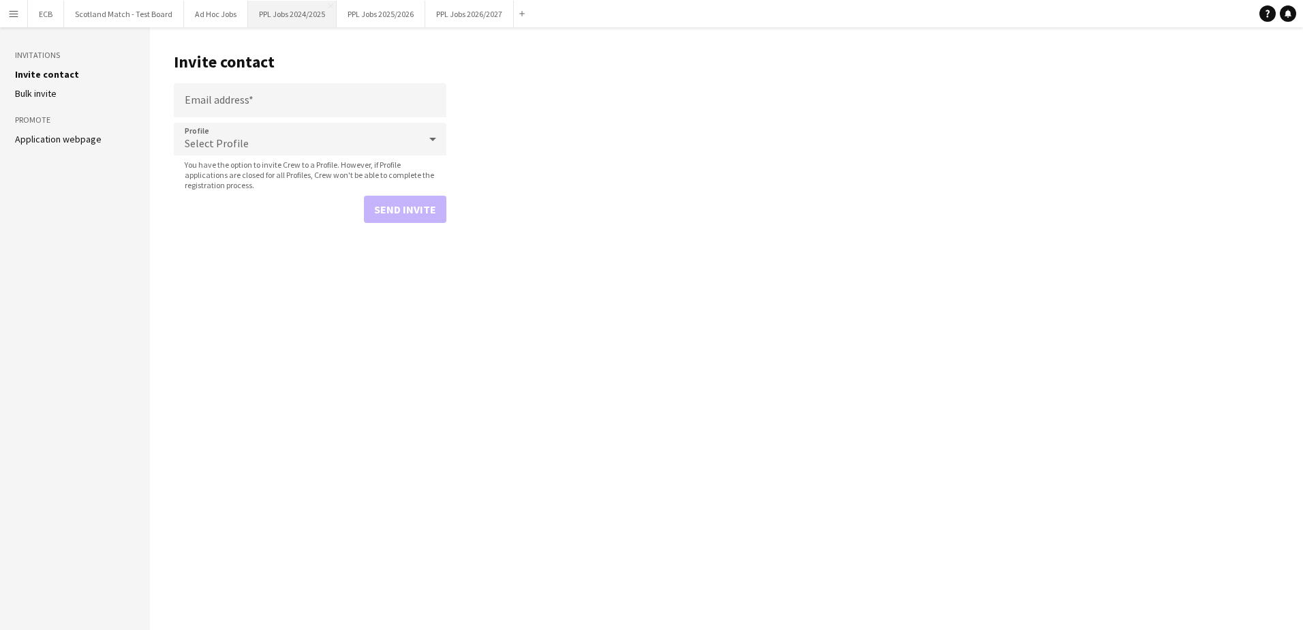
click at [298, 13] on button "PPL Jobs 2024/2025 Close" at bounding box center [292, 14] width 89 height 27
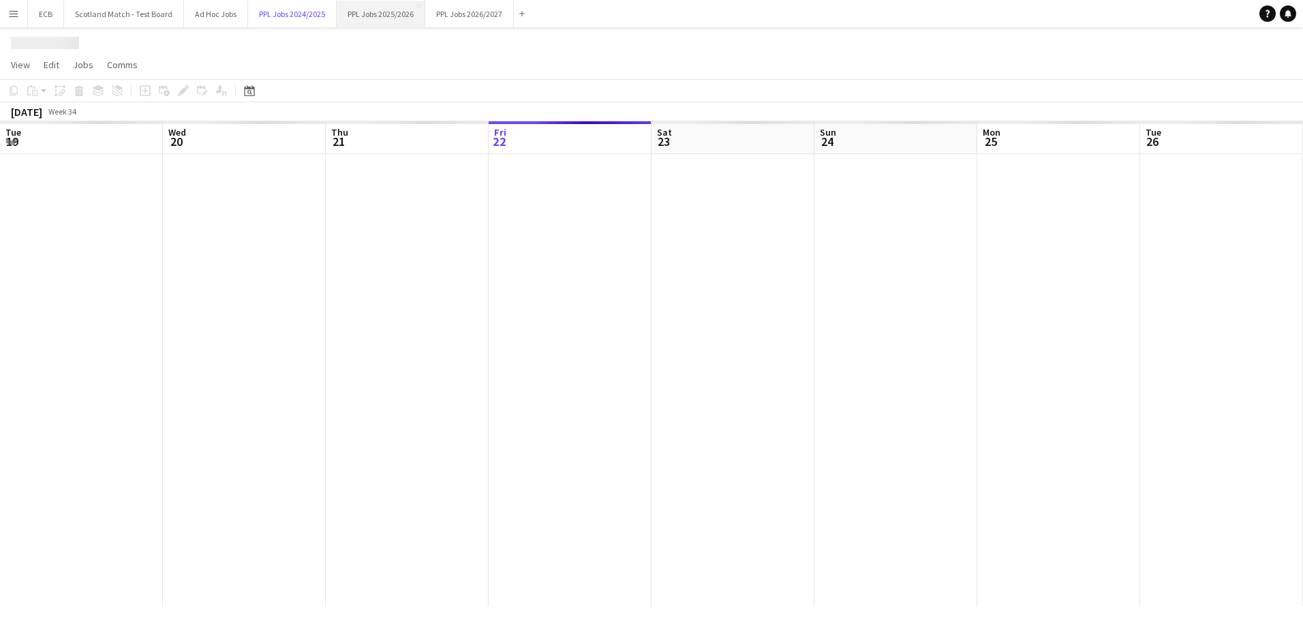
scroll to position [0, 326]
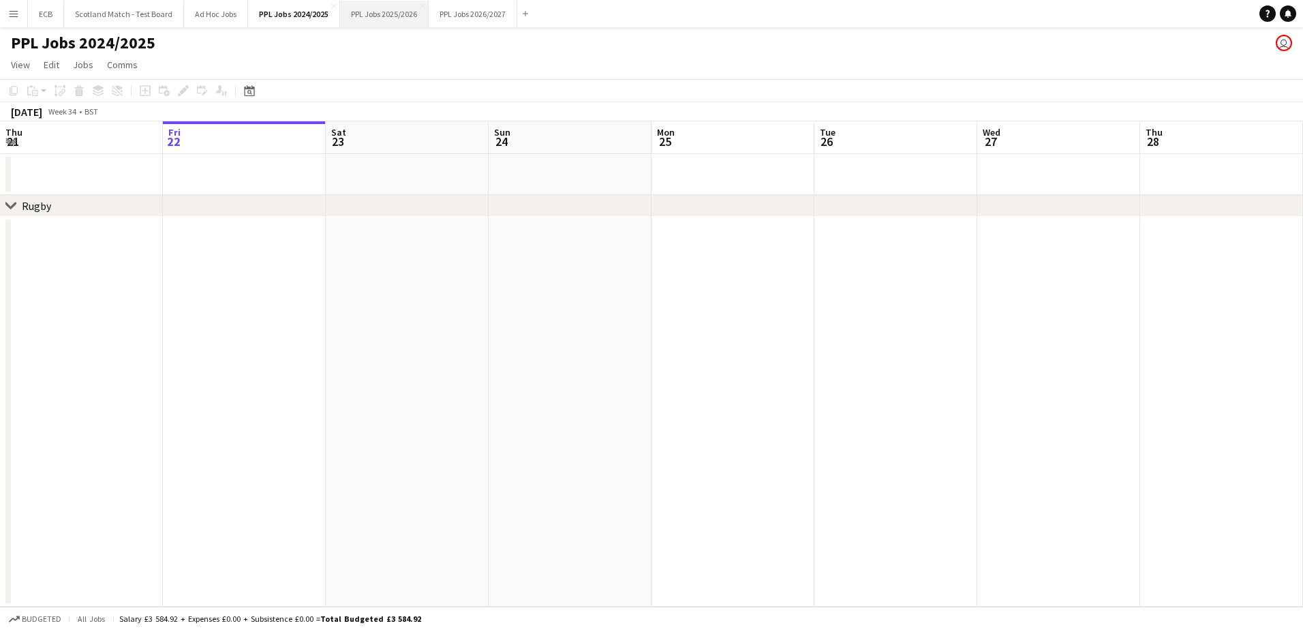
click at [370, 18] on button "PPL Jobs 2025/2026 Close" at bounding box center [384, 14] width 89 height 27
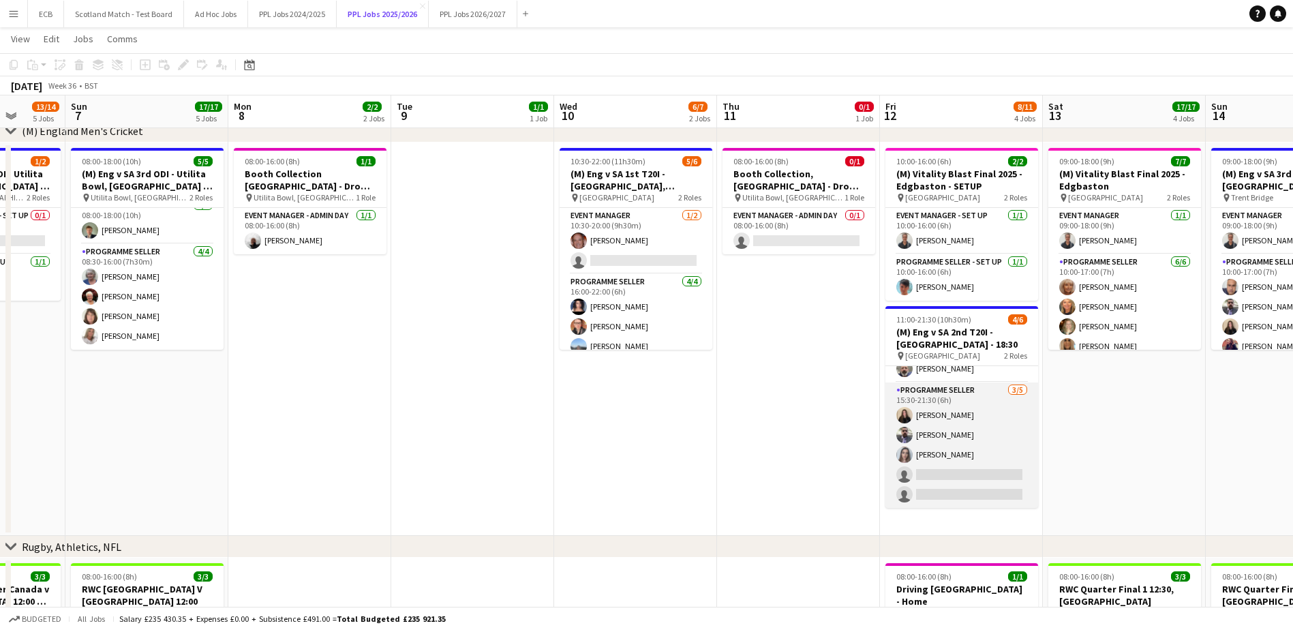
scroll to position [30, 0]
click at [970, 405] on app-card-role "Programme Seller 3/5 15:30-21:30 (6h) Ione Smith Stephen Gaunt Jessica Curtis s…" at bounding box center [961, 444] width 153 height 125
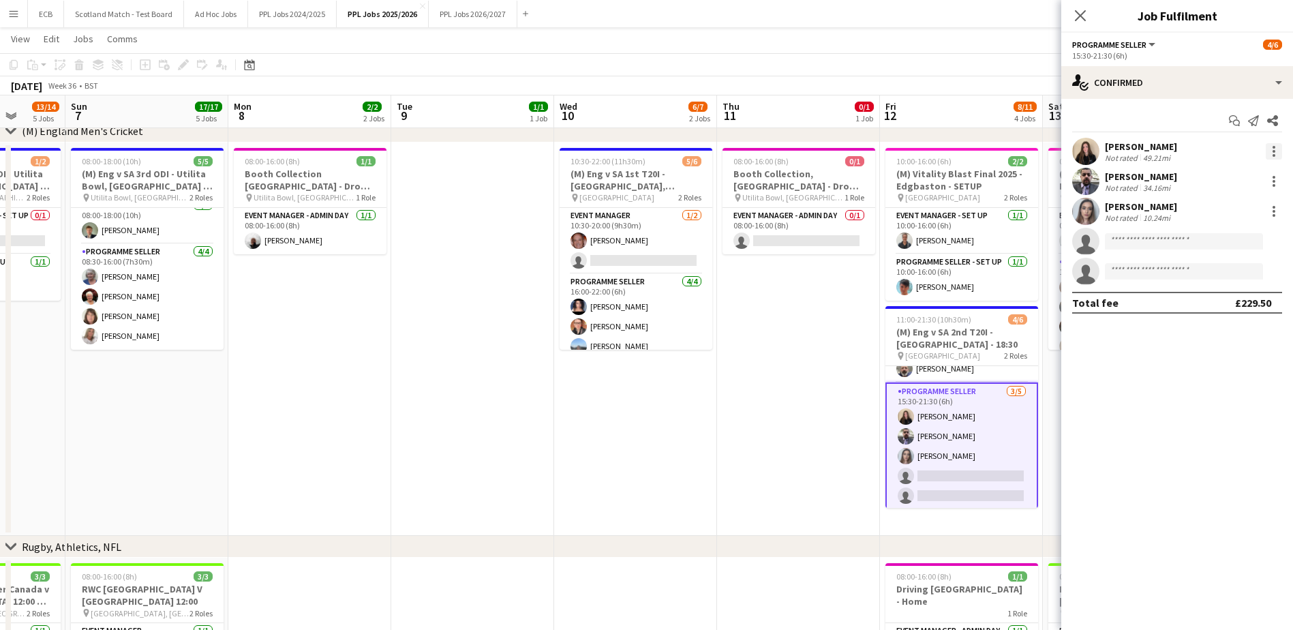
click at [1271, 144] on div at bounding box center [1273, 151] width 16 height 16
click at [1225, 303] on span "Remove" at bounding box center [1206, 307] width 41 height 12
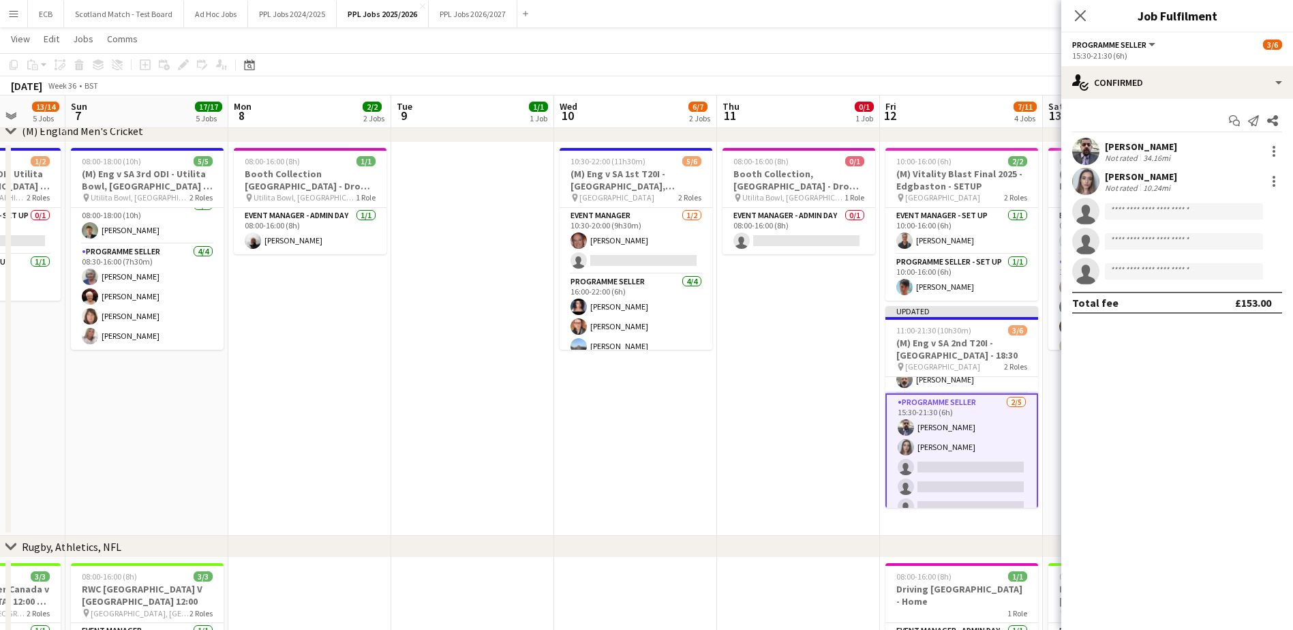
click at [837, 371] on app-date-cell "08:00-16:00 (8h) 0/1 Booth Collection, Cardiff - Drop off Warick pin Utilita Bo…" at bounding box center [798, 339] width 163 height 394
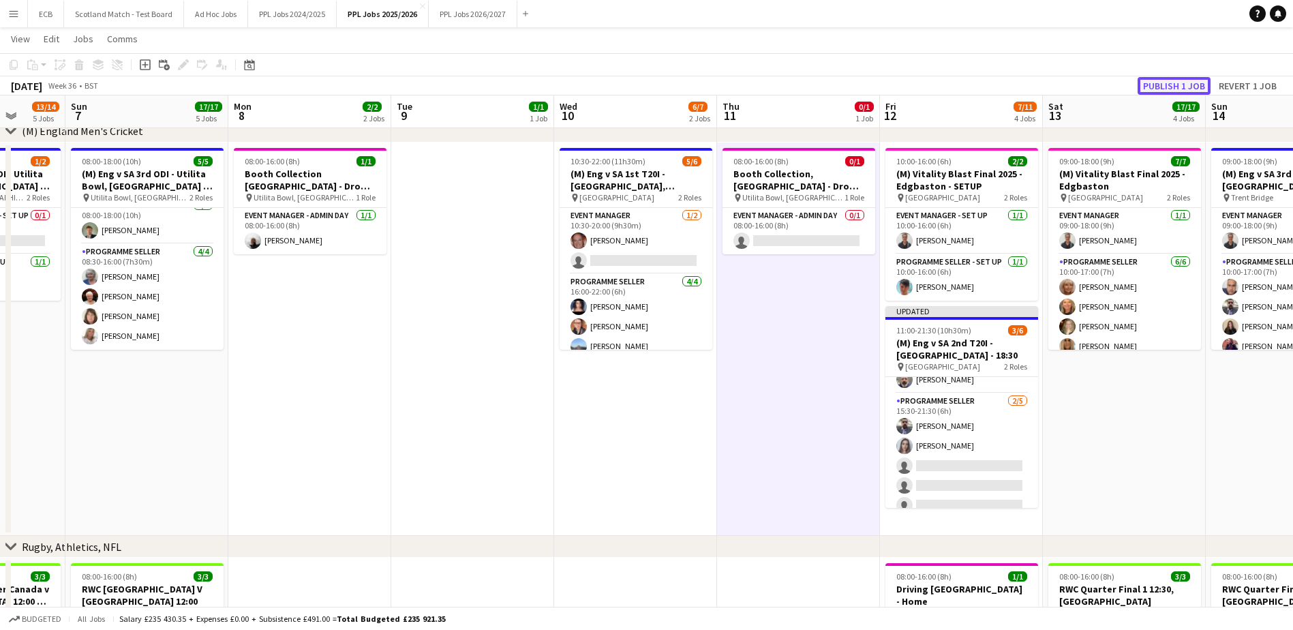
click at [1164, 87] on button "Publish 1 job" at bounding box center [1173, 86] width 73 height 18
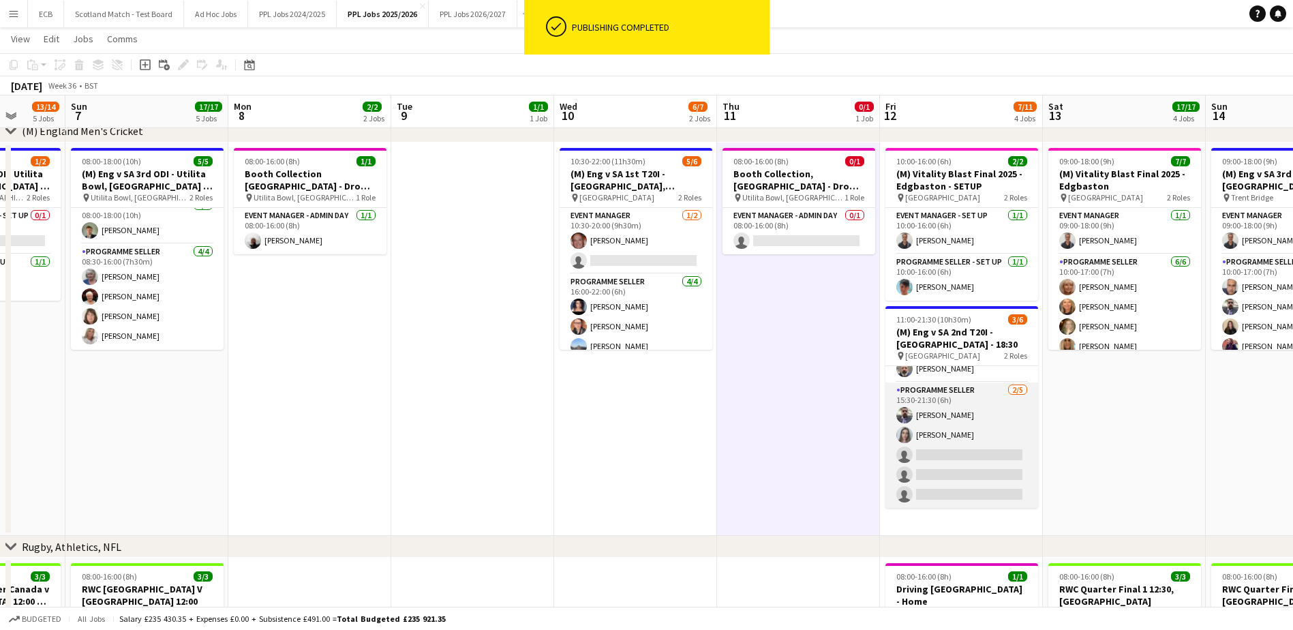
scroll to position [29, 0]
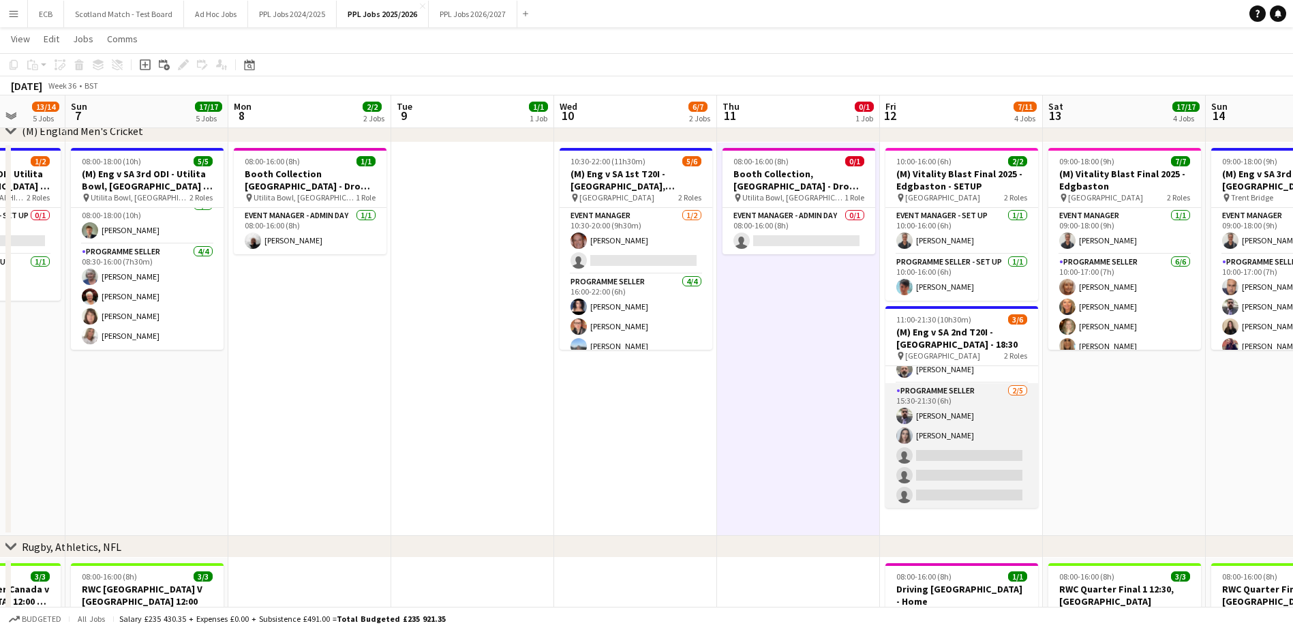
click at [955, 395] on app-card-role "Programme Seller 2/5 15:30-21:30 (6h) Stephen Gaunt Jessica Curtis single-neutr…" at bounding box center [961, 445] width 153 height 125
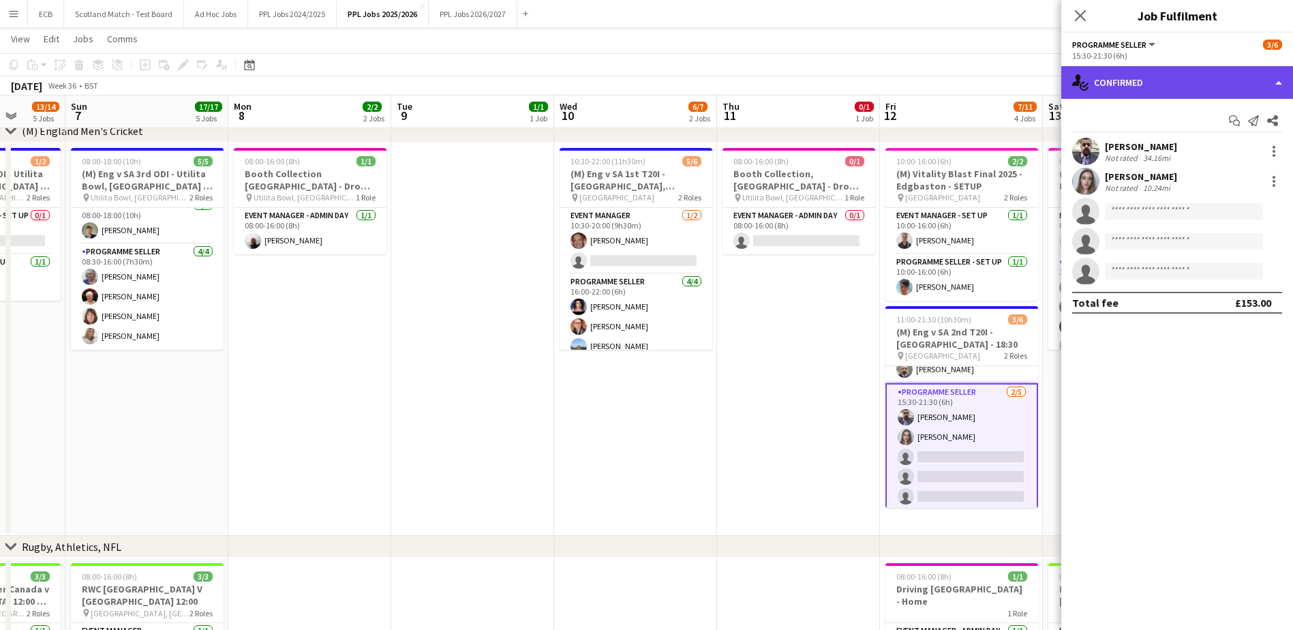
click at [1180, 76] on div "single-neutral-actions-check-2 Confirmed" at bounding box center [1177, 82] width 232 height 33
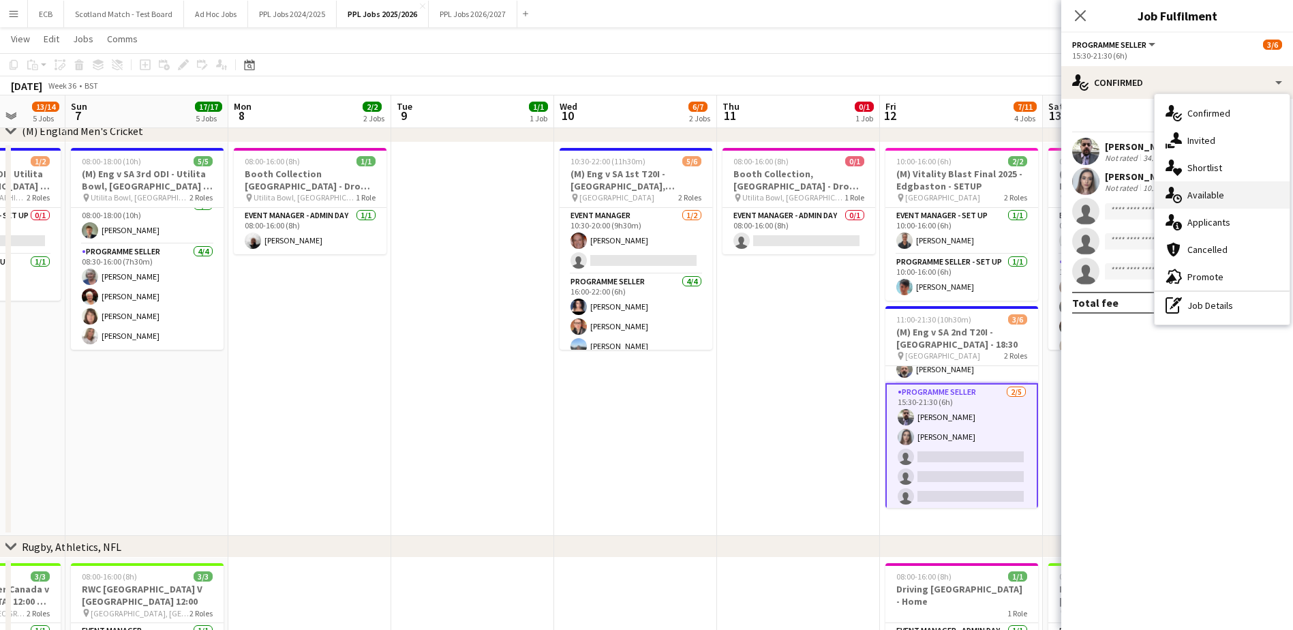
click at [1207, 194] on div "single-neutral-actions-upload Available" at bounding box center [1221, 194] width 135 height 27
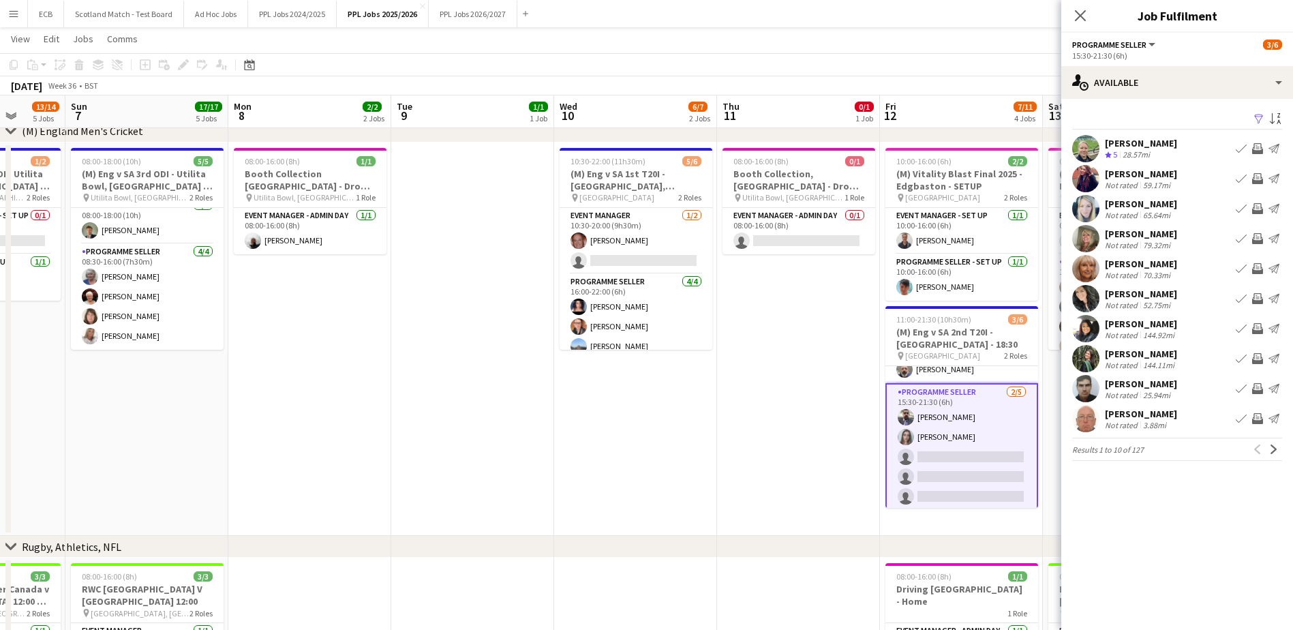
click at [1257, 119] on app-icon "Filter" at bounding box center [1258, 119] width 11 height 13
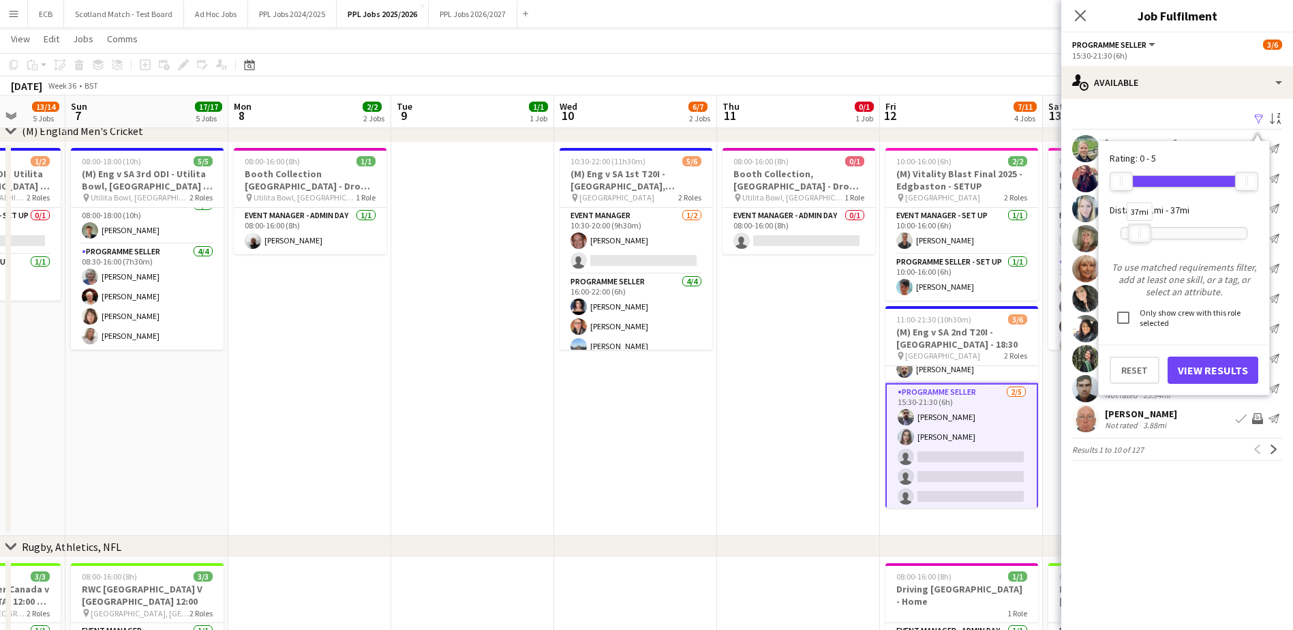
drag, startPoint x: 1246, startPoint y: 229, endPoint x: 1141, endPoint y: 251, distance: 107.2
click at [1141, 251] on form "Rating: 0 - 5 0 5 Distance: 1mi - 37mi 37mi To use matched requirements filter,…" at bounding box center [1183, 268] width 149 height 232
click at [1205, 363] on button "View Results" at bounding box center [1212, 369] width 91 height 27
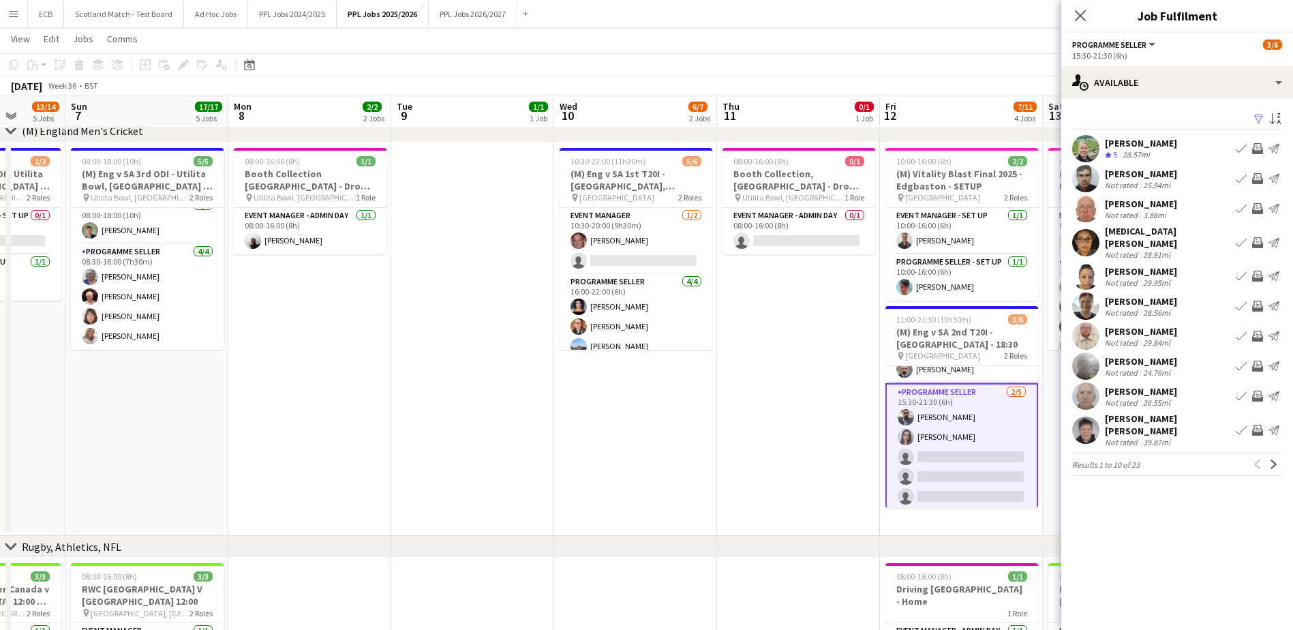
click at [1147, 206] on div "[PERSON_NAME]" at bounding box center [1141, 204] width 72 height 12
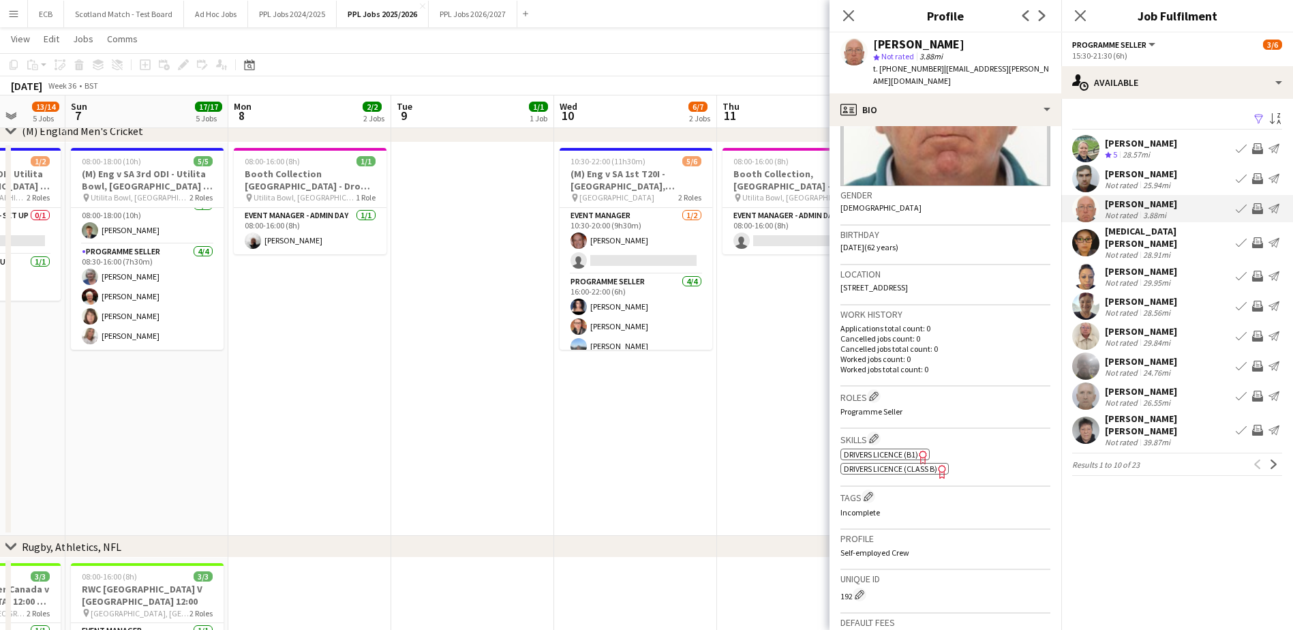
scroll to position [0, 0]
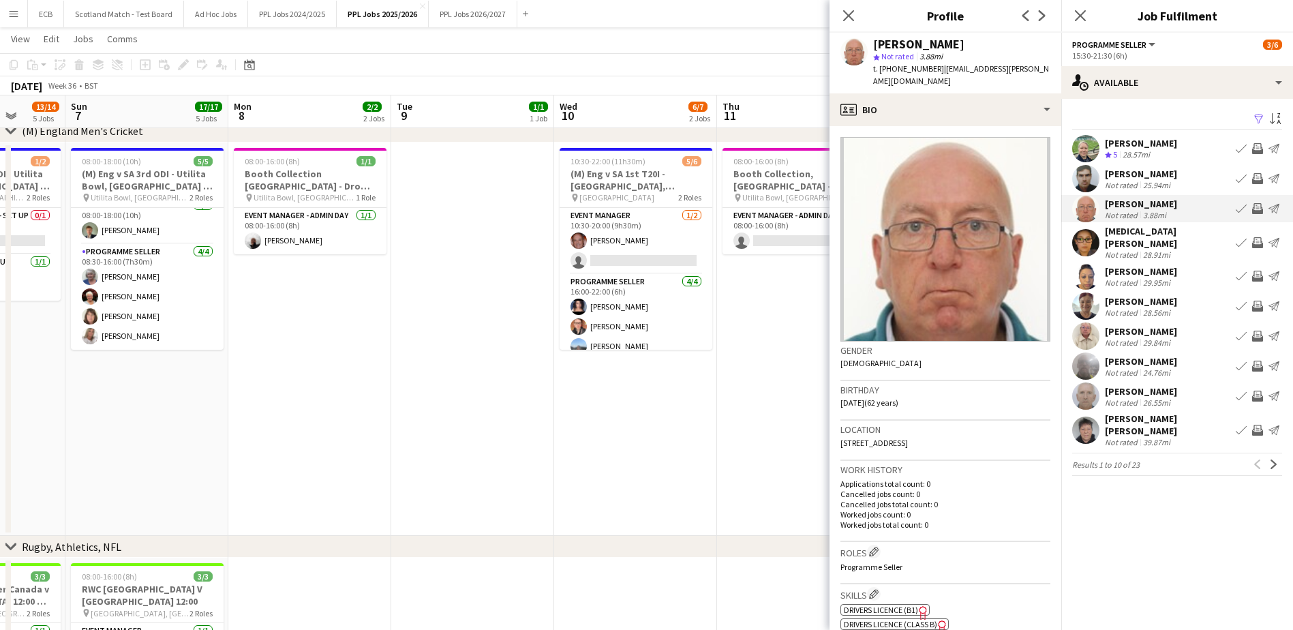
click at [1177, 202] on div "Iain McGuire Not rated 3.88mi Book crew Invite crew Send notification" at bounding box center [1177, 208] width 232 height 27
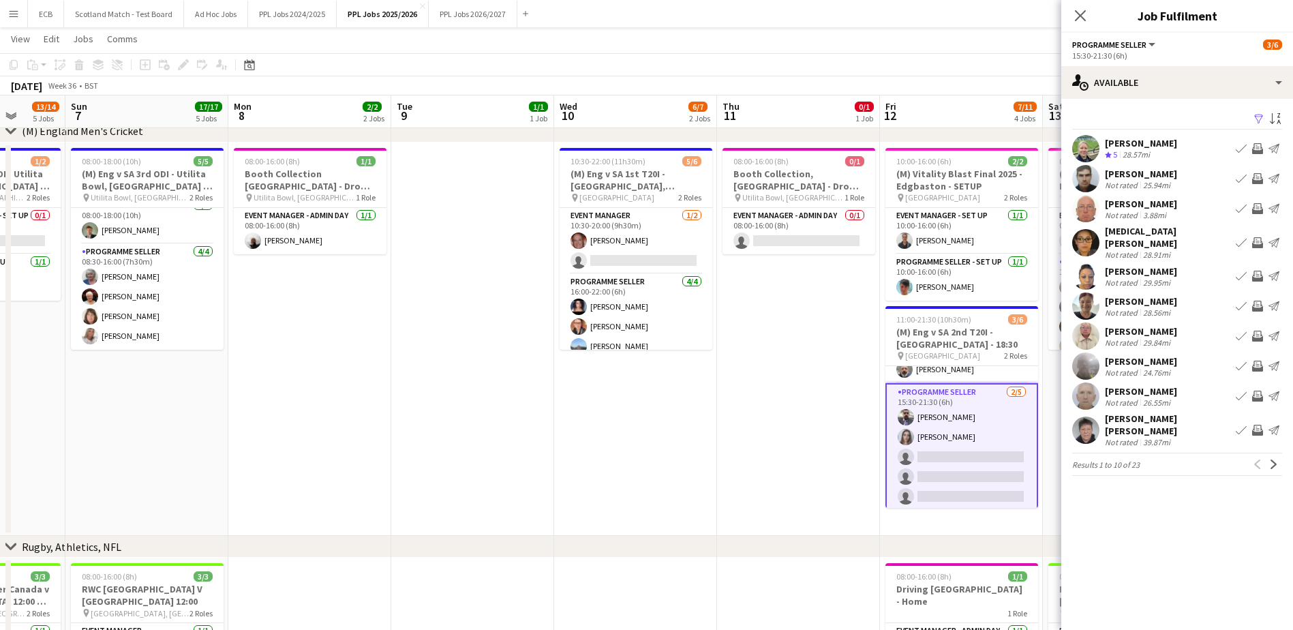
click at [1177, 202] on div "Iain McGuire Not rated 3.88mi Book crew Invite crew Send notification" at bounding box center [1177, 208] width 232 height 27
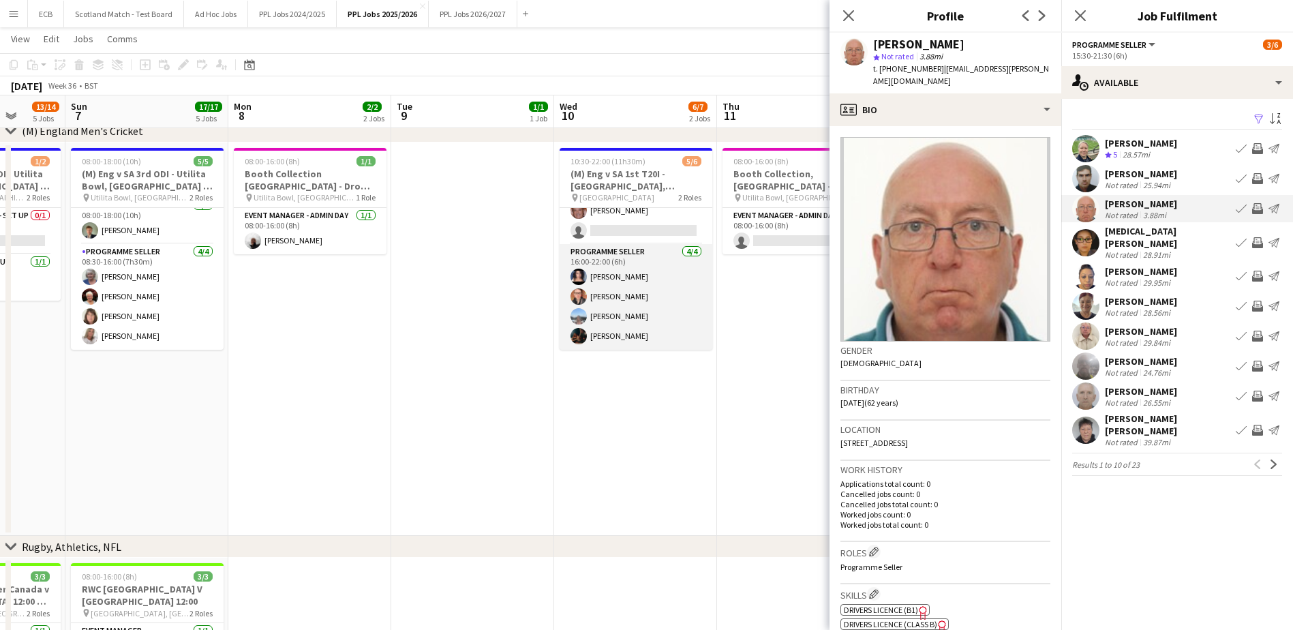
scroll to position [30, 0]
click at [1170, 220] on div "Iain McGuire Not rated 3.88mi Book crew Invite crew Send notification" at bounding box center [1177, 208] width 232 height 27
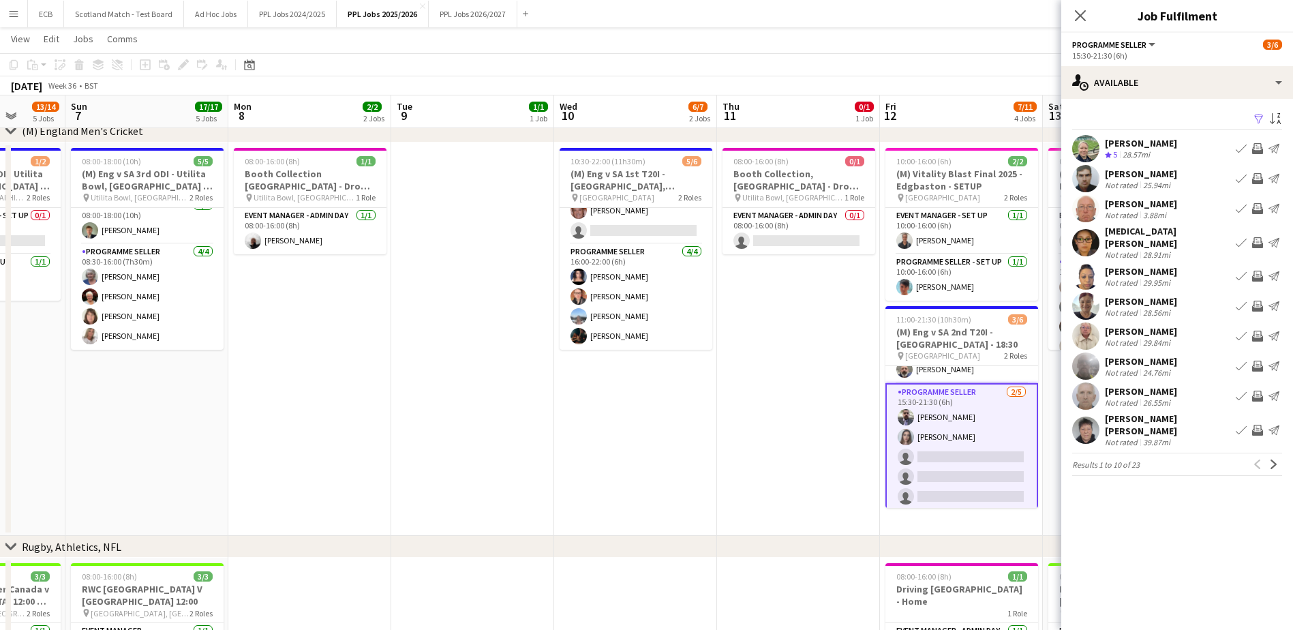
click at [1185, 205] on div "Iain McGuire Not rated 3.88mi Book crew Invite crew Send notification" at bounding box center [1177, 208] width 232 height 27
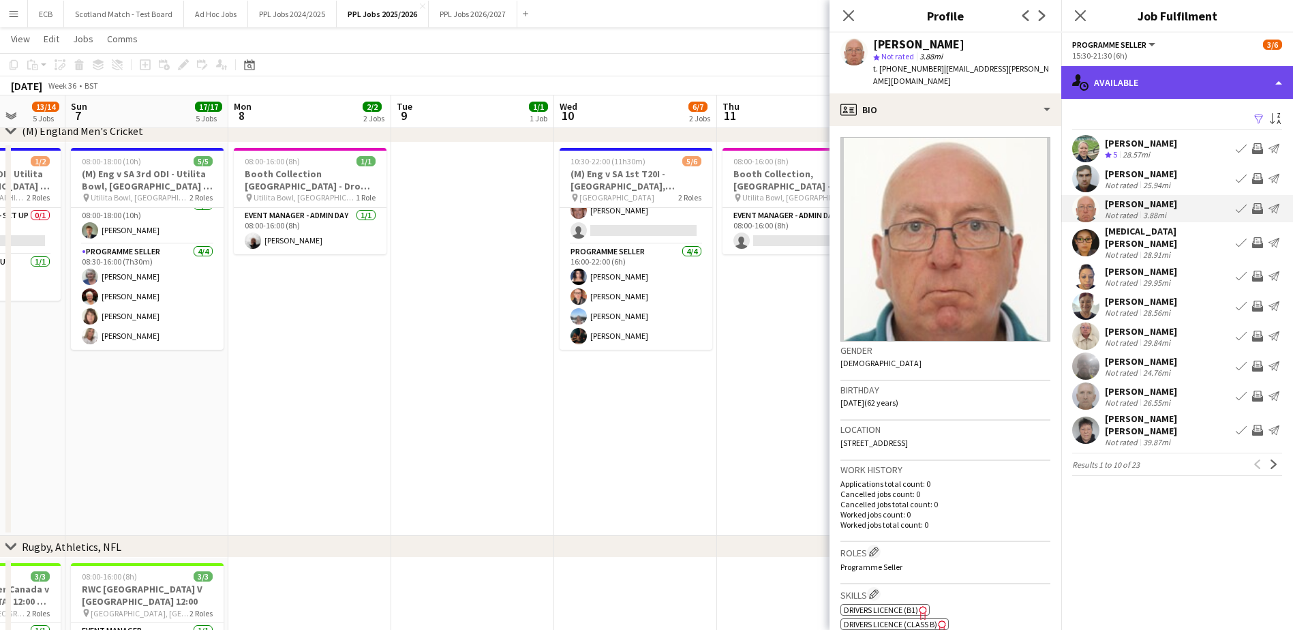
click at [1205, 96] on div "single-neutral-actions-upload Available" at bounding box center [1177, 82] width 232 height 33
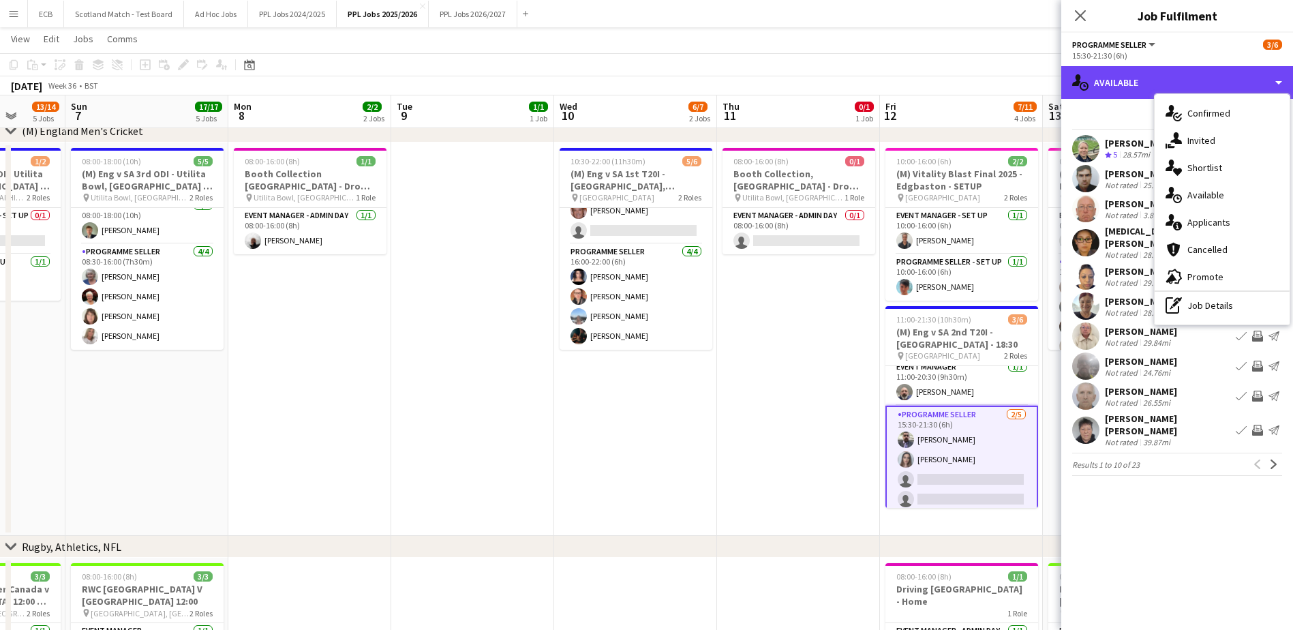
scroll to position [5, 0]
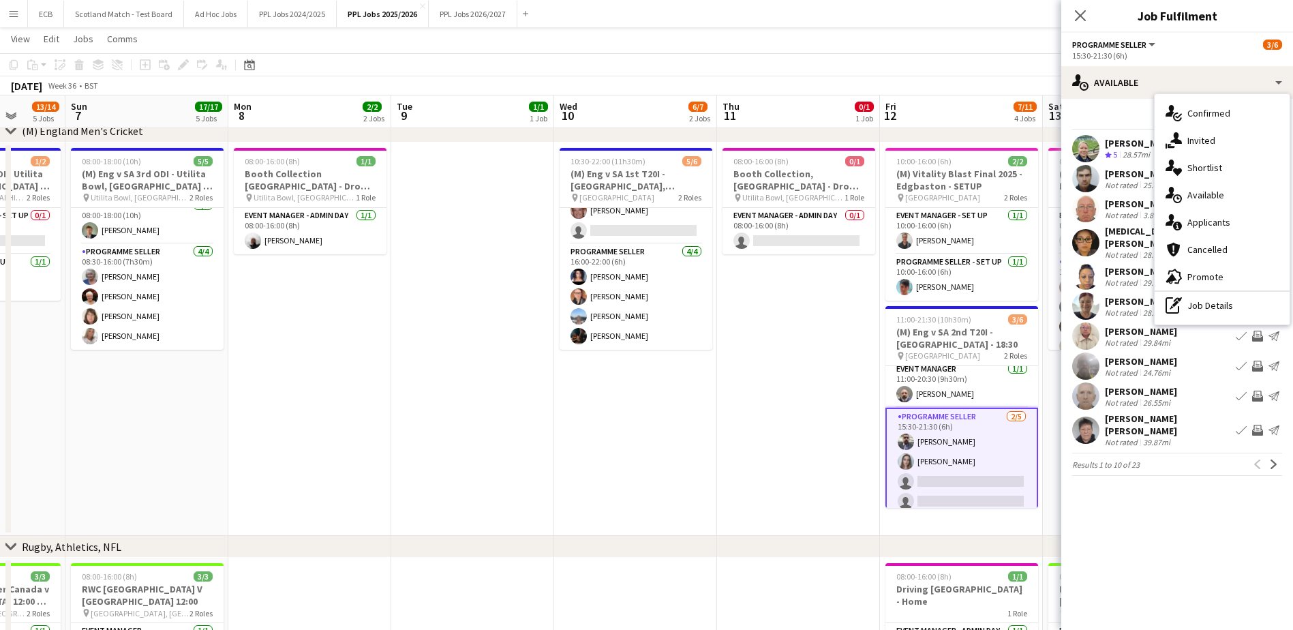
click at [951, 457] on app-card-role "Programme Seller 2/5 15:30-21:30 (6h) Stephen Gaunt Jessica Curtis single-neutr…" at bounding box center [961, 471] width 153 height 128
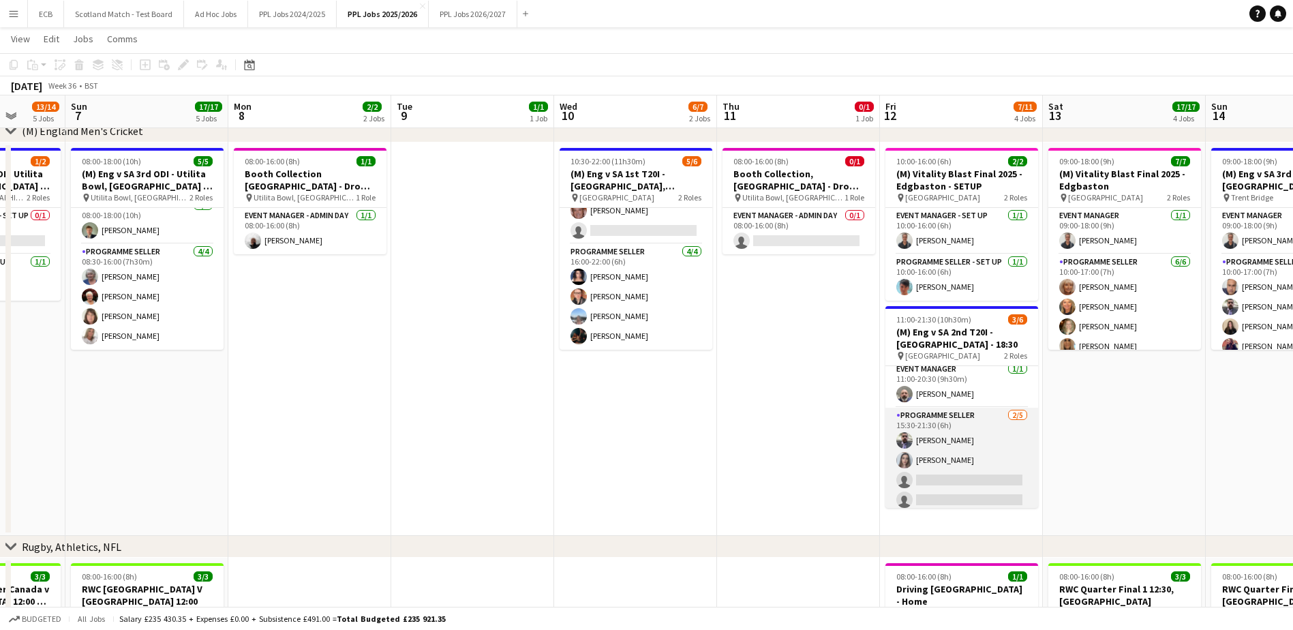
click at [947, 412] on app-card-role "Programme Seller 2/5 15:30-21:30 (6h) Stephen Gaunt Jessica Curtis single-neutr…" at bounding box center [961, 469] width 153 height 125
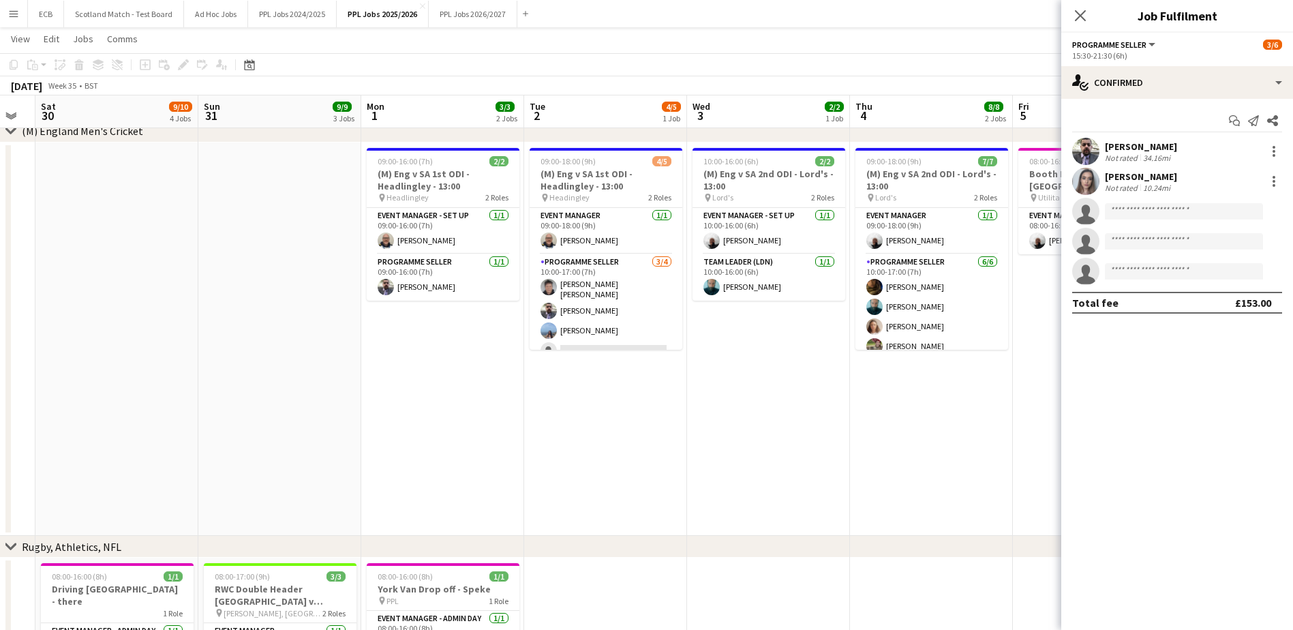
scroll to position [0, 311]
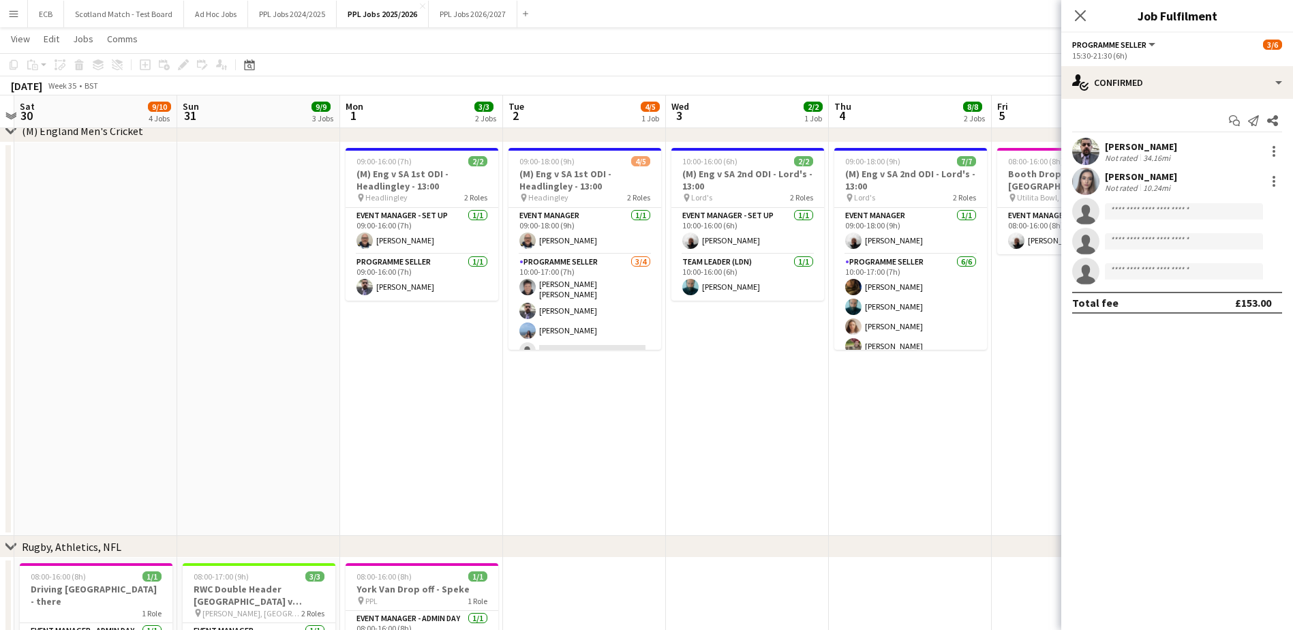
click at [299, 352] on app-date-cell at bounding box center [258, 339] width 163 height 394
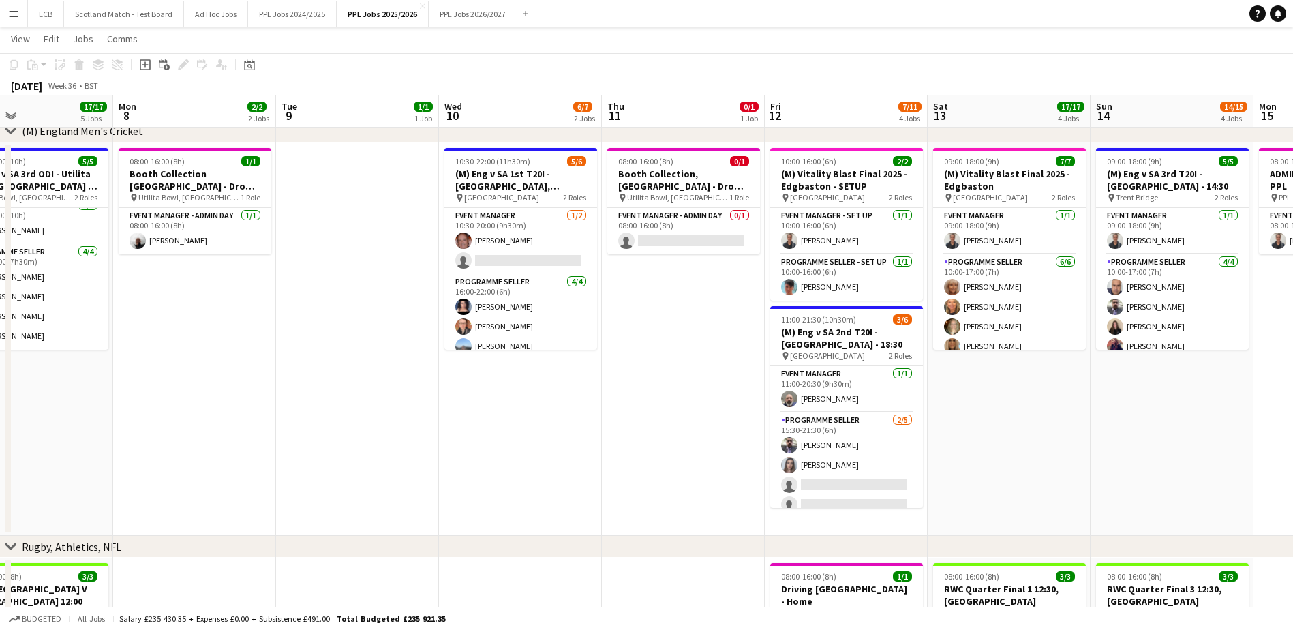
scroll to position [0, 540]
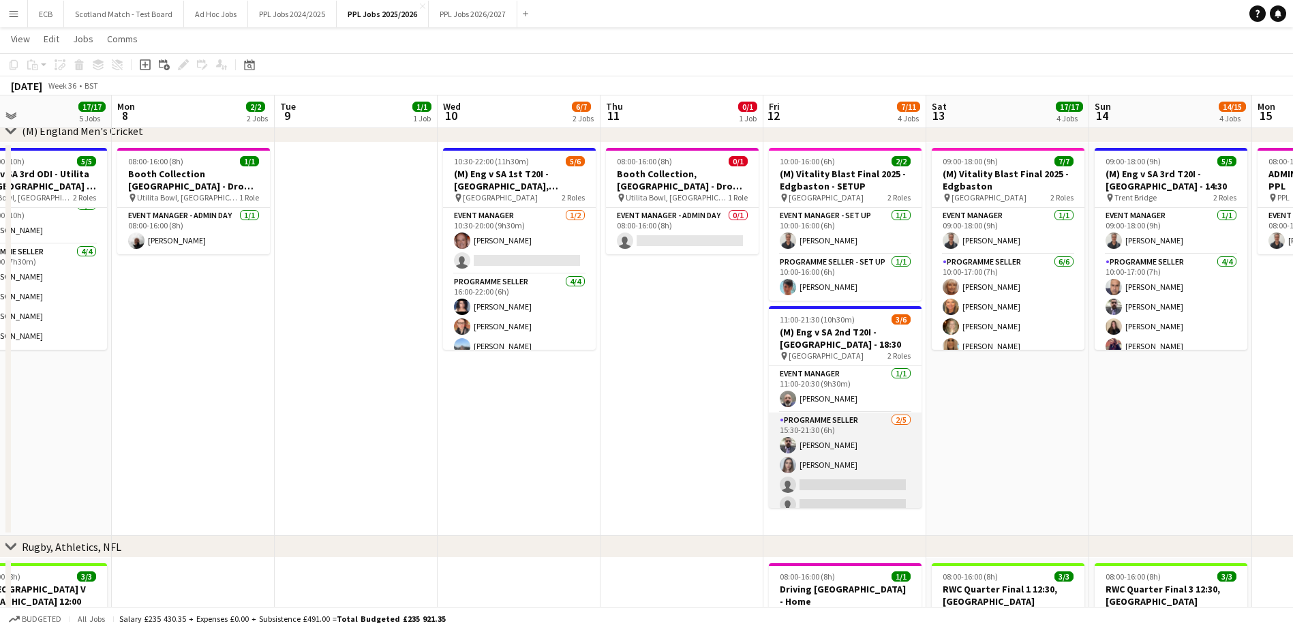
click at [839, 476] on app-card-role "Programme Seller 2/5 15:30-21:30 (6h) Stephen Gaunt Jessica Curtis single-neutr…" at bounding box center [845, 474] width 153 height 125
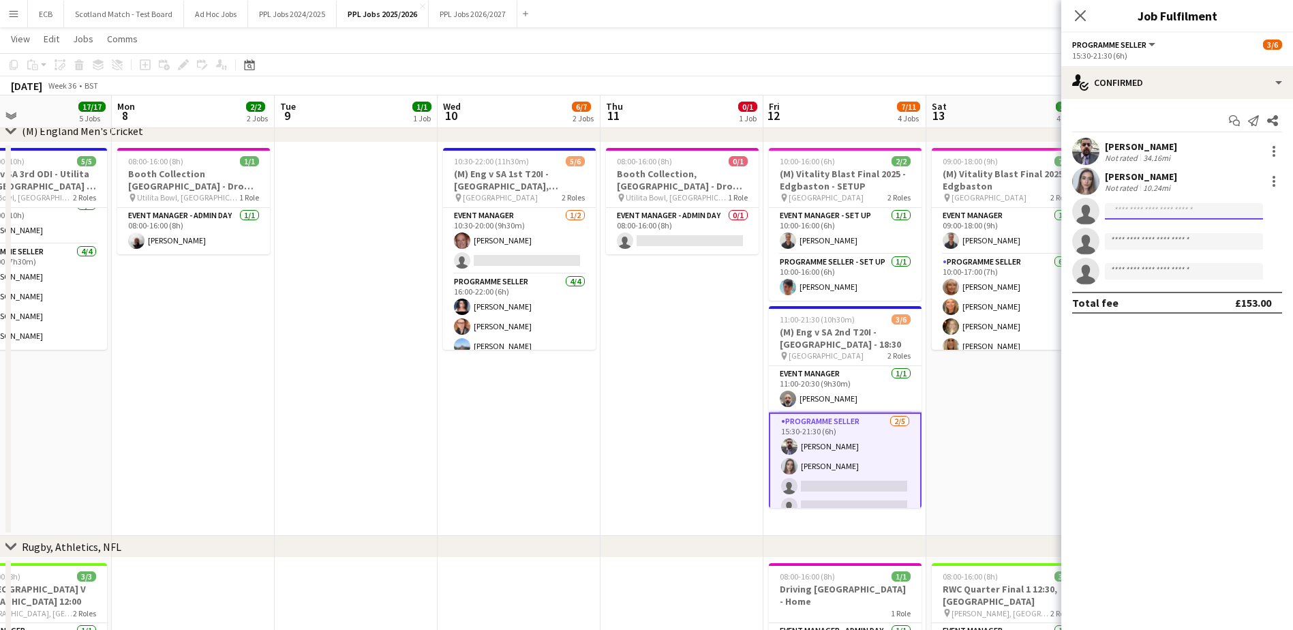
click at [1126, 213] on input at bounding box center [1184, 211] width 158 height 16
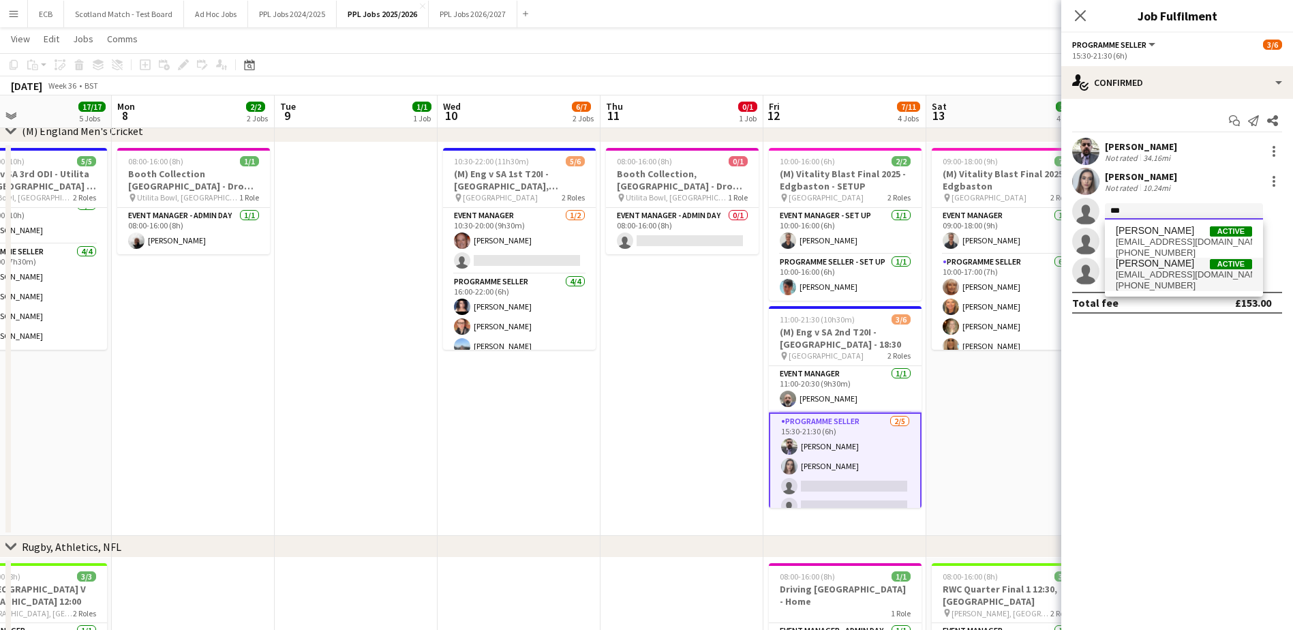
type input "***"
click at [1149, 268] on span "[PERSON_NAME]" at bounding box center [1154, 264] width 78 height 12
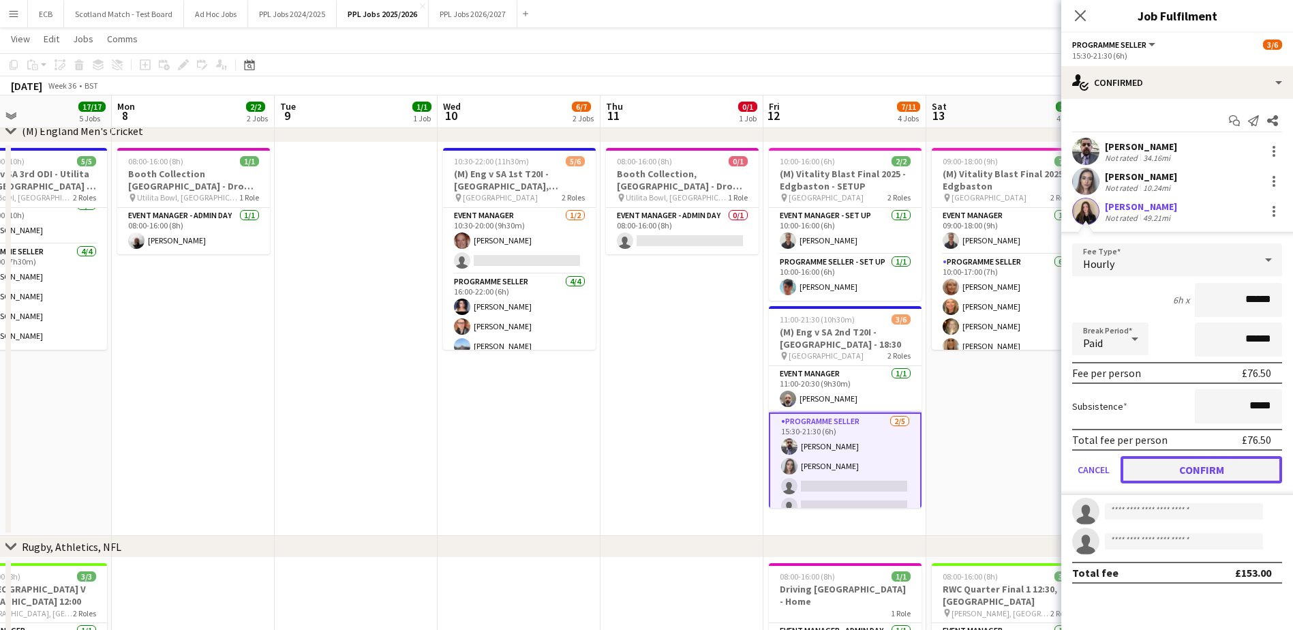
click at [1190, 471] on button "Confirm" at bounding box center [1200, 469] width 161 height 27
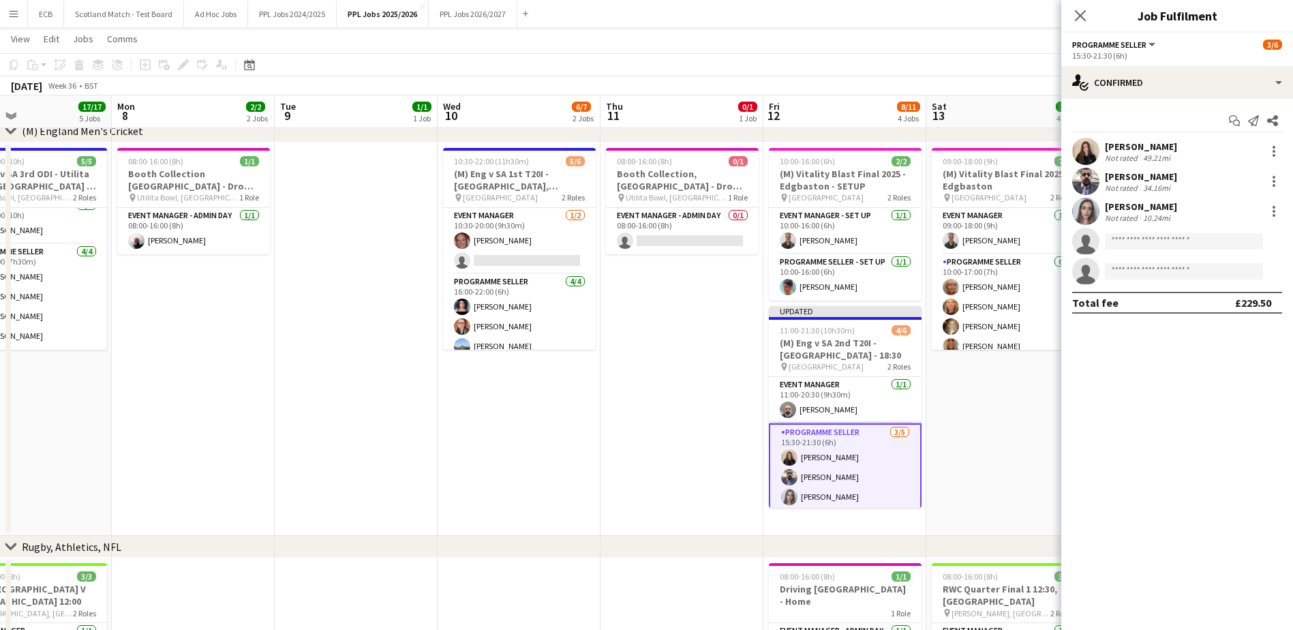
click at [574, 432] on app-date-cell "10:30-22:00 (11h30m) 5/6 (M) Eng v SA 1st T20I - Sophia Gardens, Cardiff - 18:3…" at bounding box center [518, 339] width 163 height 394
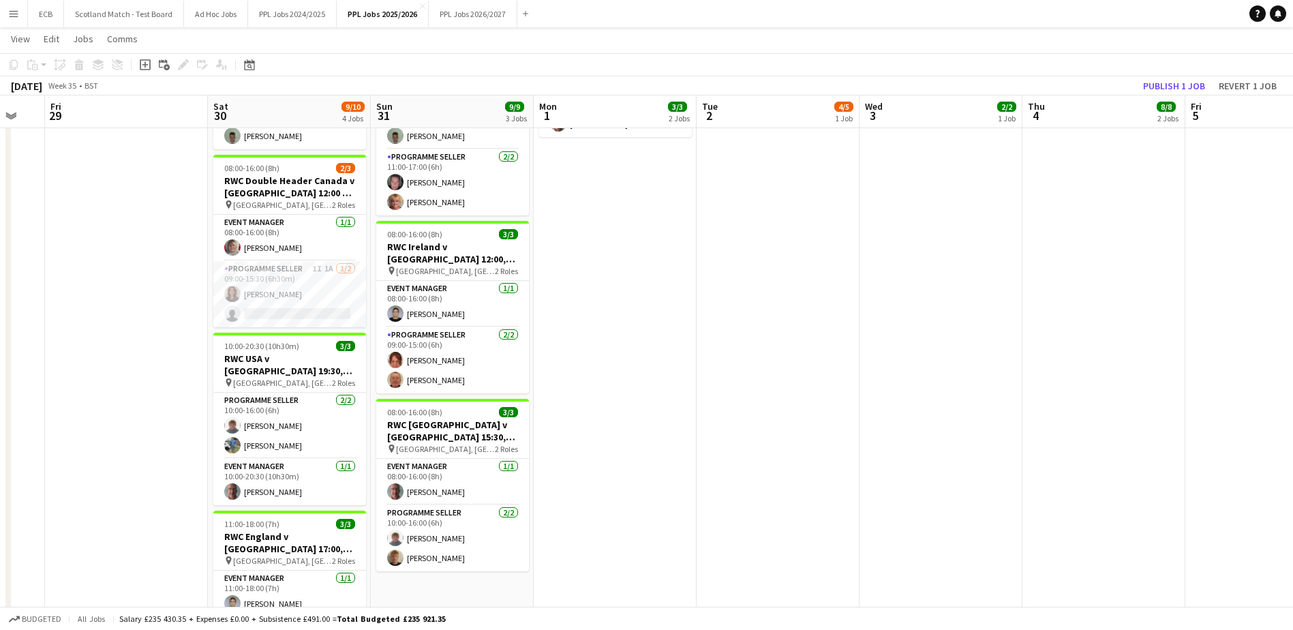
scroll to position [774, 0]
click at [292, 296] on app-card-role "Programme Seller 1I 1A [DATE] 09:00-15:30 (6h30m) [PERSON_NAME] single-neutral-…" at bounding box center [289, 295] width 153 height 66
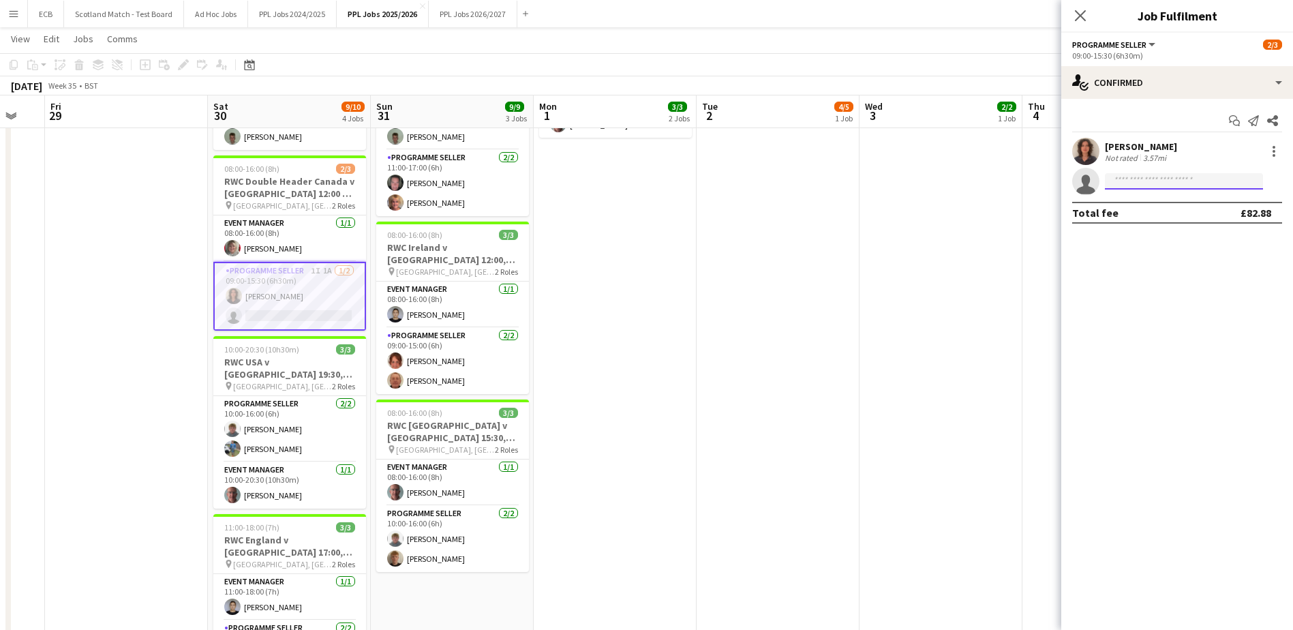
click at [1146, 179] on input at bounding box center [1184, 181] width 158 height 16
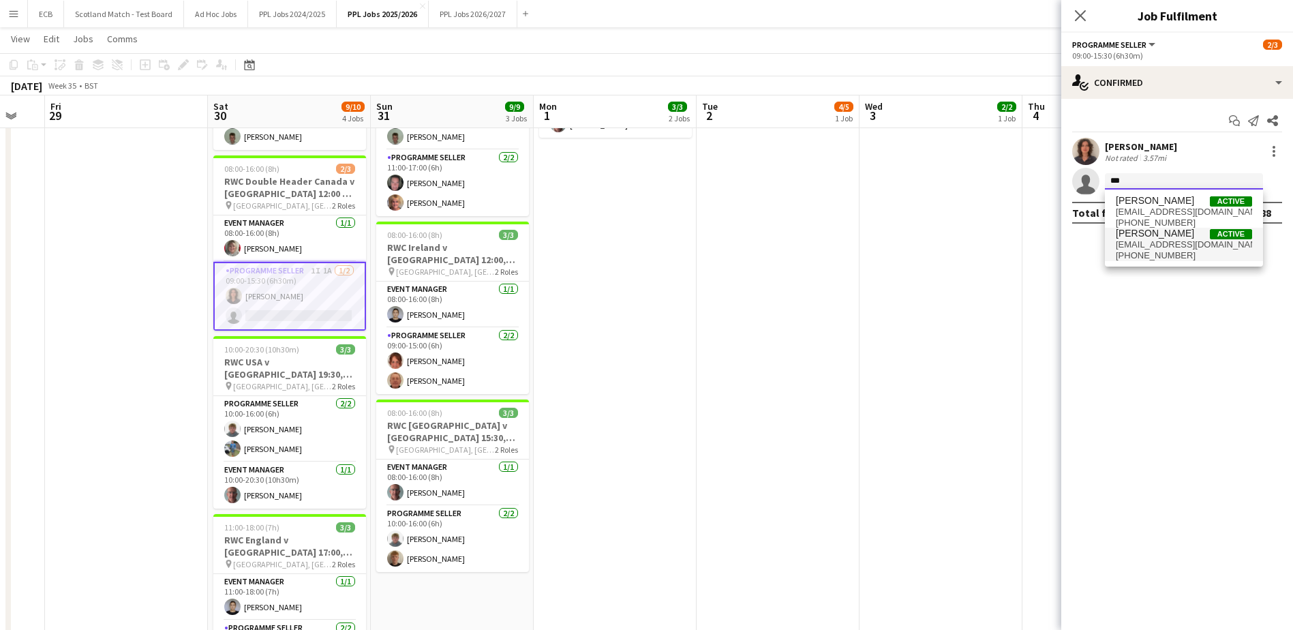
type input "***"
click at [1156, 239] on span "ionesmithevents@gmail.com" at bounding box center [1183, 244] width 136 height 11
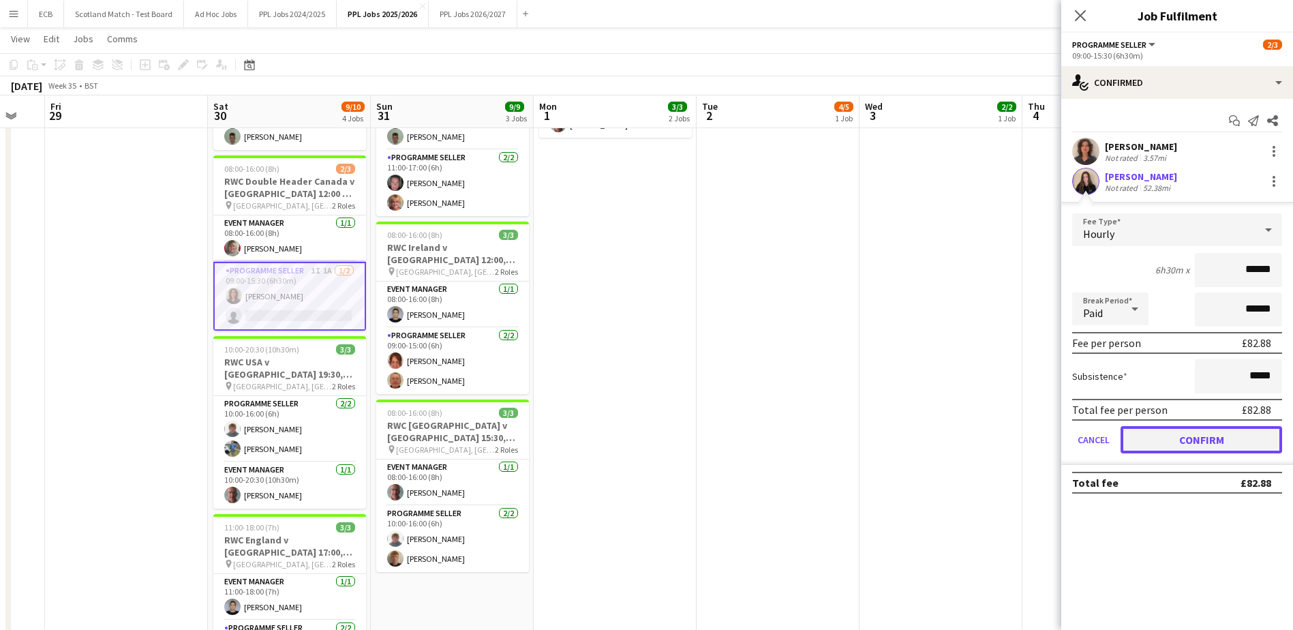
click at [1176, 432] on button "Confirm" at bounding box center [1200, 439] width 161 height 27
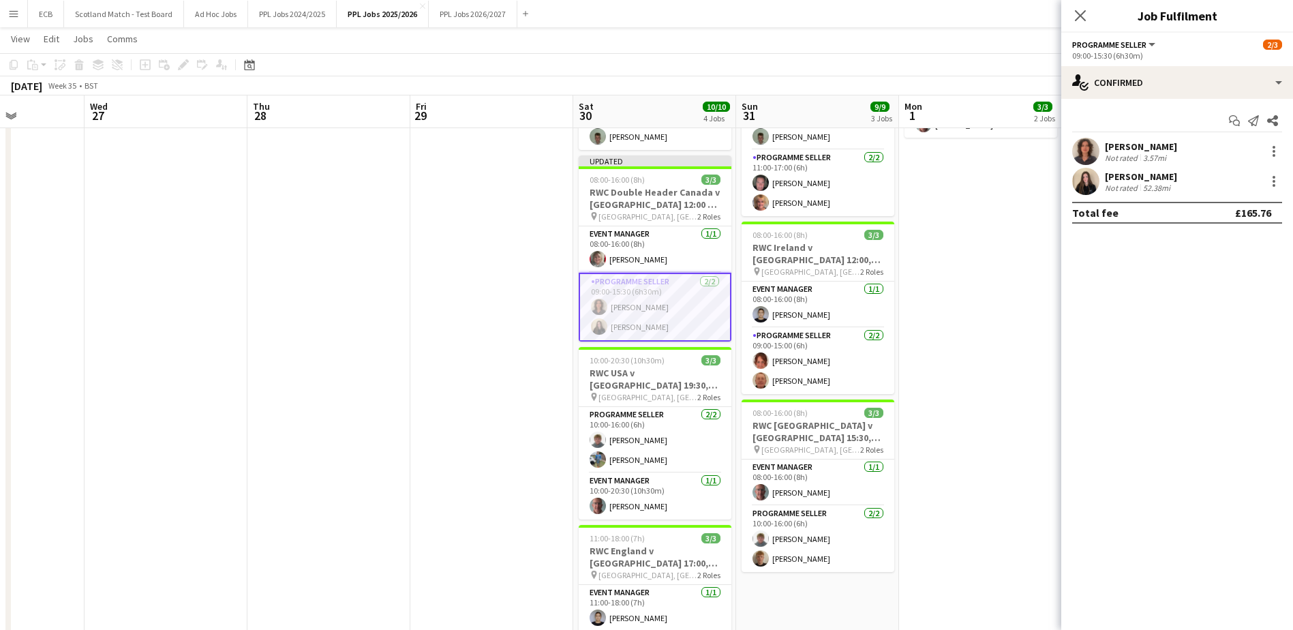
scroll to position [0, 396]
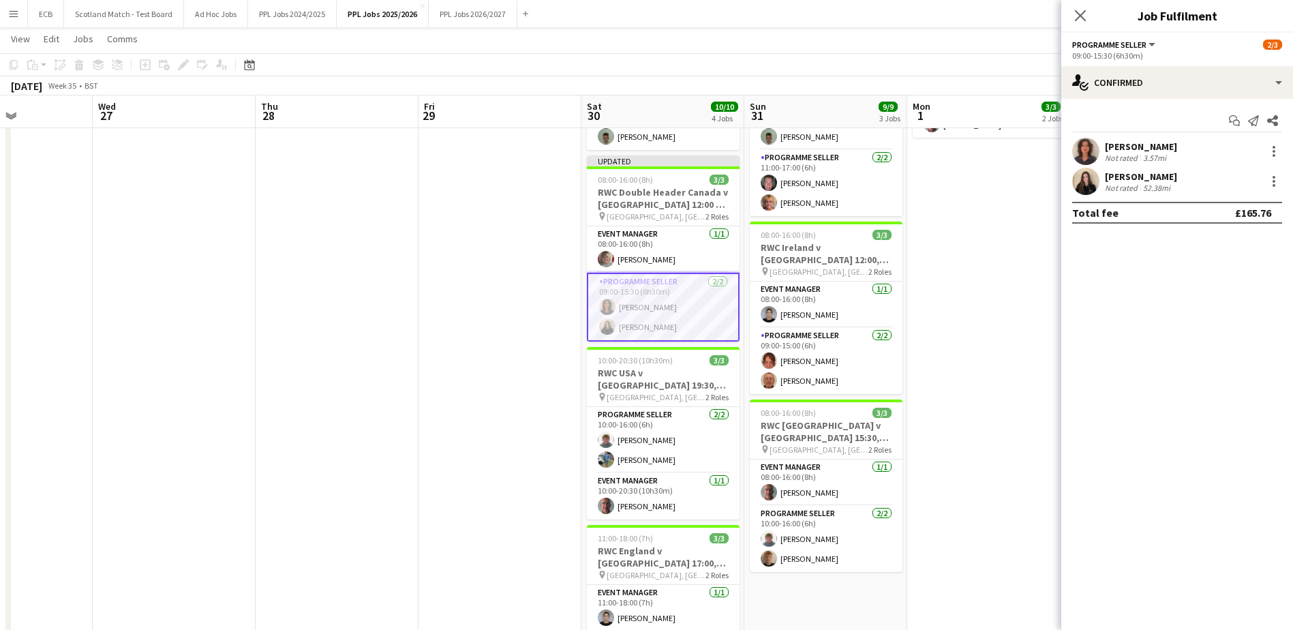
click at [975, 194] on app-date-cell "08:00-16:00 (8h) 1/1 York Van Drop off - Speke pin PPL 1 Role Event Manager - A…" at bounding box center [988, 376] width 163 height 677
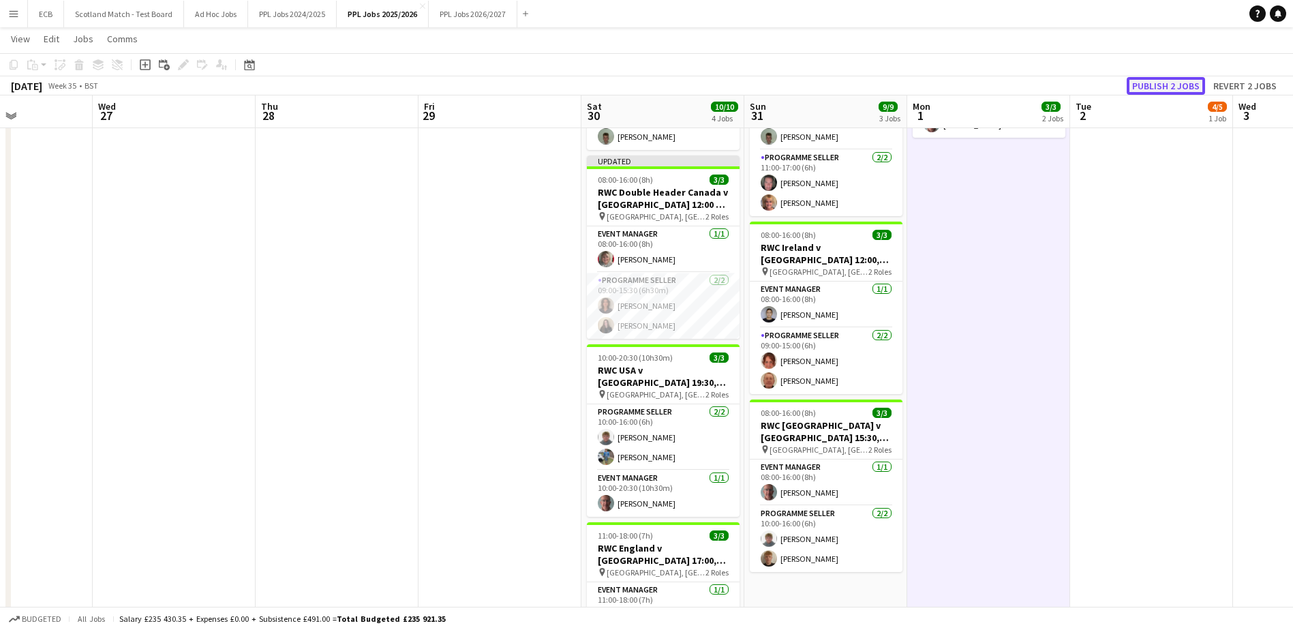
click at [1179, 87] on button "Publish 2 jobs" at bounding box center [1165, 86] width 78 height 18
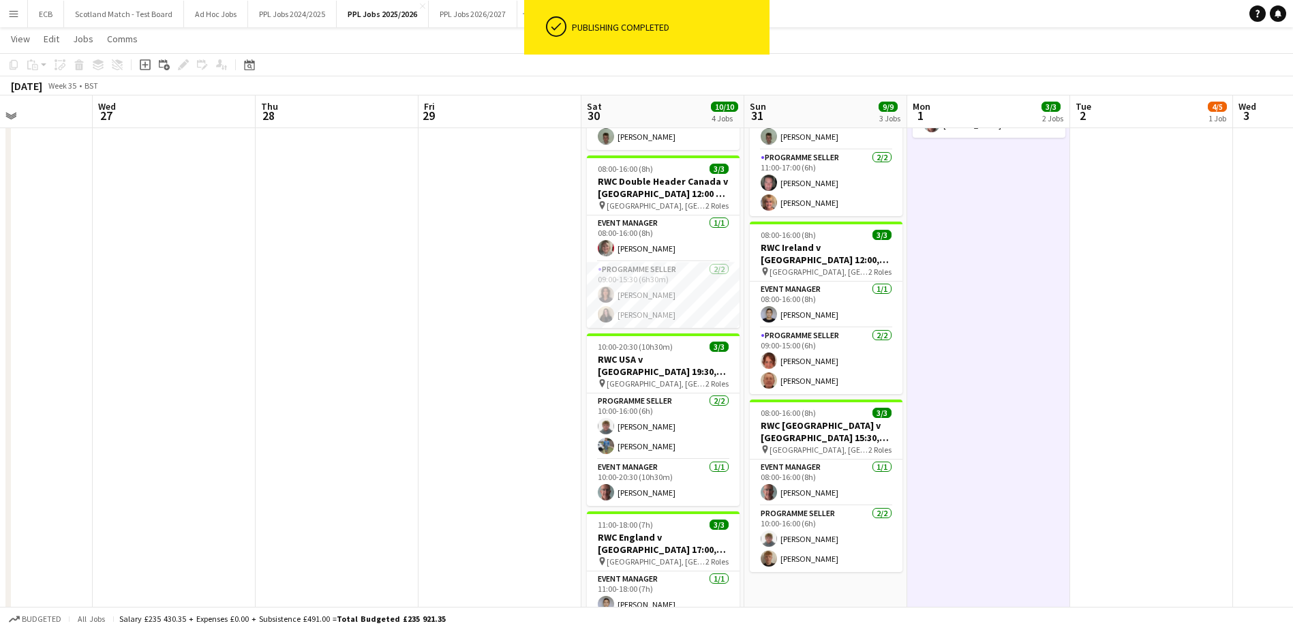
click at [422, 398] on app-date-cell at bounding box center [499, 376] width 163 height 677
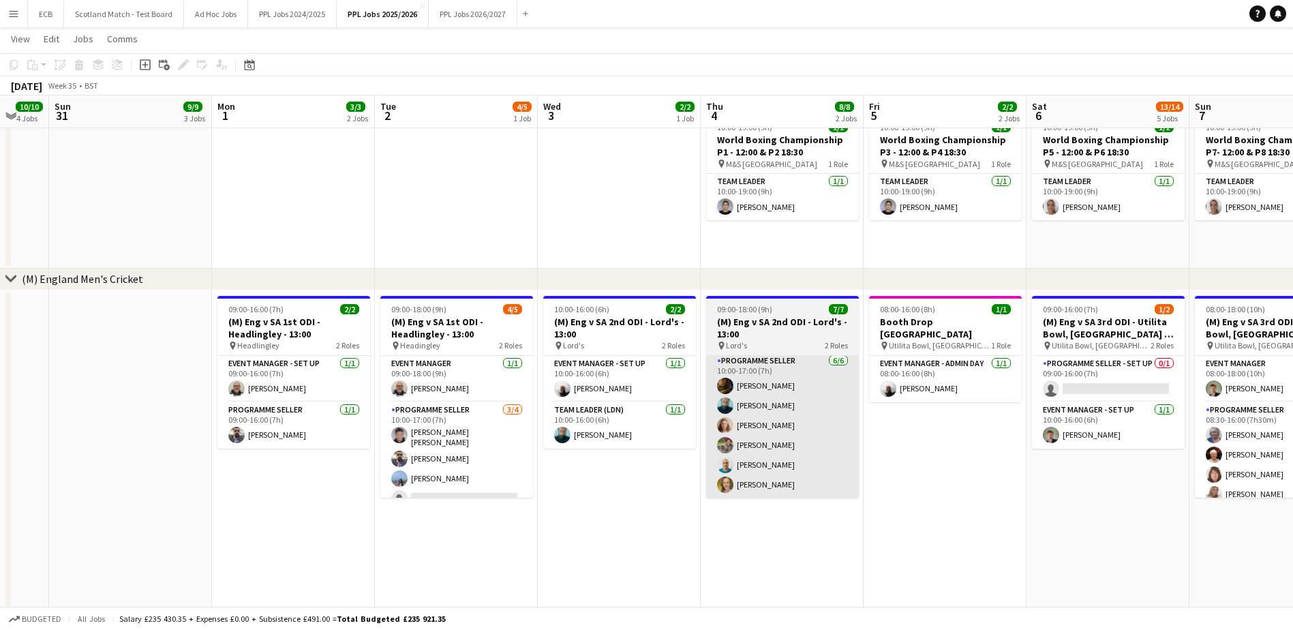
scroll to position [14, 0]
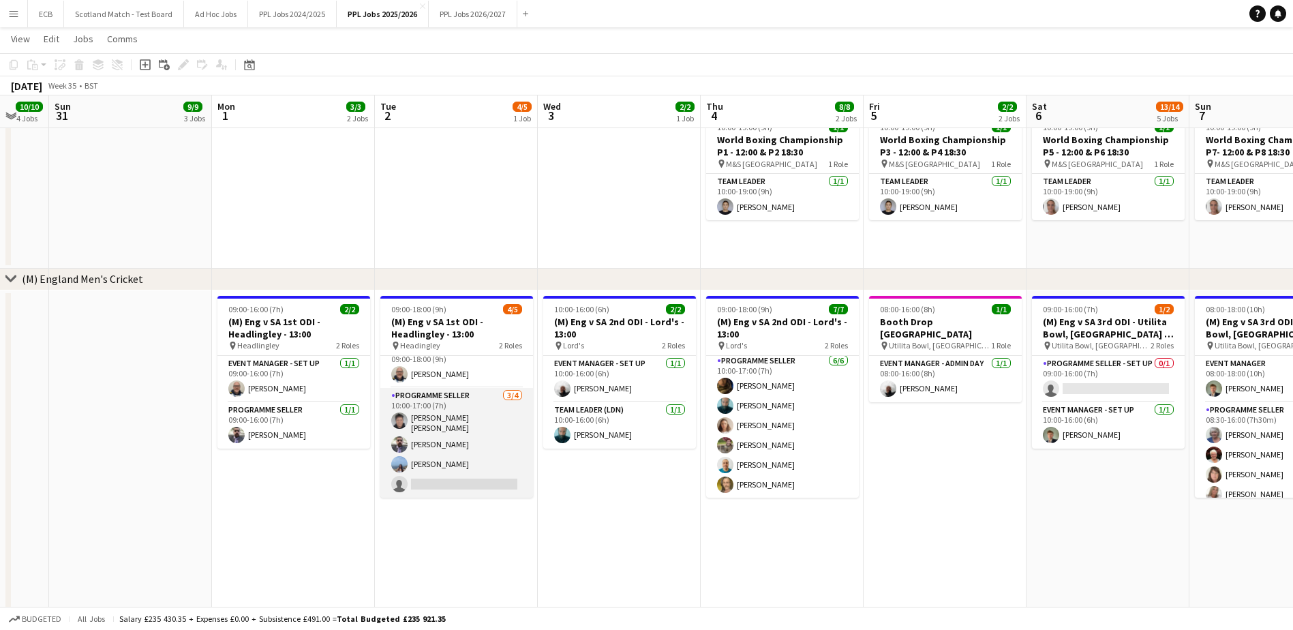
click at [431, 474] on app-card-role "Programme Seller 3/4 10:00-17:00 (7h) Catherine Maria Margaret Kaye Stephen Gau…" at bounding box center [456, 443] width 153 height 110
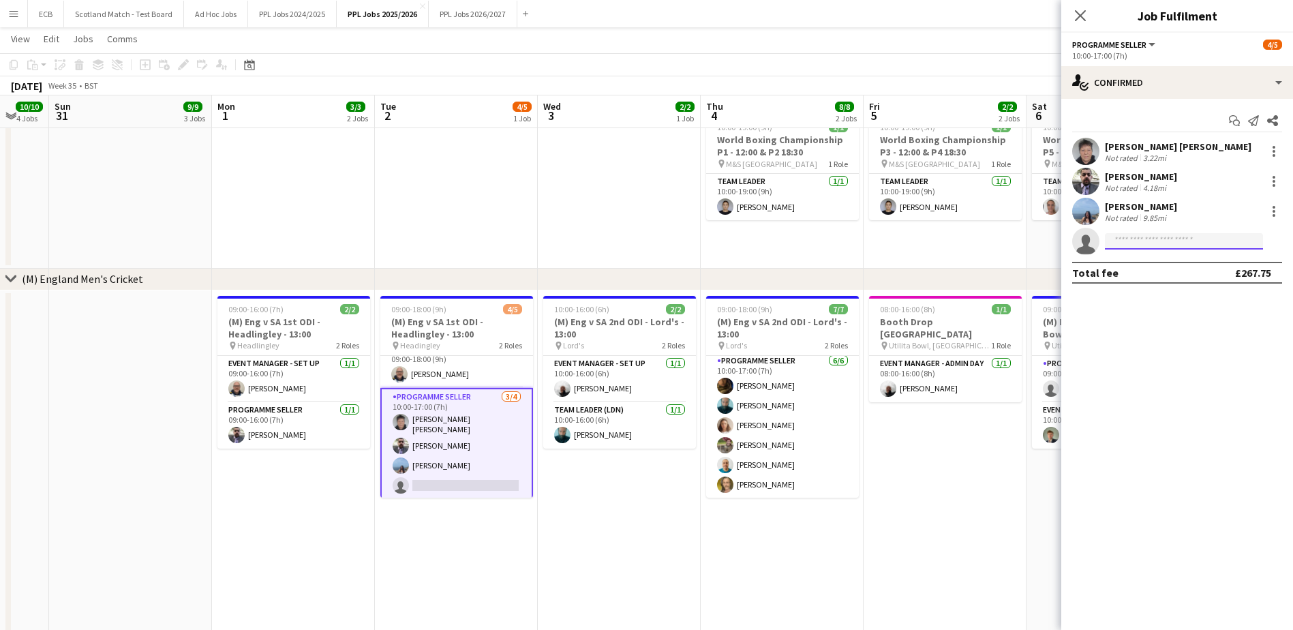
click at [1162, 248] on input at bounding box center [1184, 241] width 158 height 16
type input "****"
click at [1167, 258] on span "Ione Smith Active" at bounding box center [1183, 261] width 136 height 12
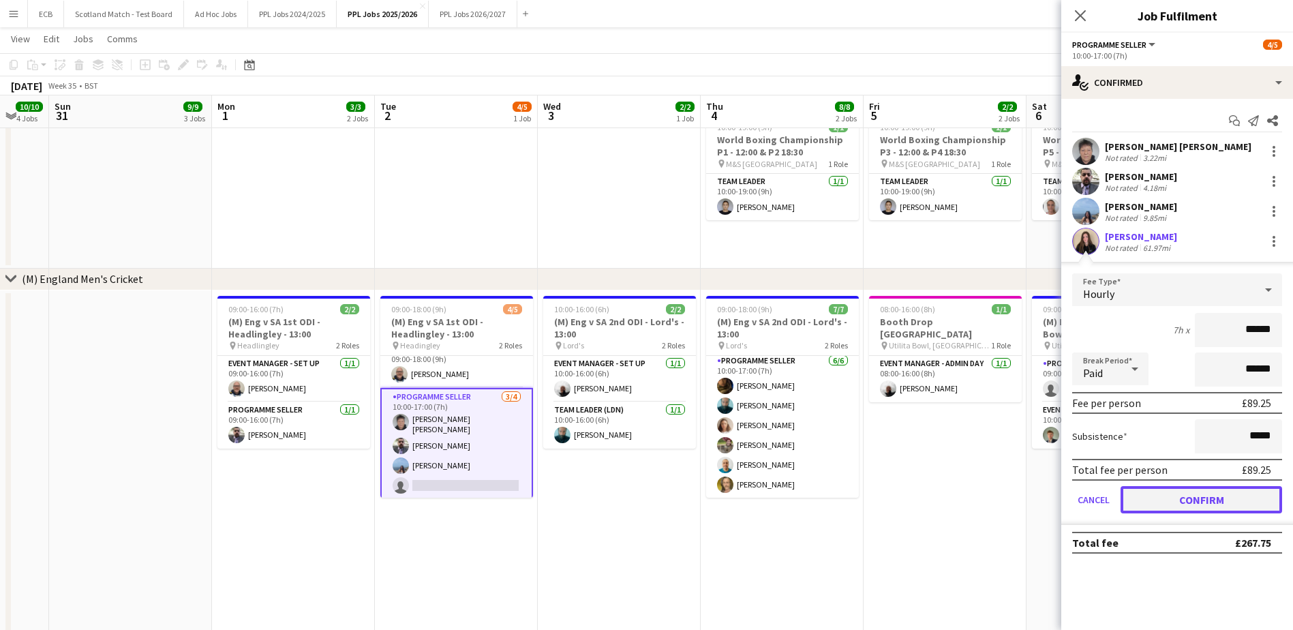
click at [1211, 497] on button "Confirm" at bounding box center [1200, 499] width 161 height 27
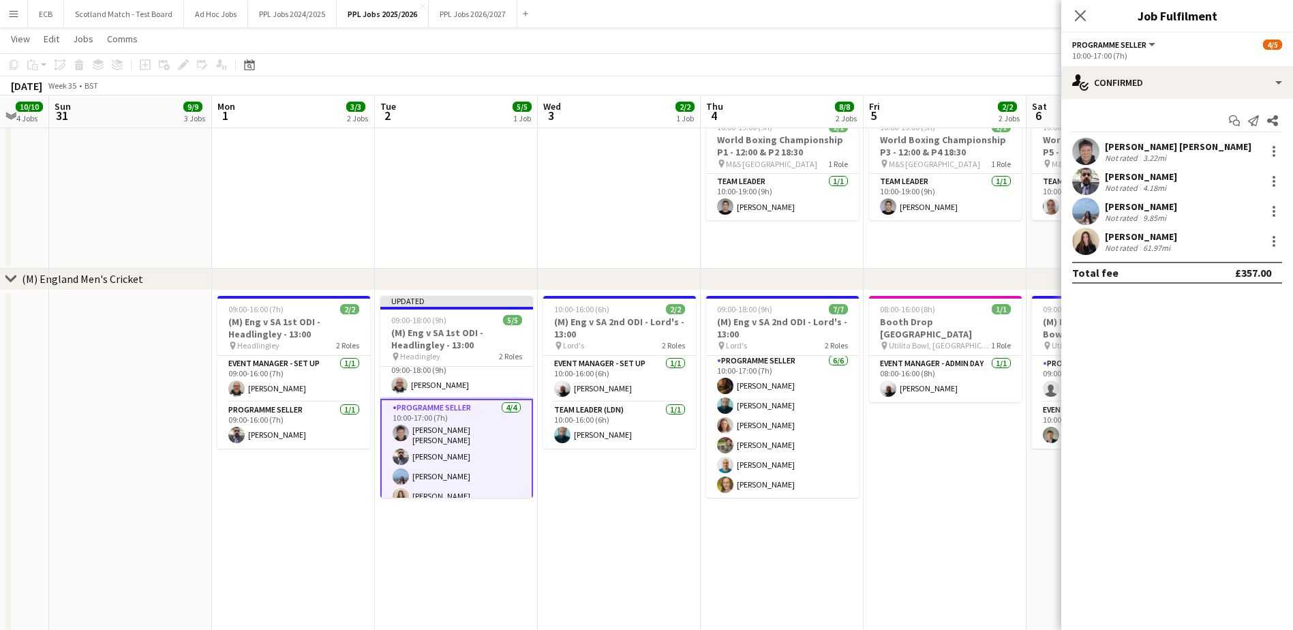
click at [972, 481] on app-date-cell "08:00-16:00 (8h) 1/1 Booth Drop Southampton pin Utilita Bowl, Southampton 1 Rol…" at bounding box center [944, 487] width 163 height 394
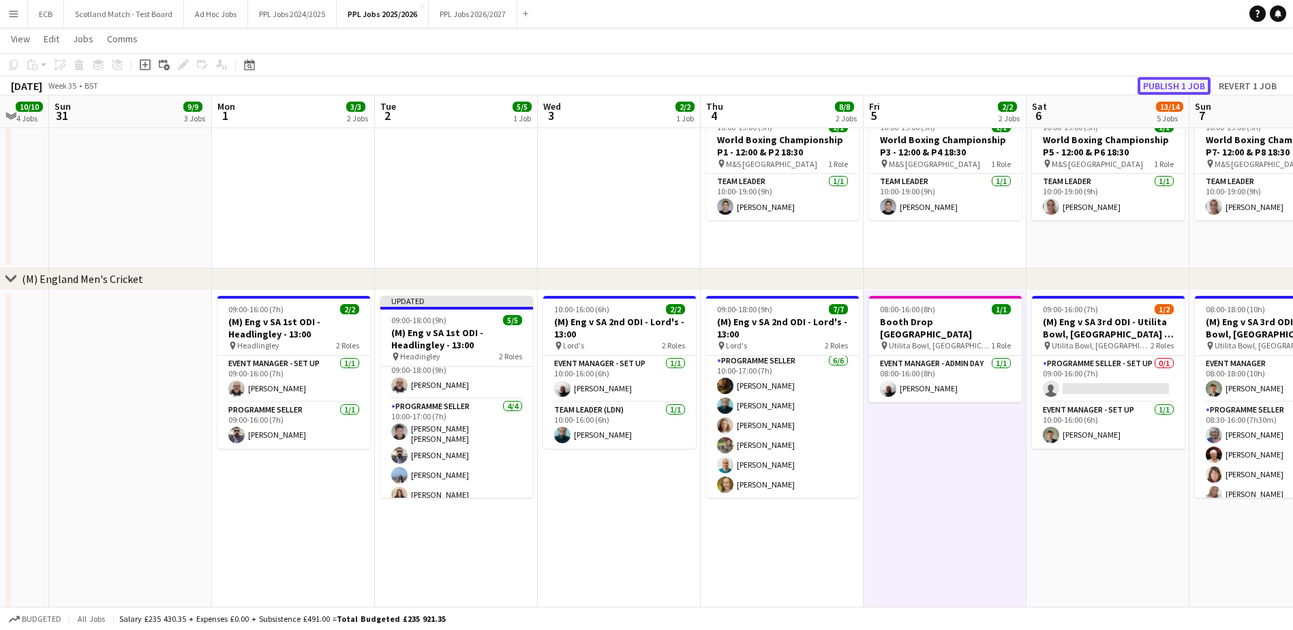
click at [1158, 86] on button "Publish 1 job" at bounding box center [1173, 86] width 73 height 18
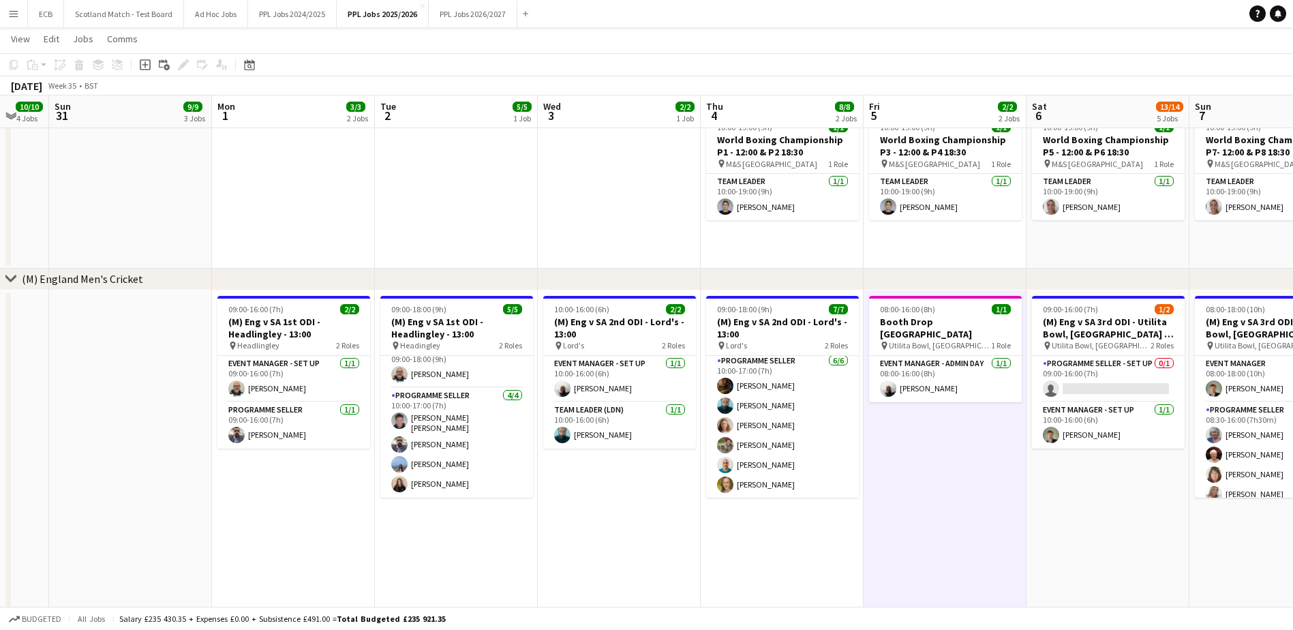
click at [985, 479] on app-date-cell "08:00-16:00 (8h) 1/1 Booth Drop Southampton pin Utilita Bowl, Southampton 1 Rol…" at bounding box center [944, 487] width 163 height 394
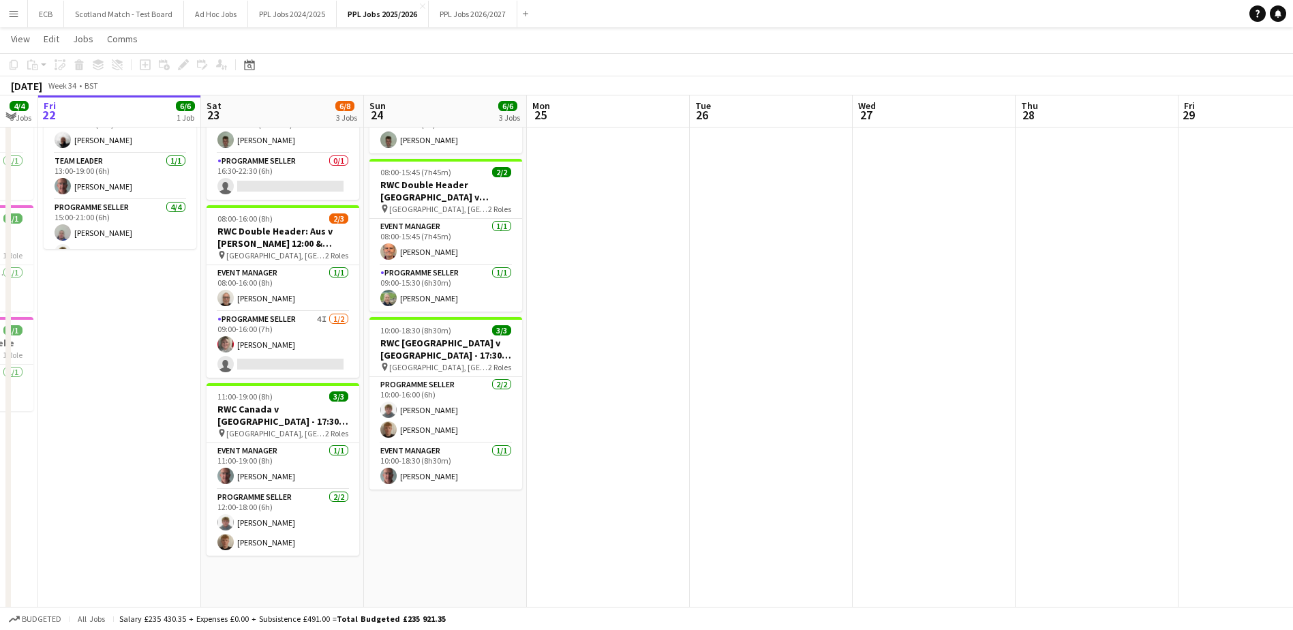
scroll to position [769, 0]
click at [282, 354] on app-card-role "Programme Seller 4I [DATE] 09:00-16:00 (7h) [PERSON_NAME] single-neutral-actions" at bounding box center [282, 346] width 153 height 66
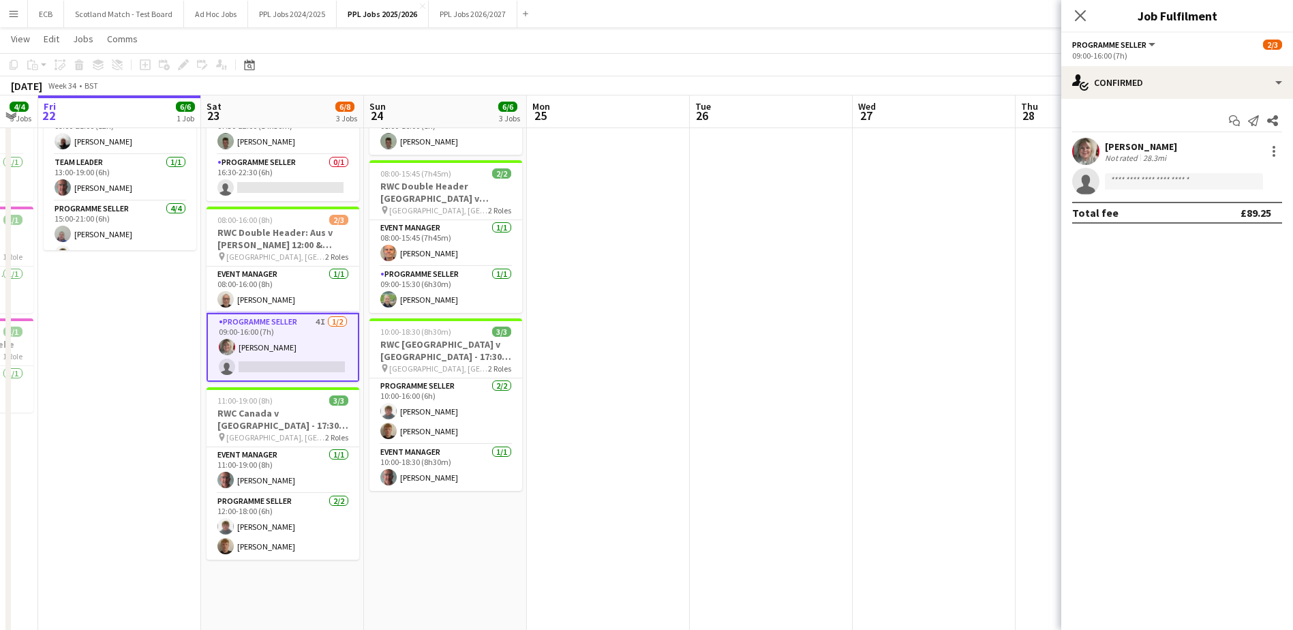
click at [1177, 190] on app-invite-slot "single-neutral-actions" at bounding box center [1177, 181] width 232 height 27
click at [1169, 184] on input at bounding box center [1184, 181] width 158 height 16
type input "****"
click at [1167, 207] on span "ionesmithevents@gmail.com" at bounding box center [1183, 211] width 136 height 11
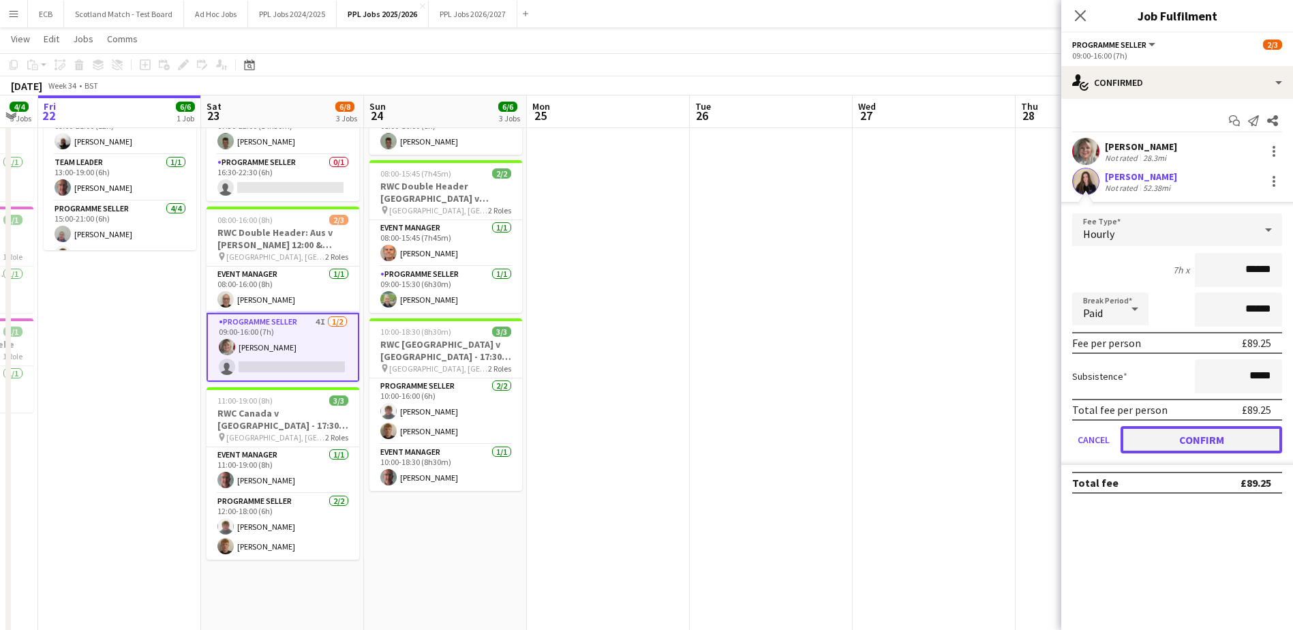
click at [1213, 439] on button "Confirm" at bounding box center [1200, 439] width 161 height 27
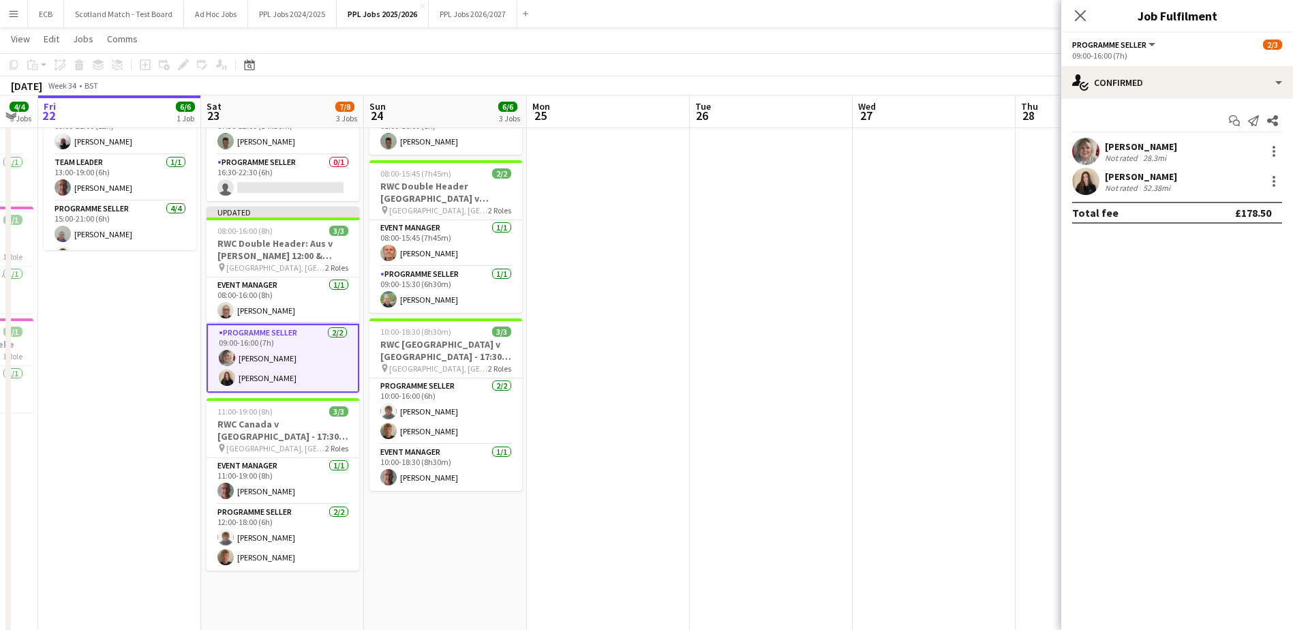
click at [852, 288] on app-date-cell at bounding box center [771, 381] width 163 height 677
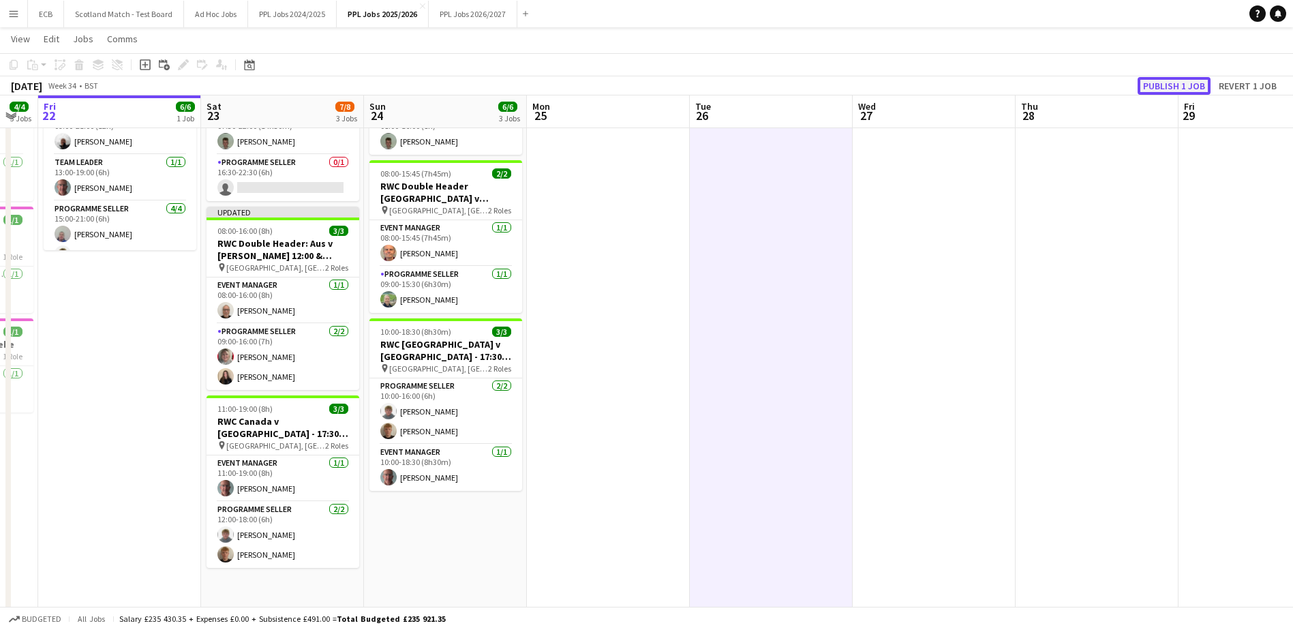
click at [1163, 77] on button "Publish 1 job" at bounding box center [1173, 86] width 73 height 18
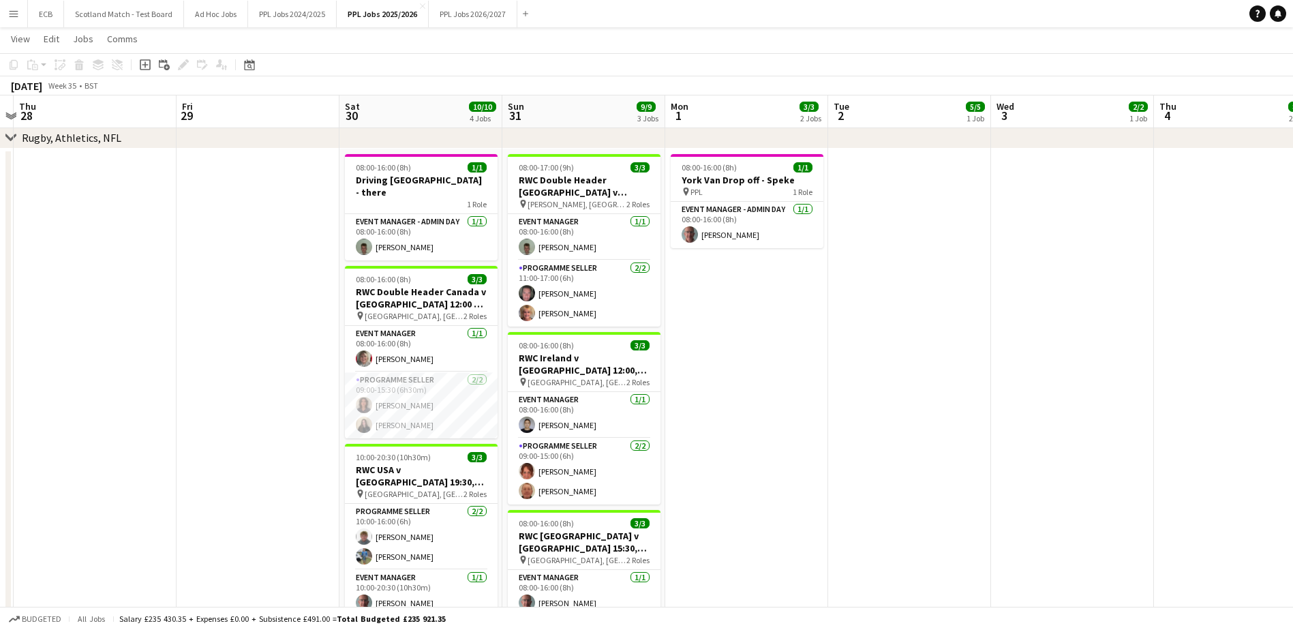
scroll to position [0, 403]
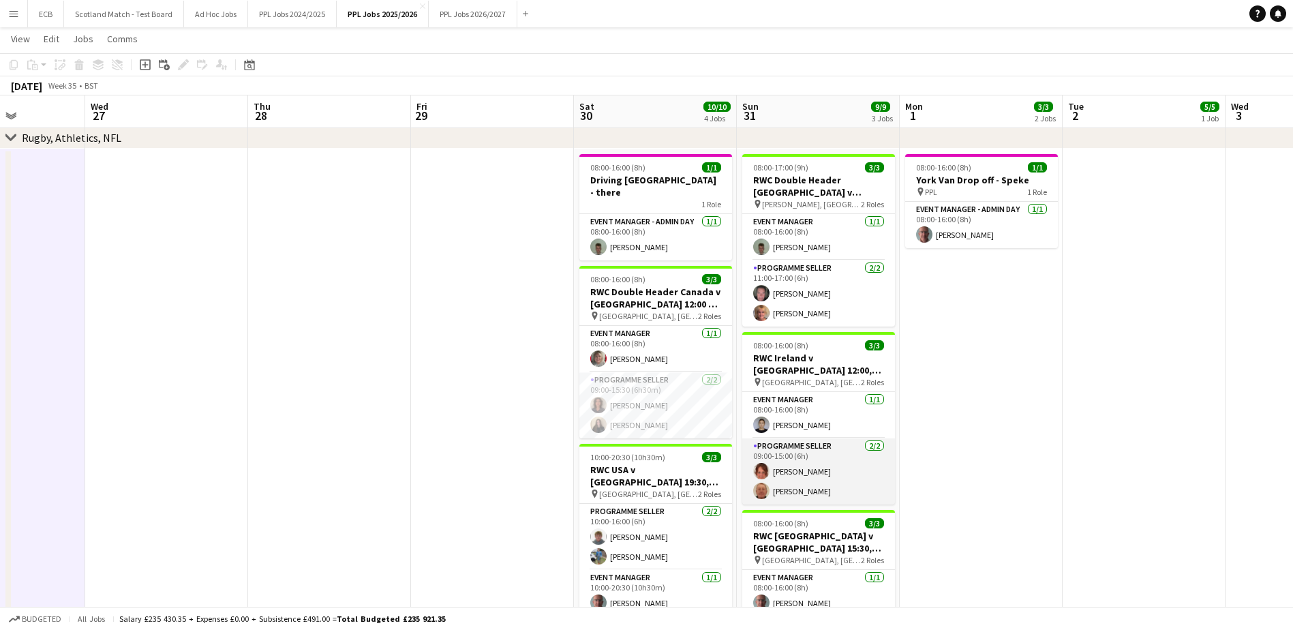
click at [805, 475] on app-card-role "Programme Seller 2/2 09:00-15:00 (6h) Tracey Suzanne Linnard Geoffrey Paul Wool…" at bounding box center [818, 471] width 153 height 66
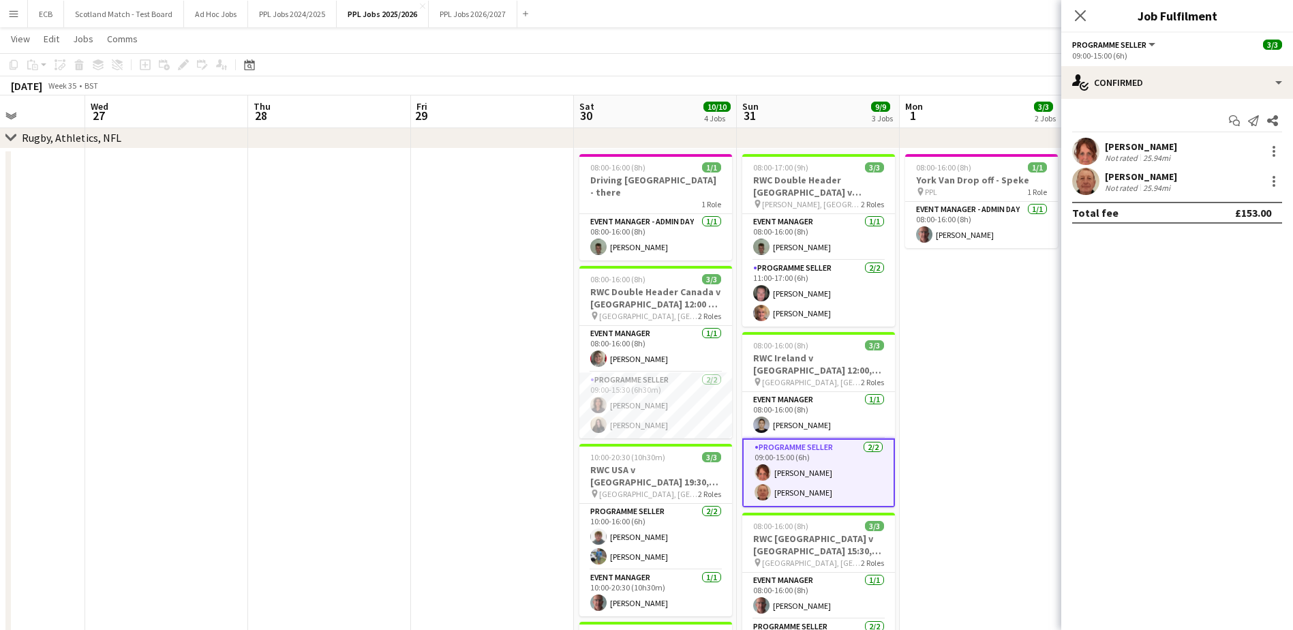
click at [1177, 143] on div "[PERSON_NAME]" at bounding box center [1141, 146] width 72 height 12
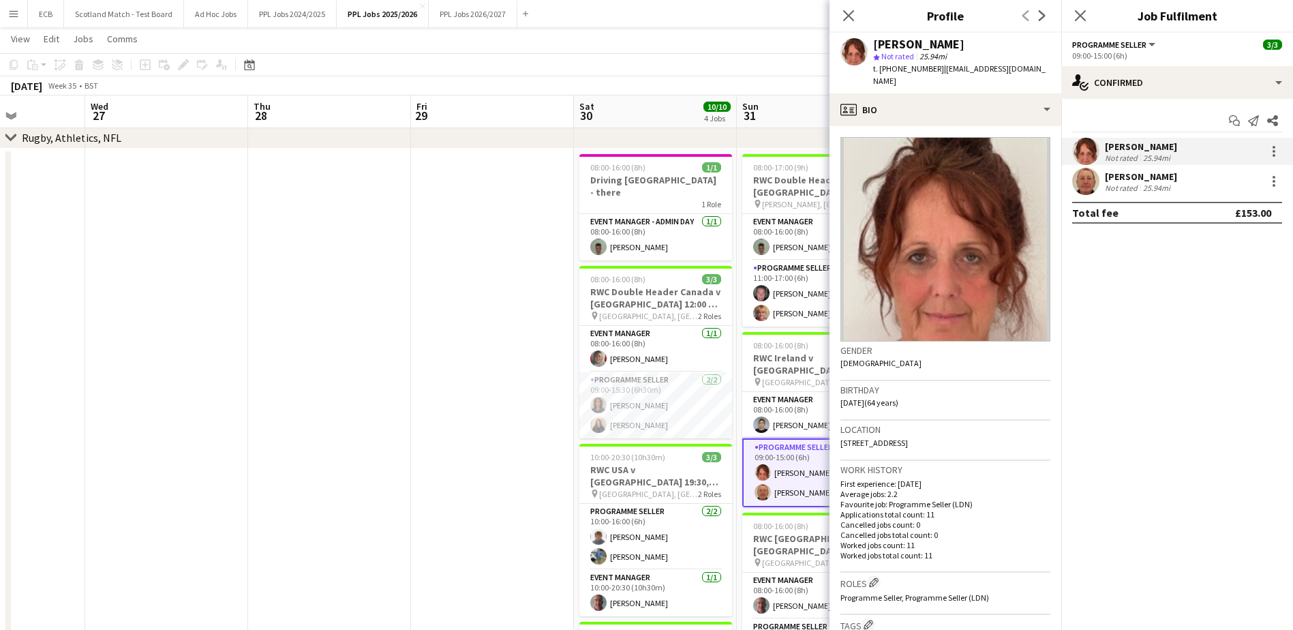
click at [484, 247] on app-date-cell at bounding box center [492, 487] width 163 height 677
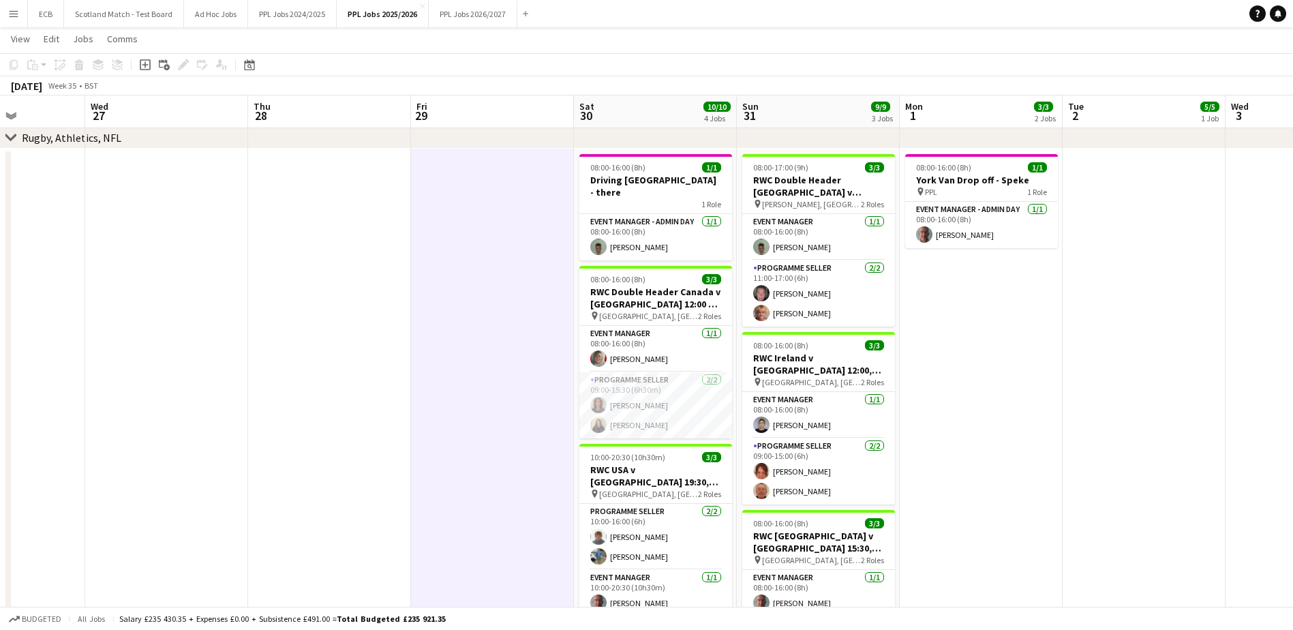
click at [963, 314] on app-date-cell "08:00-16:00 (8h) 1/1 York Van Drop off - Speke pin PPL 1 Role Event Manager - A…" at bounding box center [980, 487] width 163 height 677
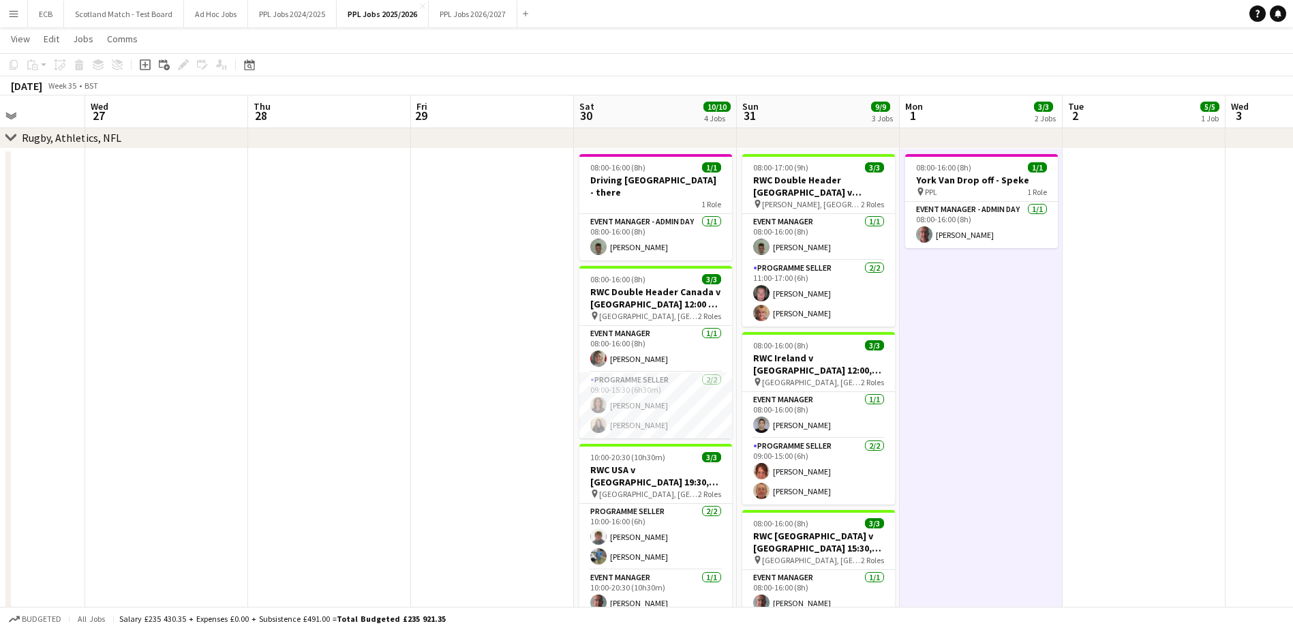
click at [798, 72] on app-toolbar "Copy Paste Paste Ctrl+V Paste with crew Ctrl+Shift+V Paste linked Job Delete Gr…" at bounding box center [646, 64] width 1293 height 23
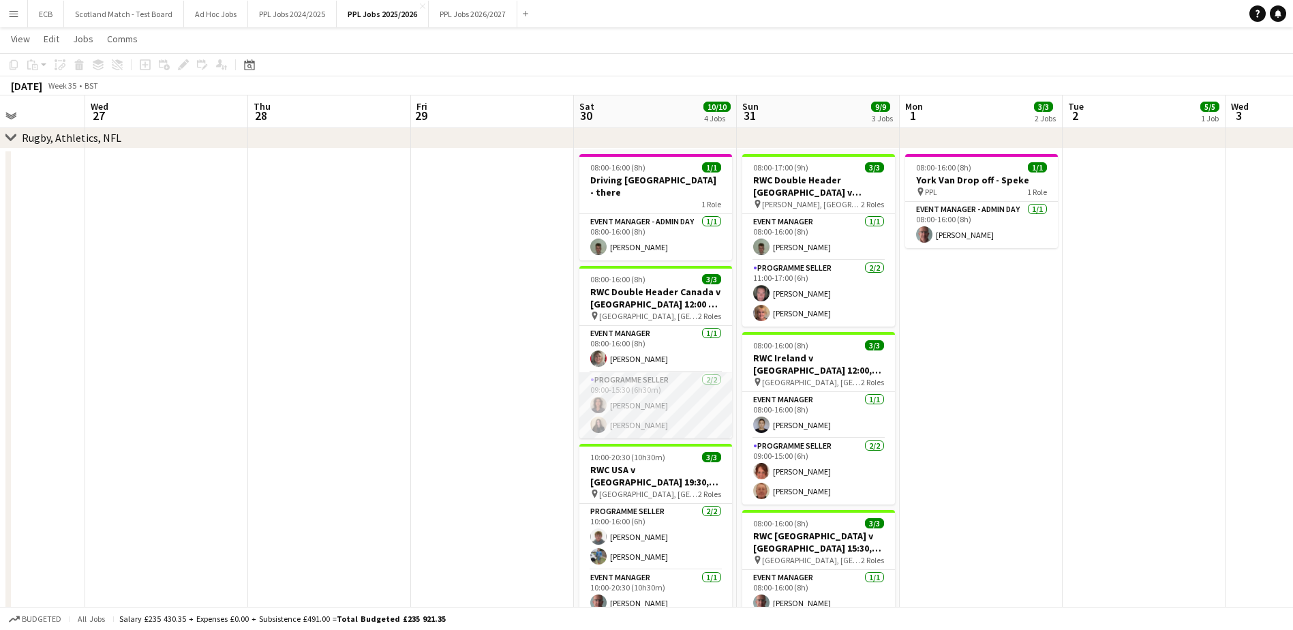
click at [668, 394] on app-card-role "Programme Seller 2/2 09:00-15:30 (6h30m) Hannah Wilkinson Ione Smith" at bounding box center [655, 405] width 153 height 66
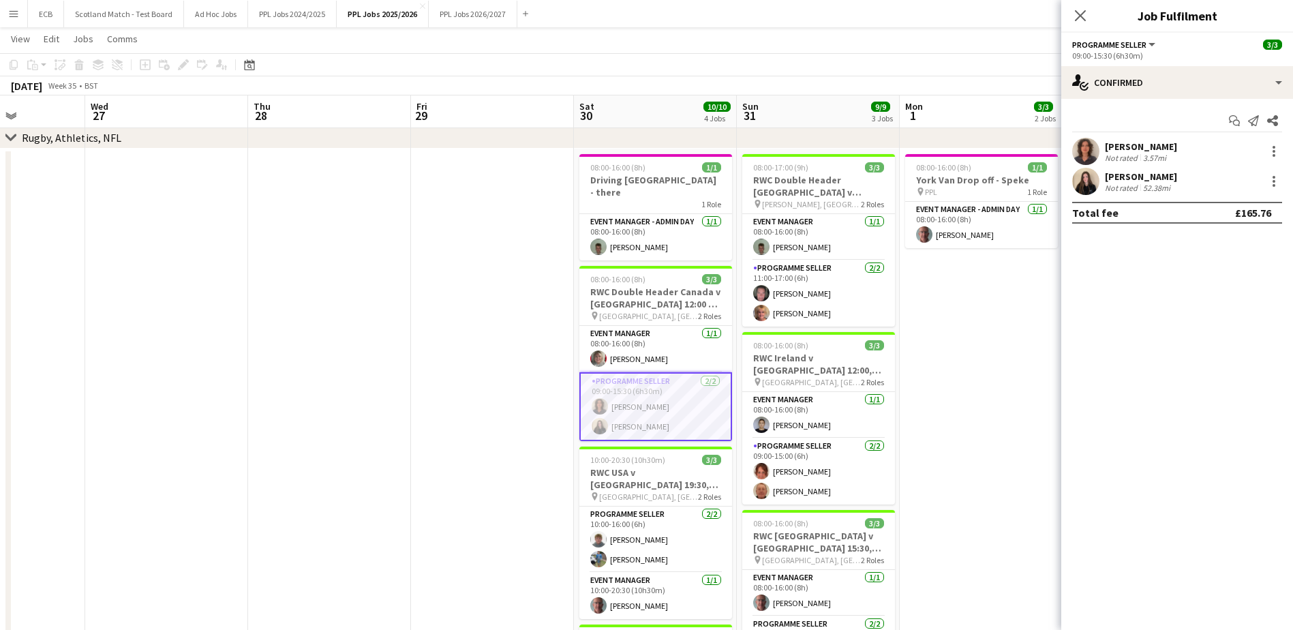
click at [968, 479] on app-date-cell "08:00-16:00 (8h) 1/1 York Van Drop off - Speke pin PPL 1 Role Event Manager - A…" at bounding box center [980, 487] width 163 height 677
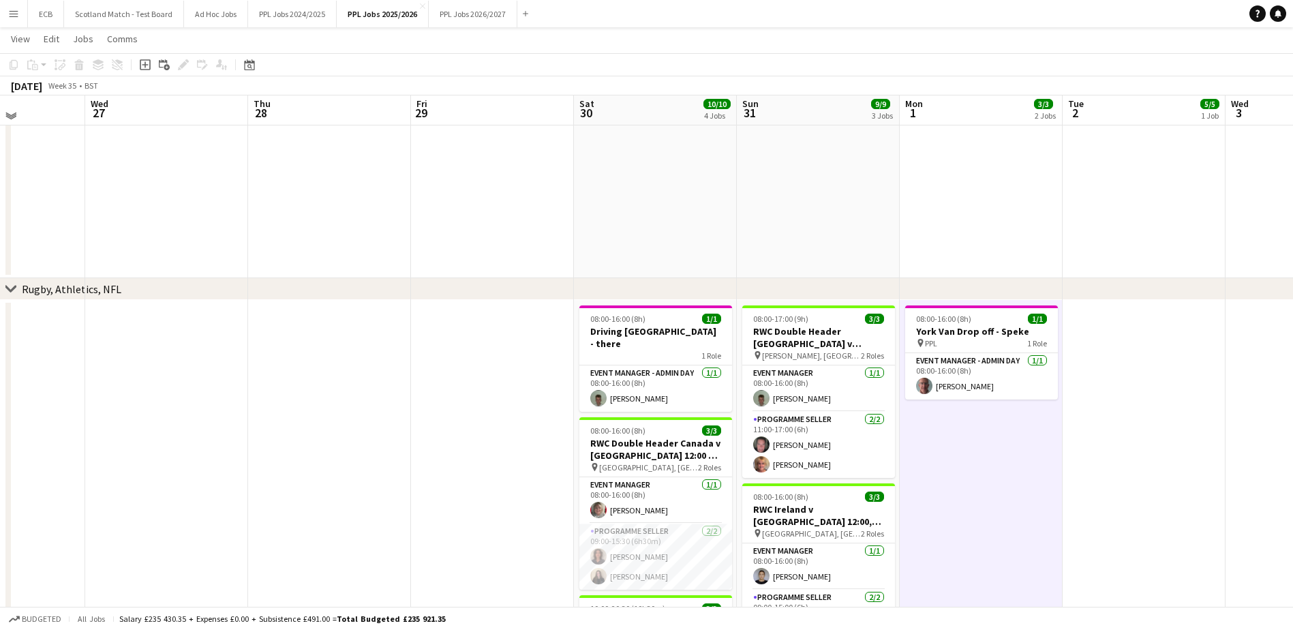
scroll to position [512, 0]
